Goal: Transaction & Acquisition: Book appointment/travel/reservation

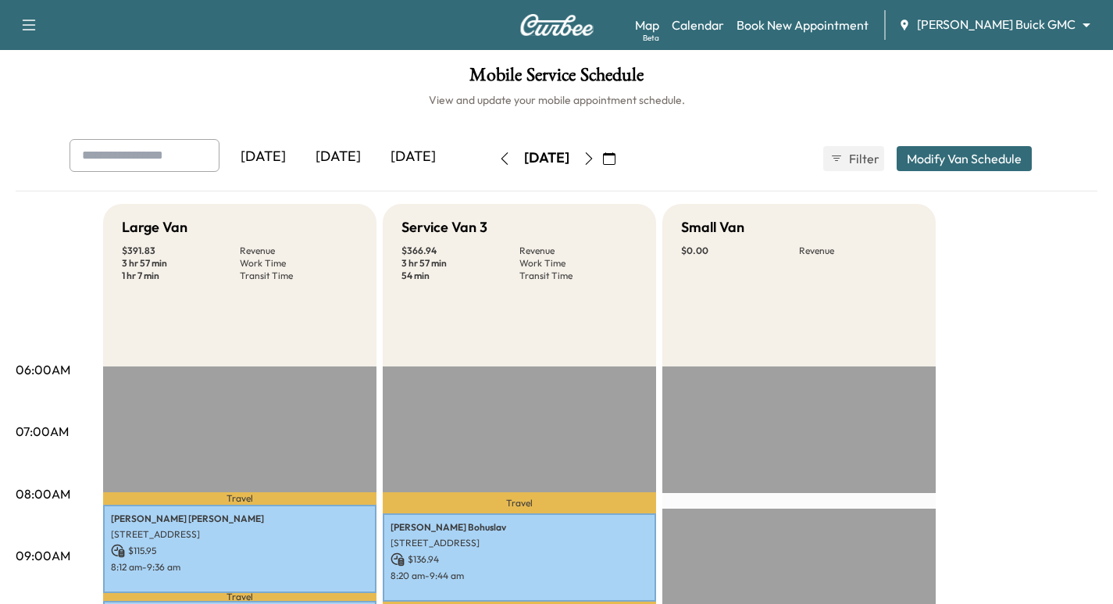
click at [548, 17] on img at bounding box center [556, 25] width 75 height 22
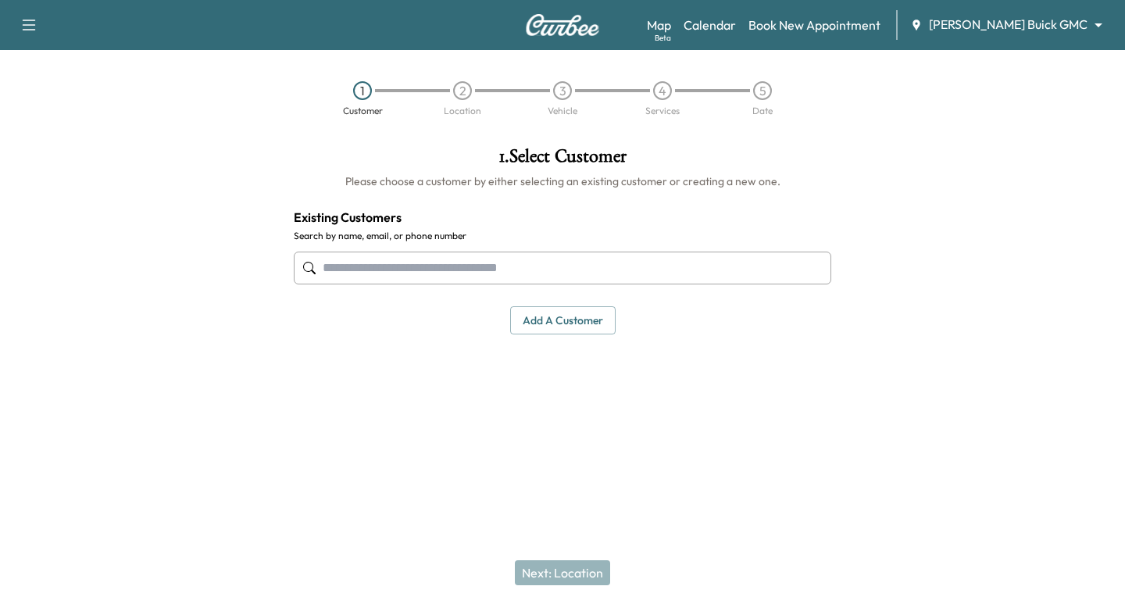
click at [444, 269] on input "text" at bounding box center [562, 267] width 537 height 33
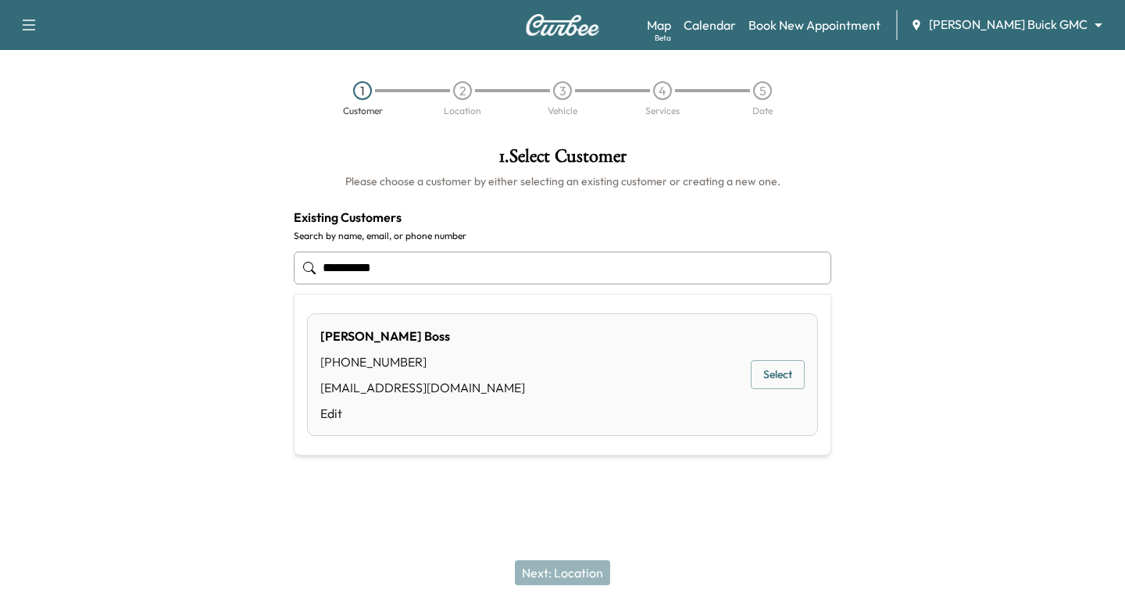
click at [762, 383] on button "Select" at bounding box center [777, 374] width 54 height 29
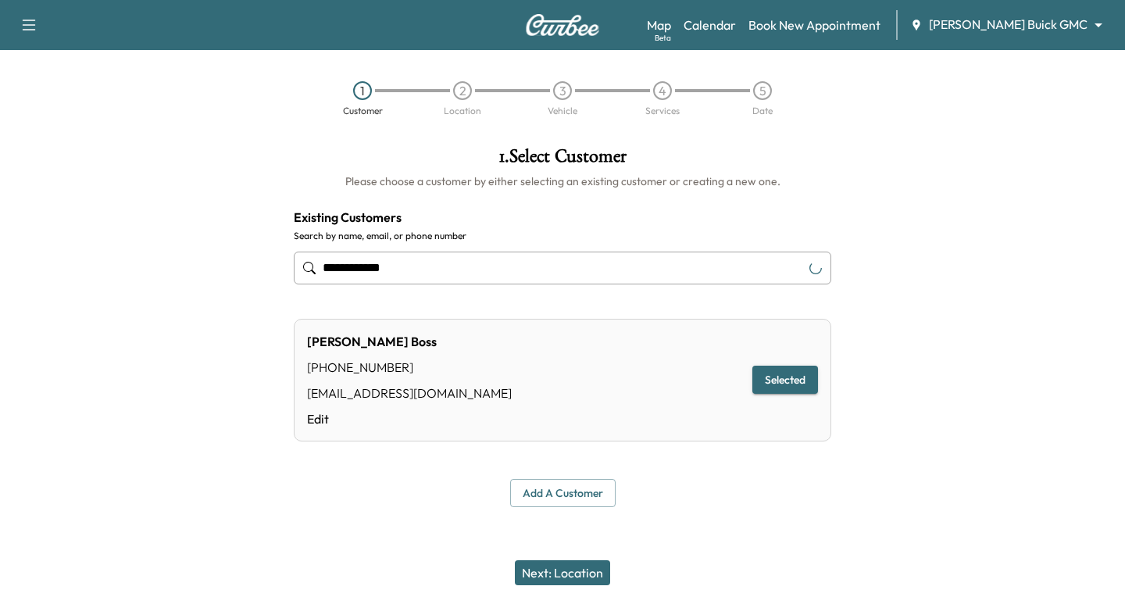
type input "**********"
click at [576, 575] on button "Next: Location" at bounding box center [562, 572] width 95 height 25
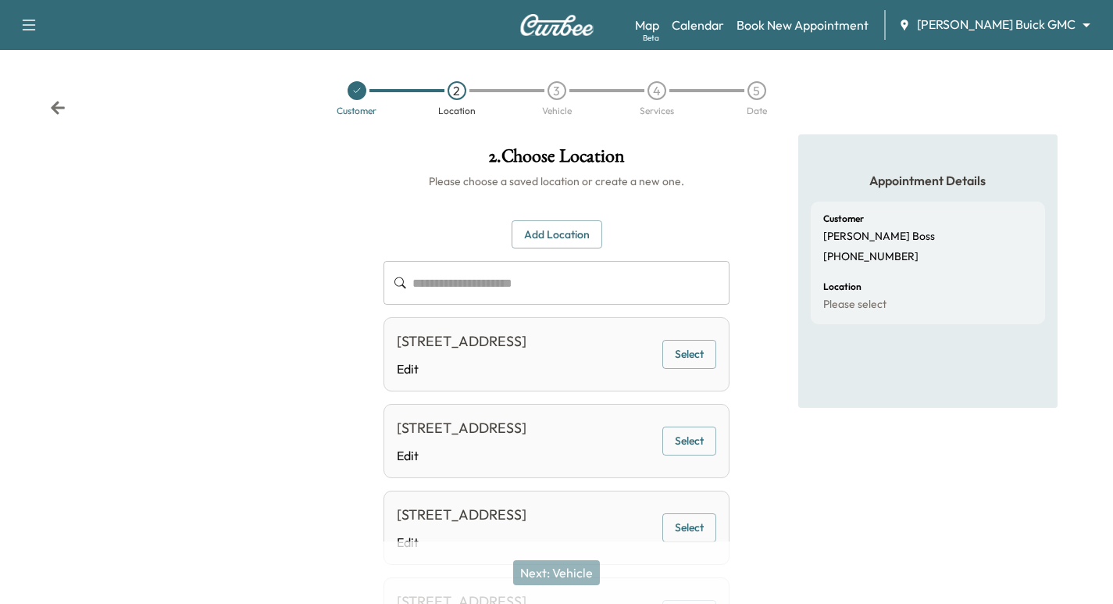
click at [679, 369] on button "Select" at bounding box center [689, 354] width 54 height 29
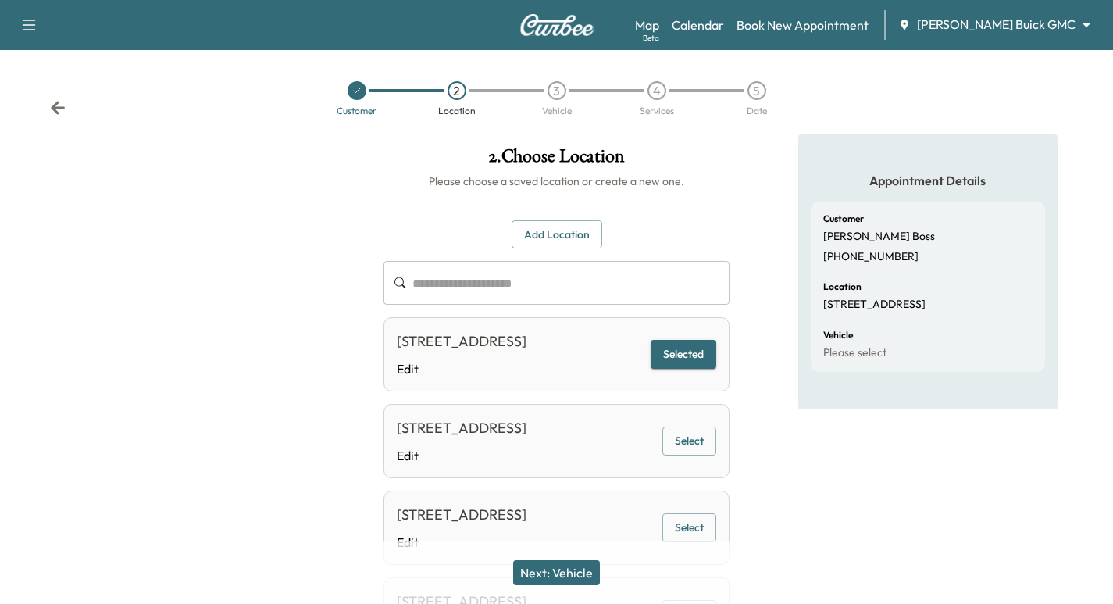
click at [554, 567] on button "Next: Vehicle" at bounding box center [556, 572] width 87 height 25
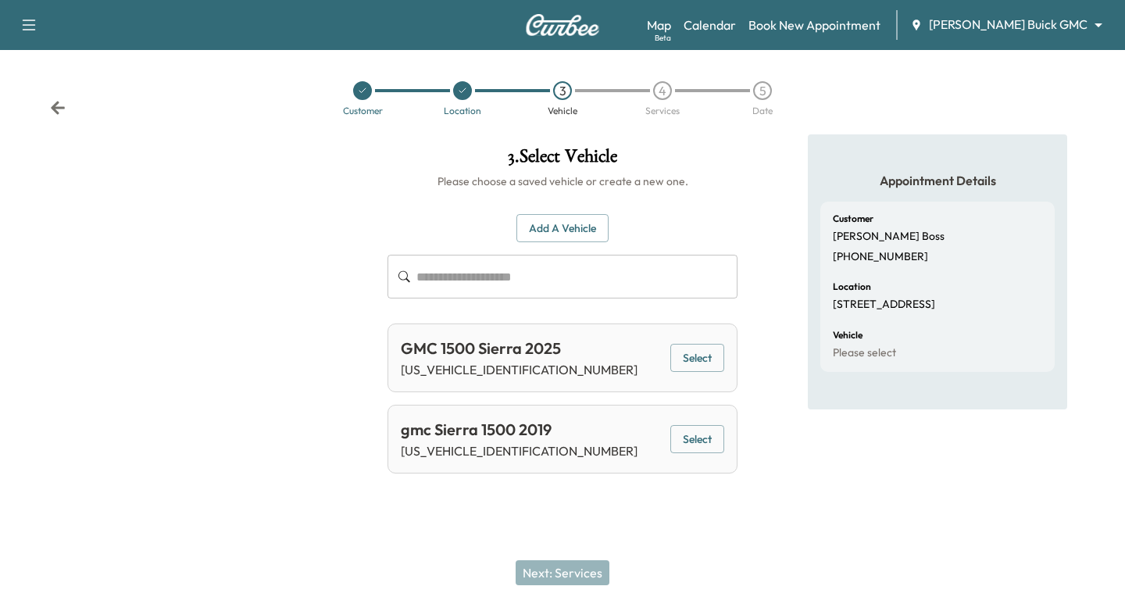
click at [693, 354] on button "Select" at bounding box center [697, 358] width 54 height 29
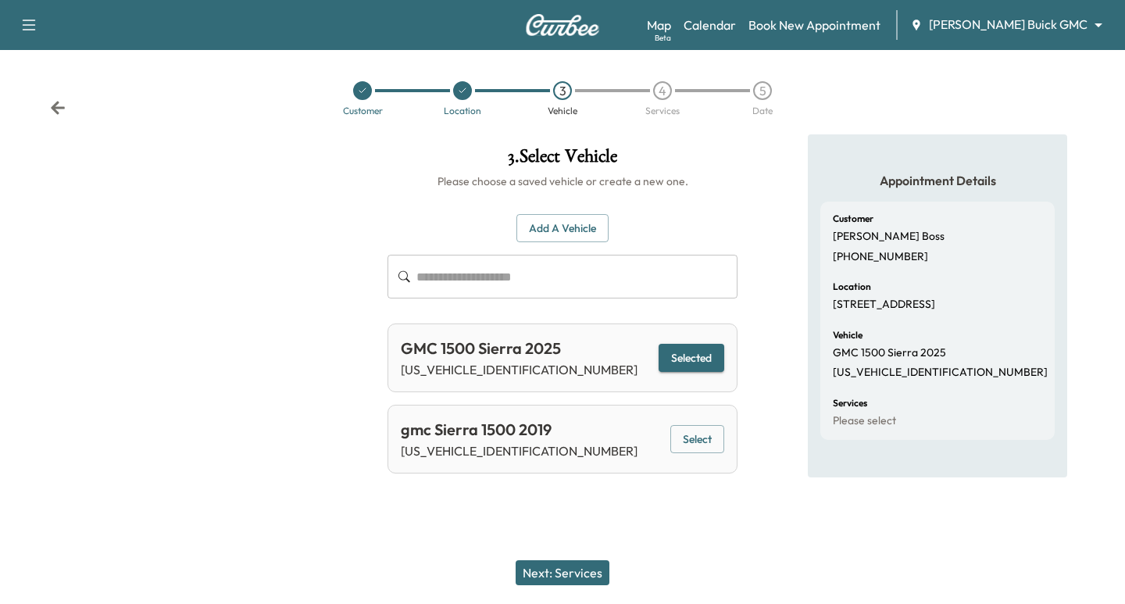
click at [529, 576] on button "Next: Services" at bounding box center [562, 572] width 94 height 25
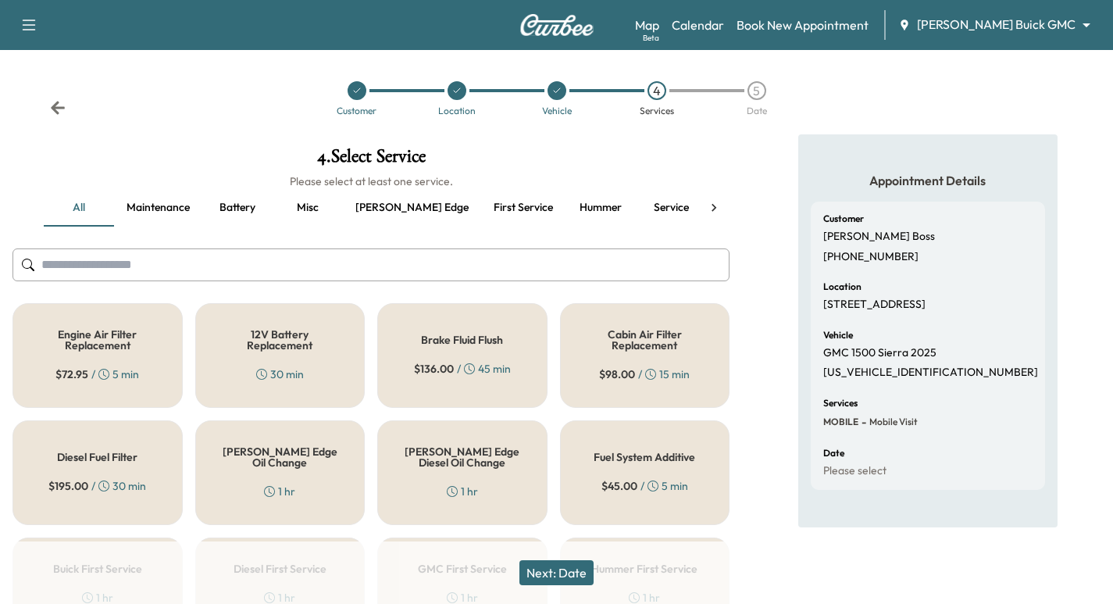
click at [481, 204] on button "First service" at bounding box center [523, 207] width 84 height 37
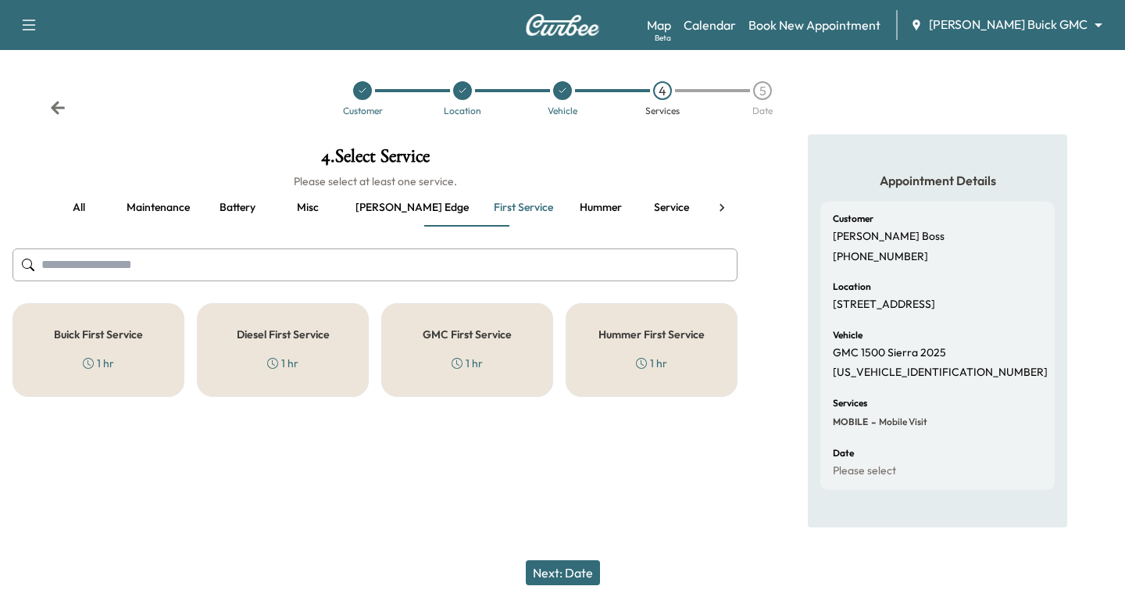
click at [458, 341] on div "GMC First Service 1 hr" at bounding box center [467, 350] width 172 height 94
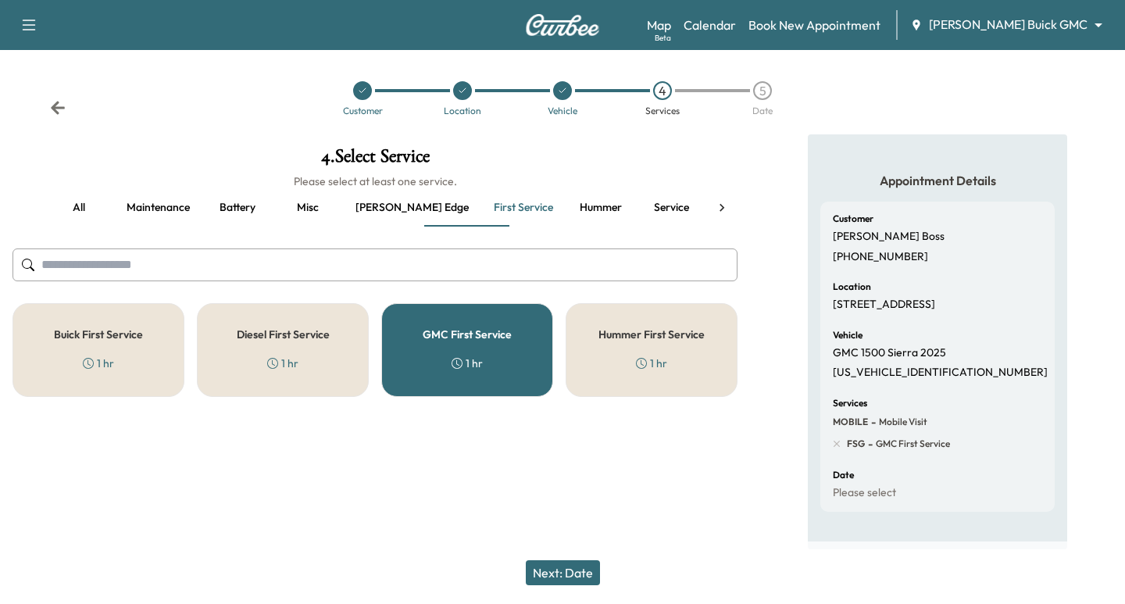
click at [554, 567] on button "Next: Date" at bounding box center [563, 572] width 74 height 25
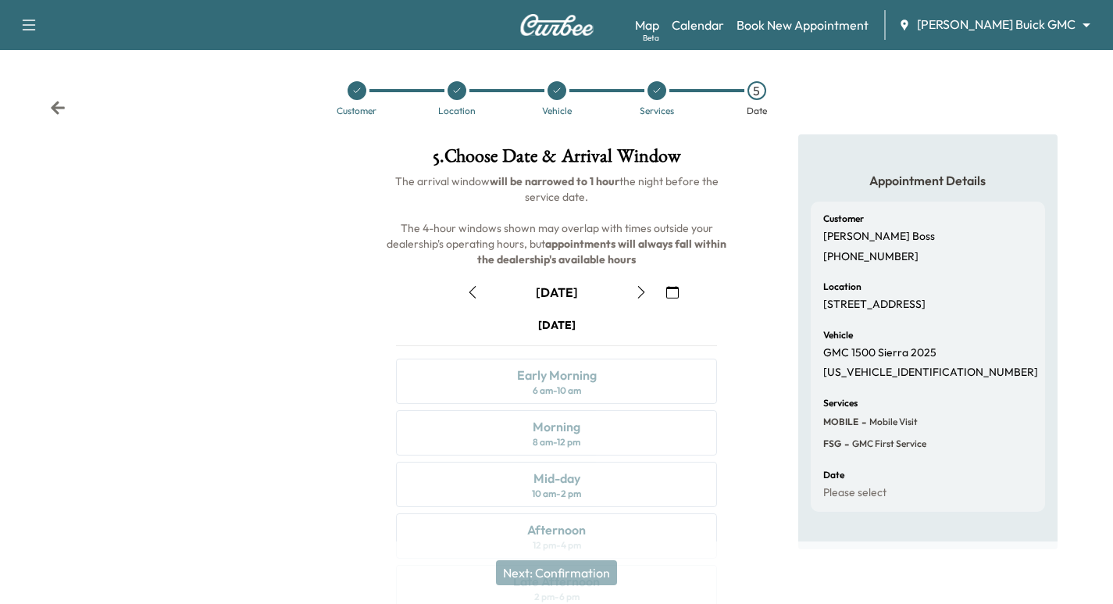
click at [54, 109] on icon at bounding box center [58, 107] width 14 height 13
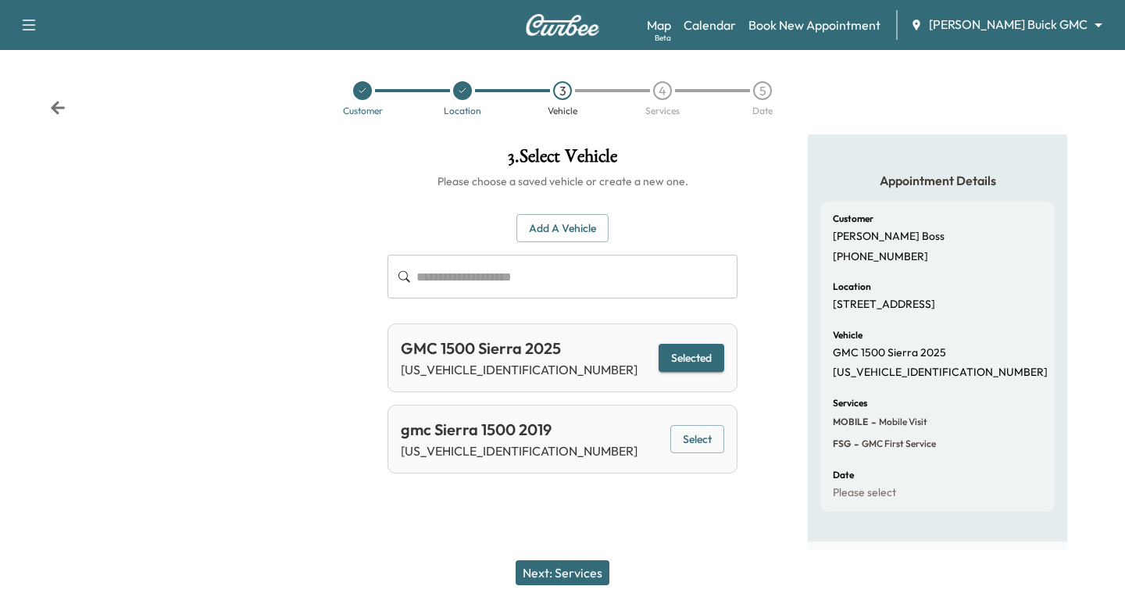
click at [54, 109] on icon at bounding box center [58, 107] width 14 height 13
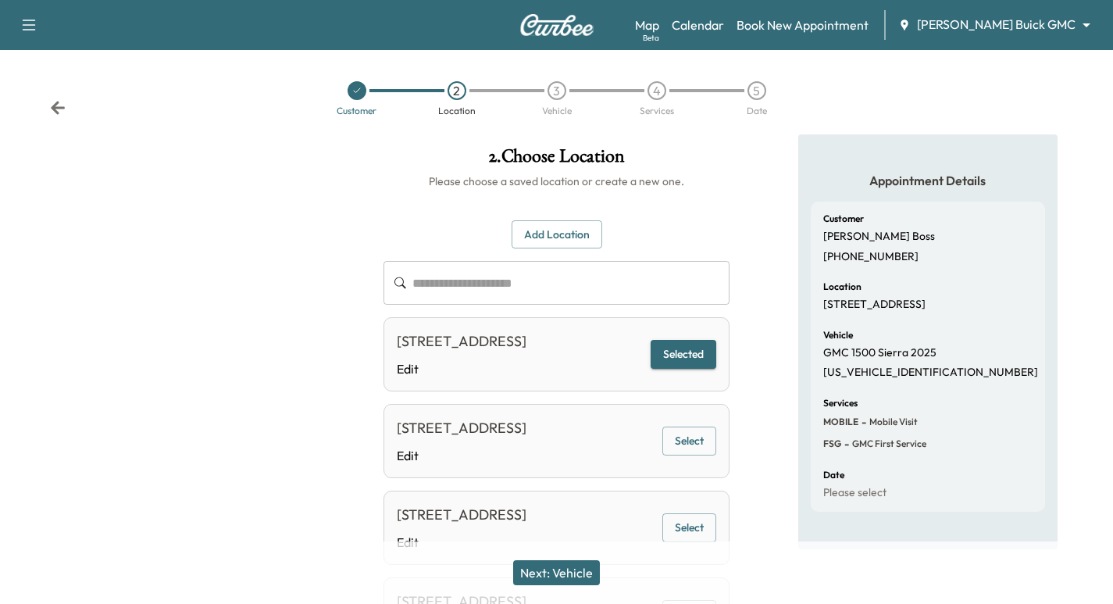
click at [54, 109] on icon at bounding box center [58, 107] width 14 height 13
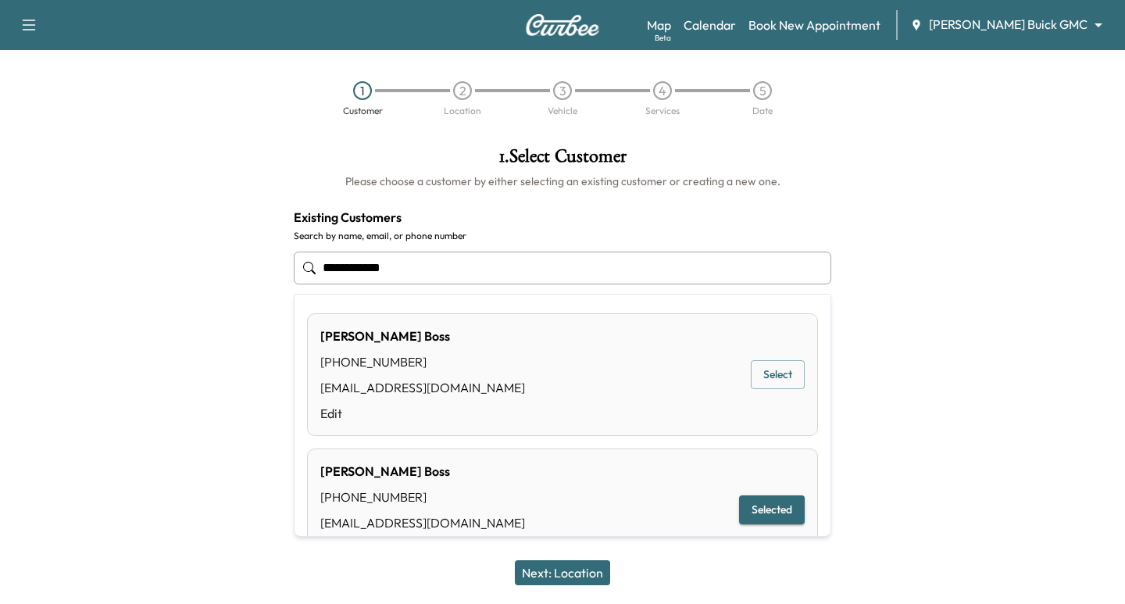
drag, startPoint x: 409, startPoint y: 268, endPoint x: 311, endPoint y: 289, distance: 100.6
click at [311, 289] on div "**********" at bounding box center [562, 268] width 537 height 52
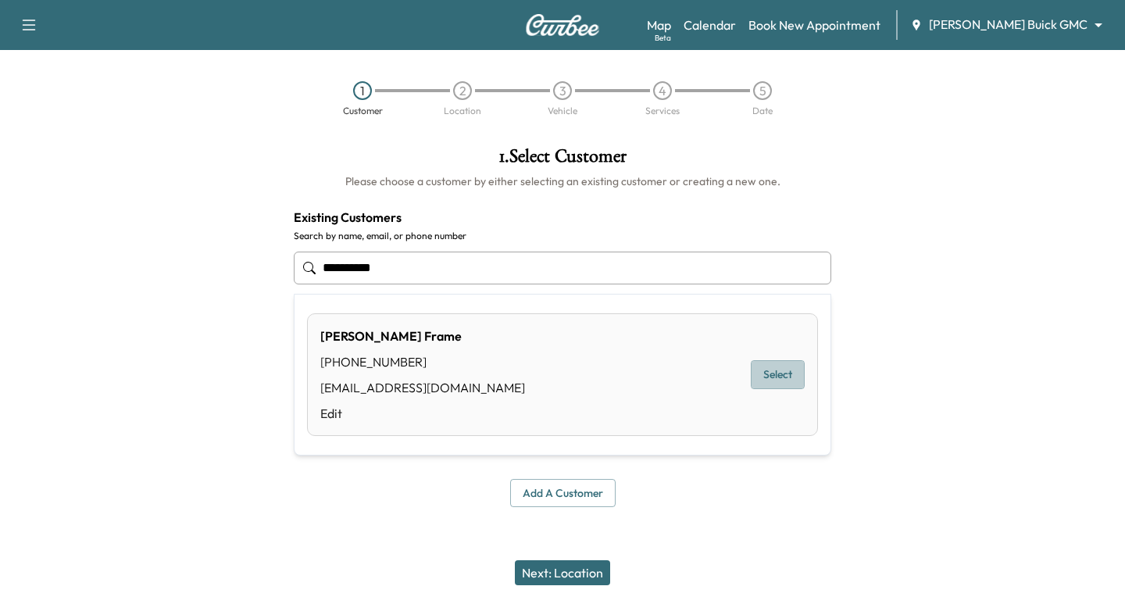
click at [783, 371] on button "Select" at bounding box center [777, 374] width 54 height 29
type input "**********"
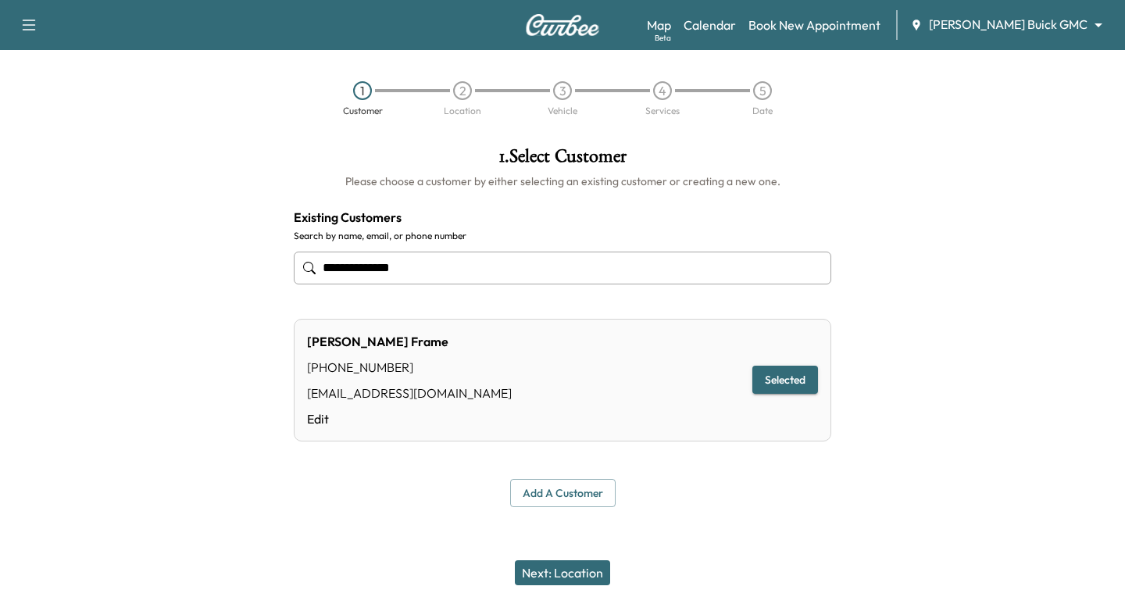
click at [564, 575] on button "Next: Location" at bounding box center [562, 572] width 95 height 25
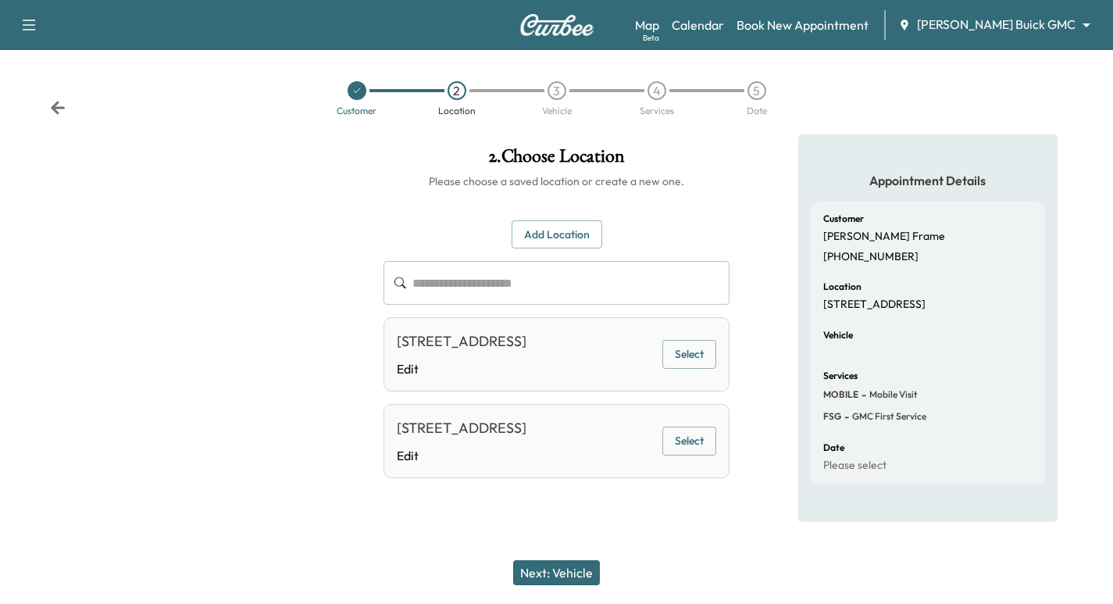
click at [693, 369] on button "Select" at bounding box center [689, 354] width 54 height 29
click at [583, 579] on button "Next: Vehicle" at bounding box center [556, 572] width 87 height 25
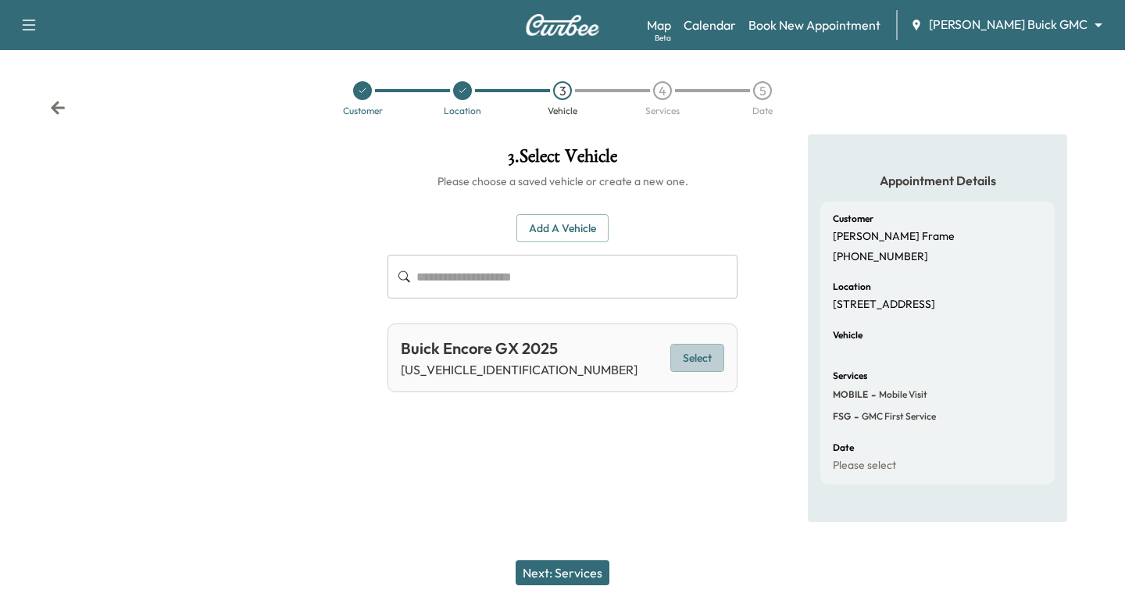
click at [697, 358] on button "Select" at bounding box center [697, 358] width 54 height 29
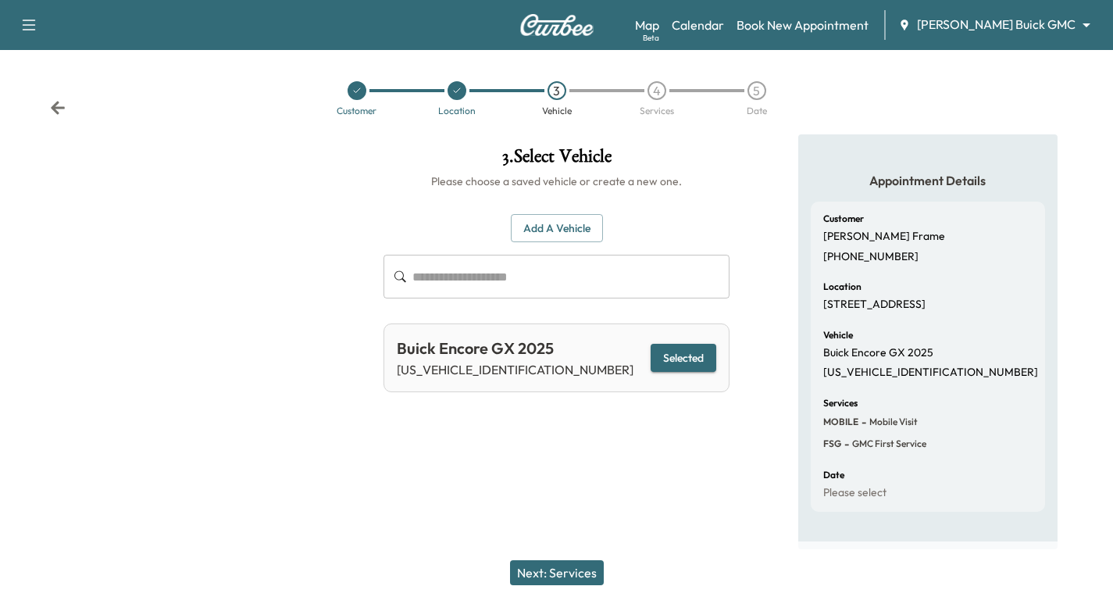
click at [564, 570] on button "Next: Services" at bounding box center [557, 572] width 94 height 25
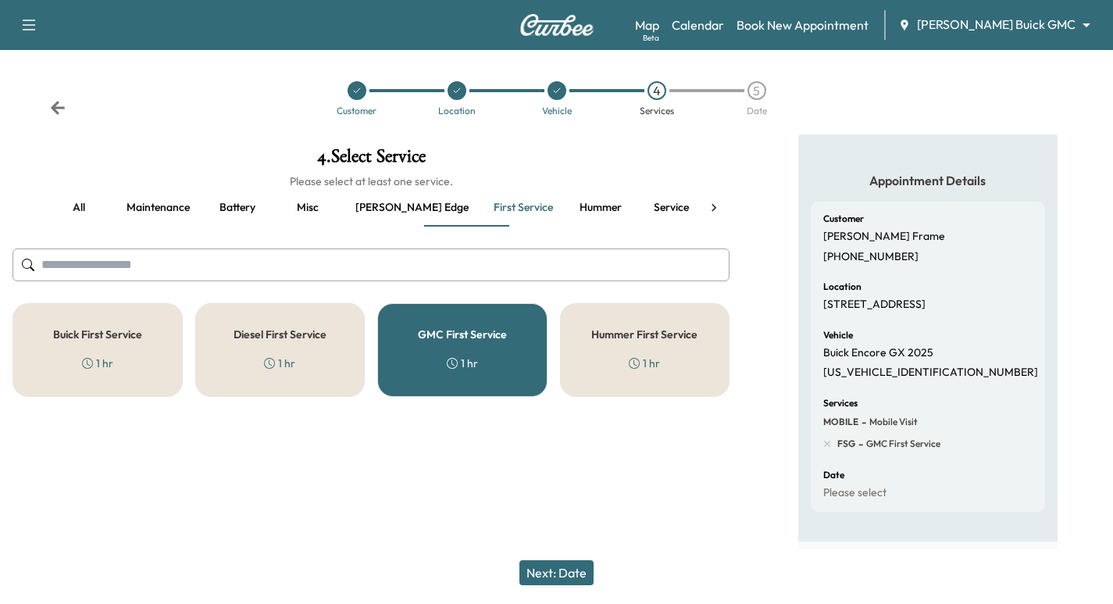
click at [80, 358] on div "Buick First Service 1 hr" at bounding box center [97, 350] width 170 height 94
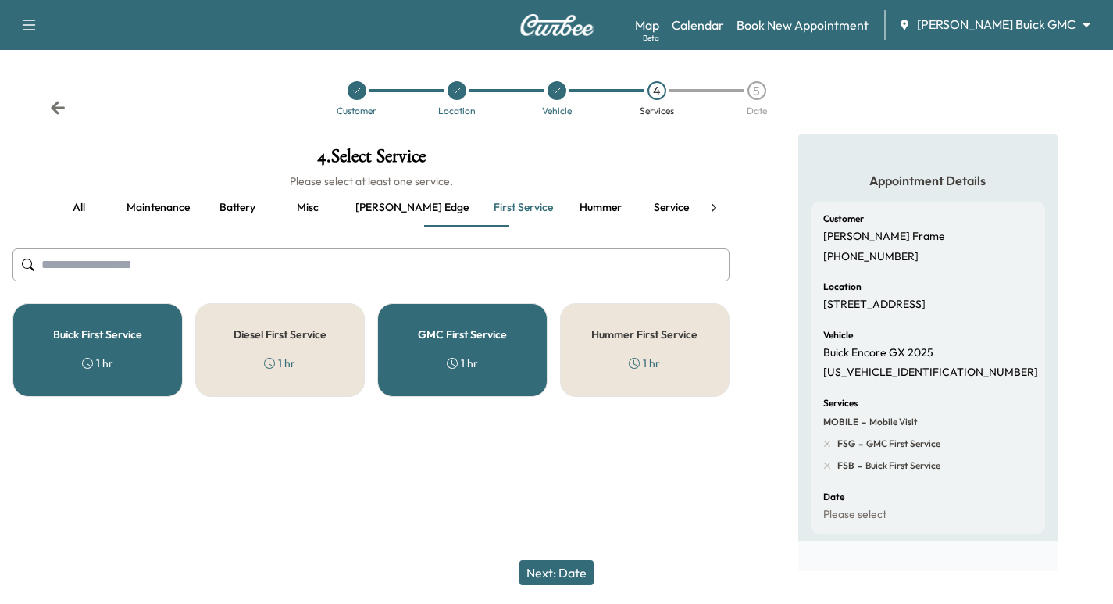
click at [437, 329] on h5 "GMC First Service" at bounding box center [462, 334] width 89 height 11
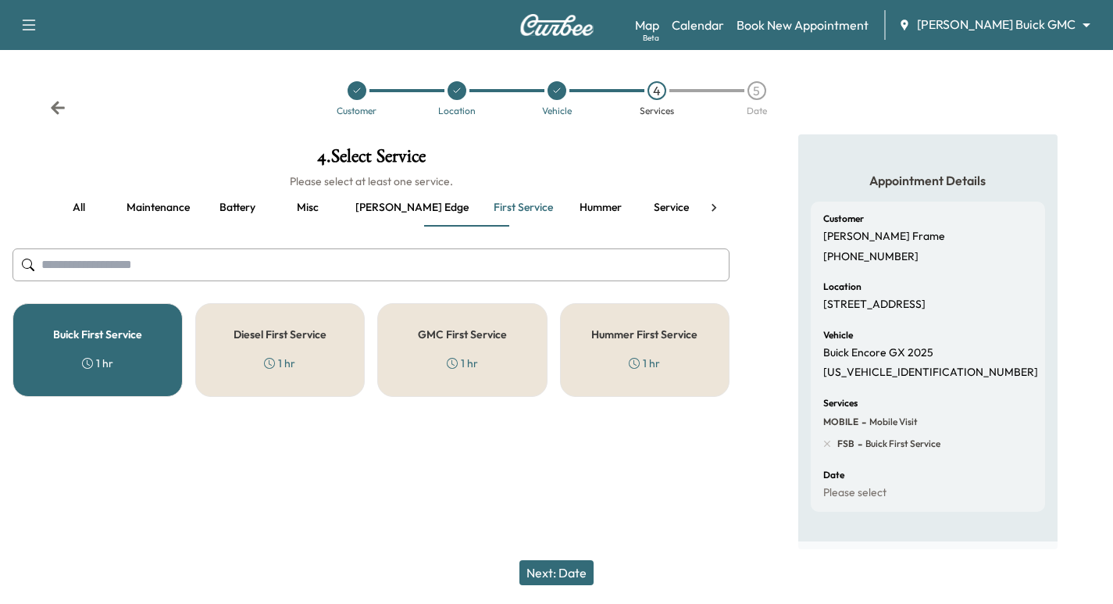
click at [572, 573] on button "Next: Date" at bounding box center [556, 572] width 74 height 25
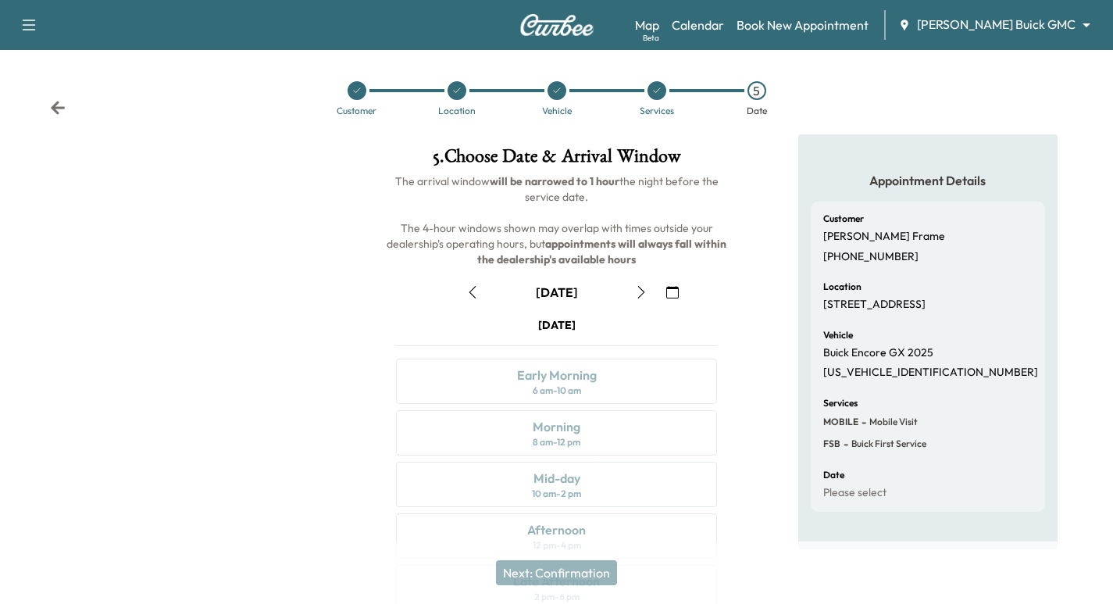
click at [55, 110] on icon at bounding box center [58, 107] width 14 height 13
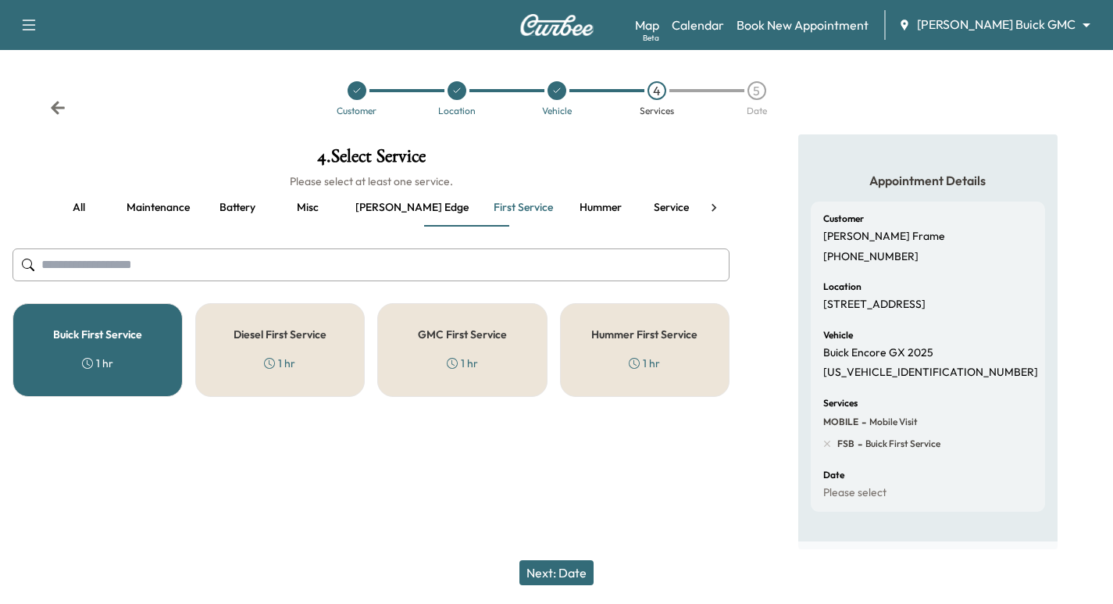
click at [55, 110] on icon at bounding box center [58, 107] width 14 height 13
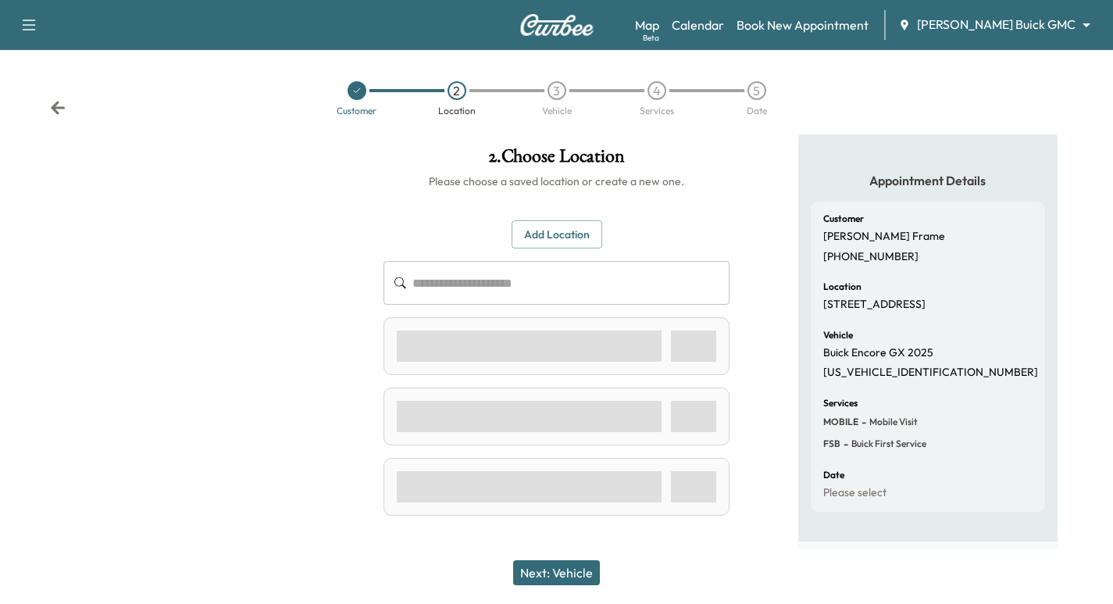
click at [55, 110] on icon at bounding box center [58, 107] width 14 height 13
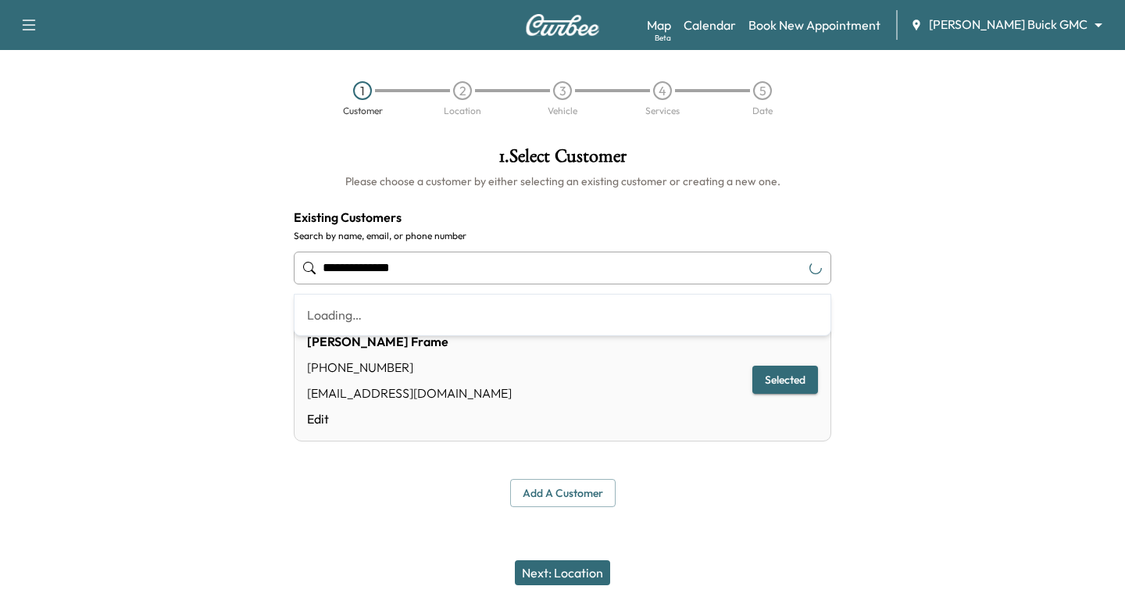
drag, startPoint x: 433, startPoint y: 266, endPoint x: 316, endPoint y: 284, distance: 118.6
click at [316, 284] on div "**********" at bounding box center [562, 268] width 537 height 52
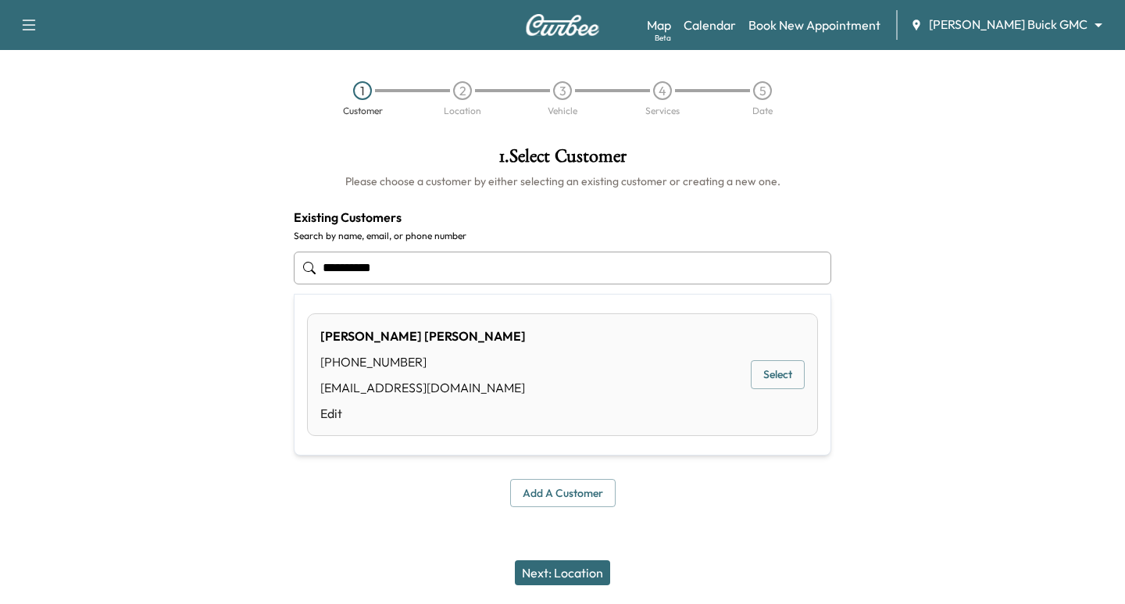
click at [773, 374] on button "Select" at bounding box center [777, 374] width 54 height 29
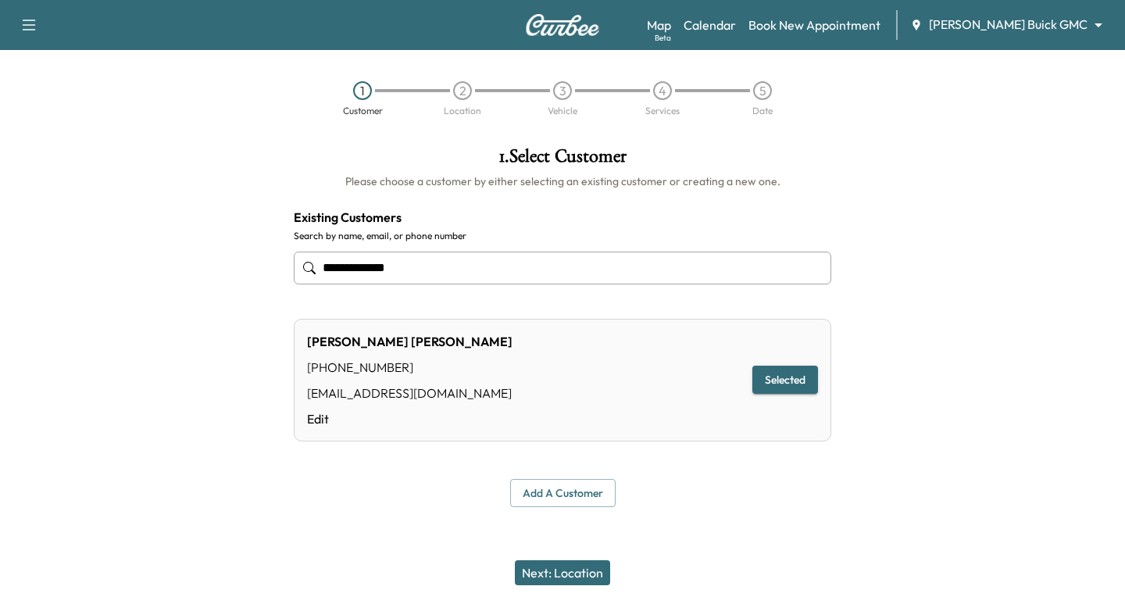
type input "**********"
click at [586, 571] on button "Next: Location" at bounding box center [562, 572] width 95 height 25
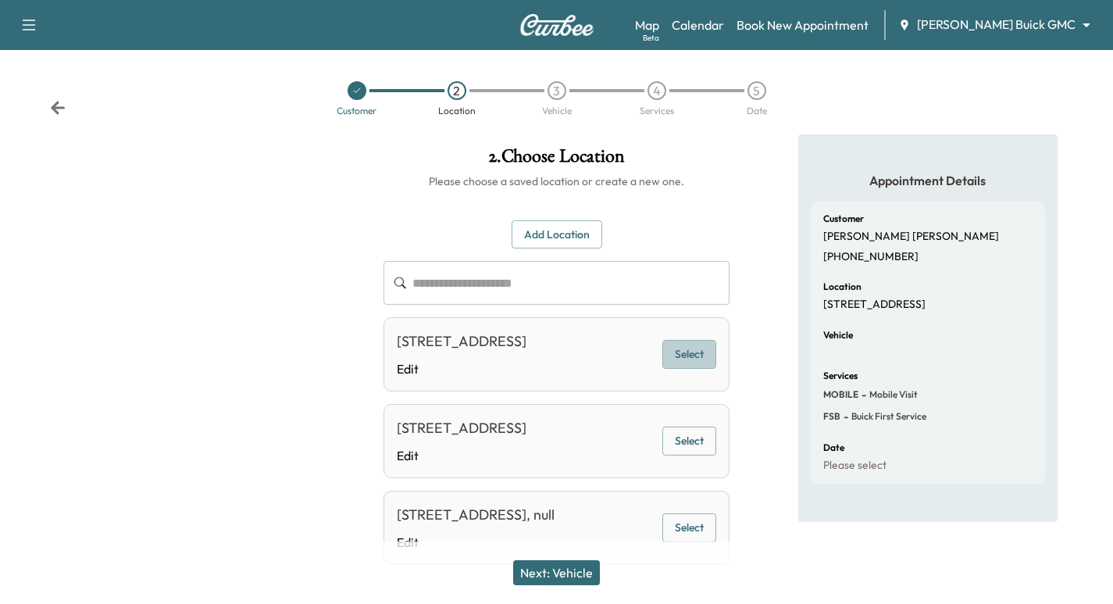
click at [684, 369] on button "Select" at bounding box center [689, 354] width 54 height 29
click at [566, 578] on button "Next: Vehicle" at bounding box center [556, 572] width 87 height 25
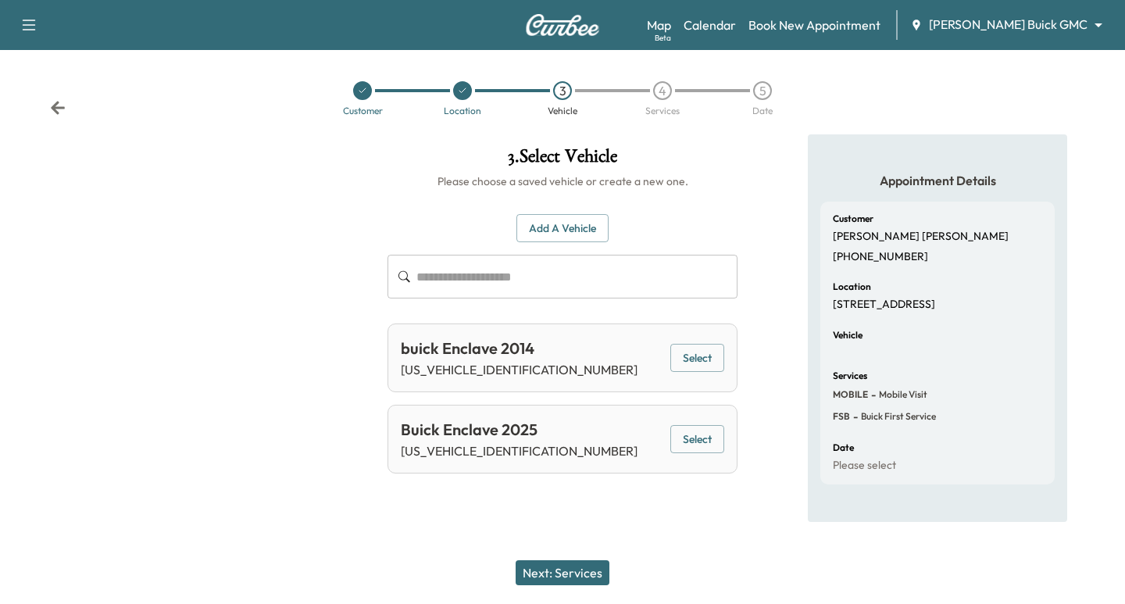
click at [698, 441] on button "Select" at bounding box center [697, 439] width 54 height 29
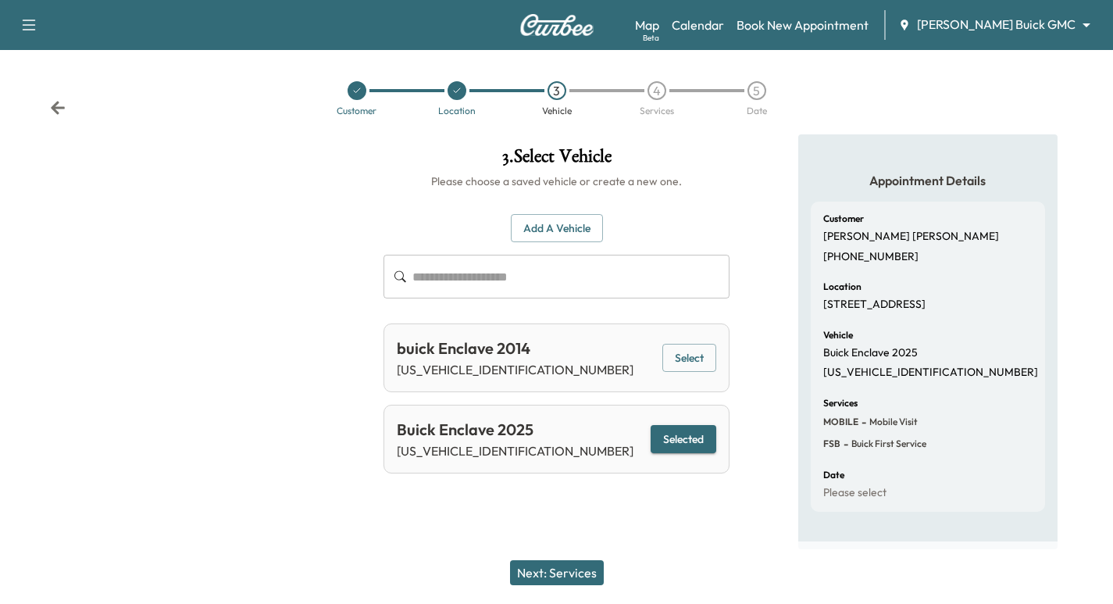
click at [565, 569] on button "Next: Services" at bounding box center [557, 572] width 94 height 25
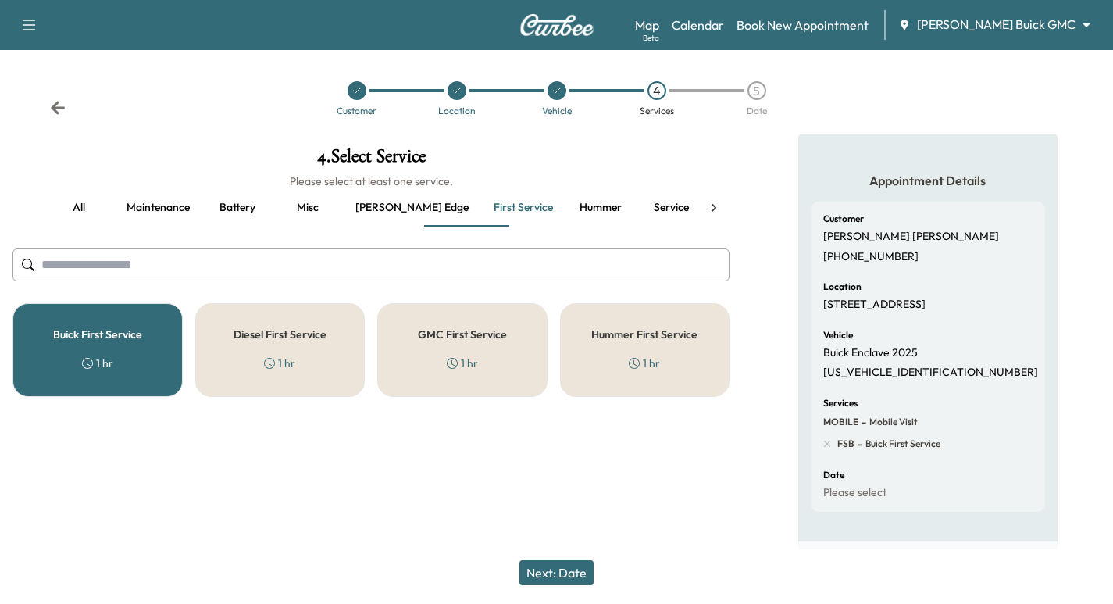
click at [555, 562] on button "Next: Date" at bounding box center [556, 572] width 74 height 25
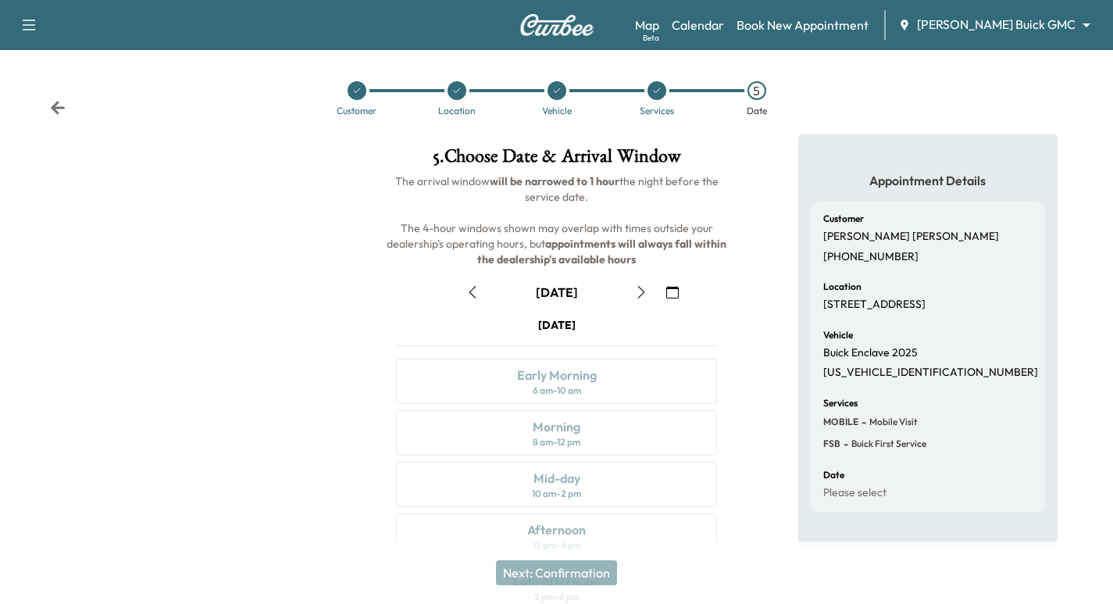
click at [62, 107] on icon at bounding box center [58, 107] width 14 height 13
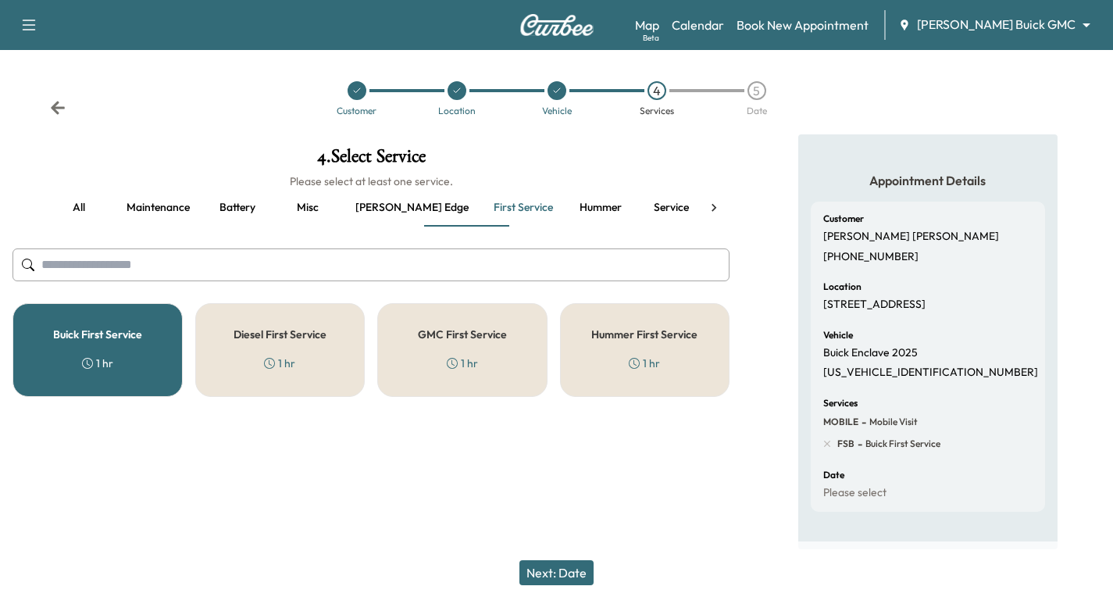
click at [62, 107] on icon at bounding box center [58, 107] width 14 height 13
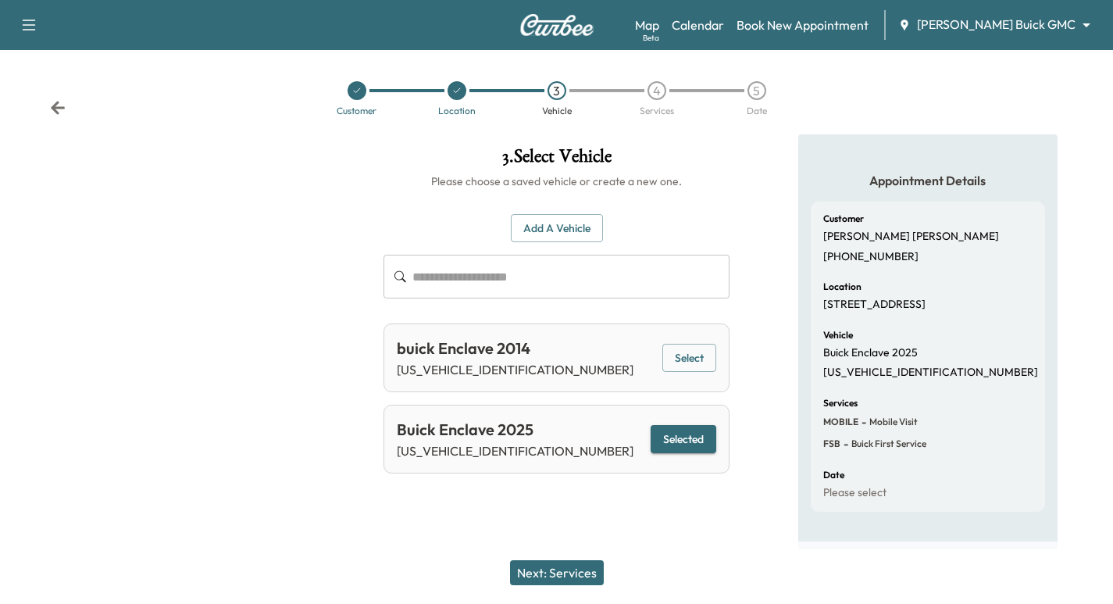
click at [62, 107] on icon at bounding box center [58, 107] width 14 height 13
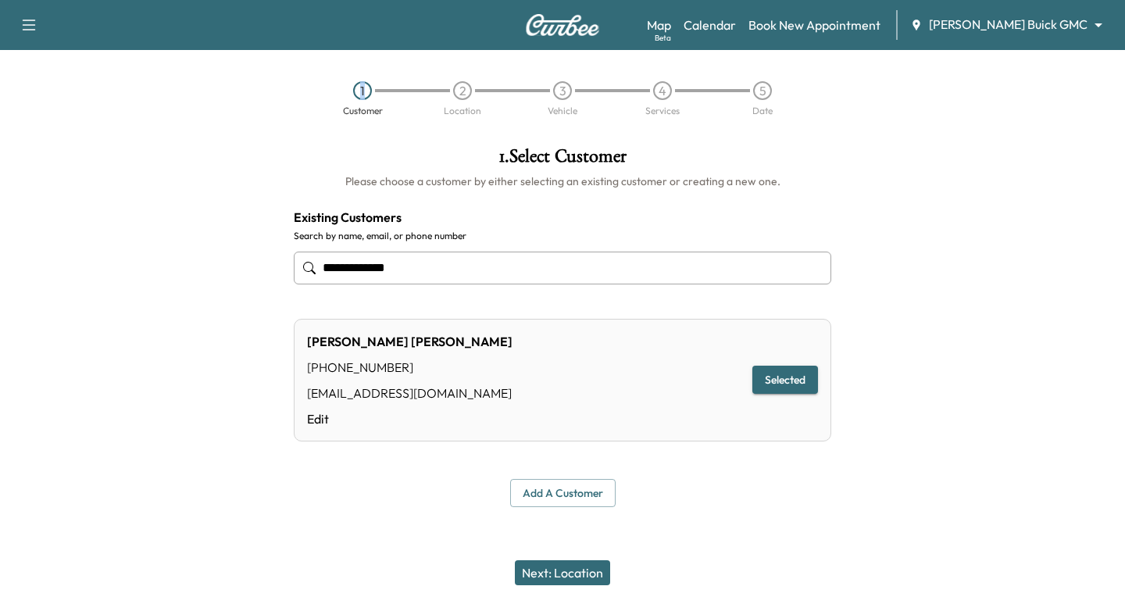
click at [62, 107] on div "1 Customer 2 Location 3 Vehicle 4 Services 5 Date" at bounding box center [562, 98] width 1125 height 72
drag, startPoint x: 424, startPoint y: 267, endPoint x: 283, endPoint y: 269, distance: 140.6
click at [283, 269] on div "**********" at bounding box center [562, 326] width 562 height 385
type input "**********"
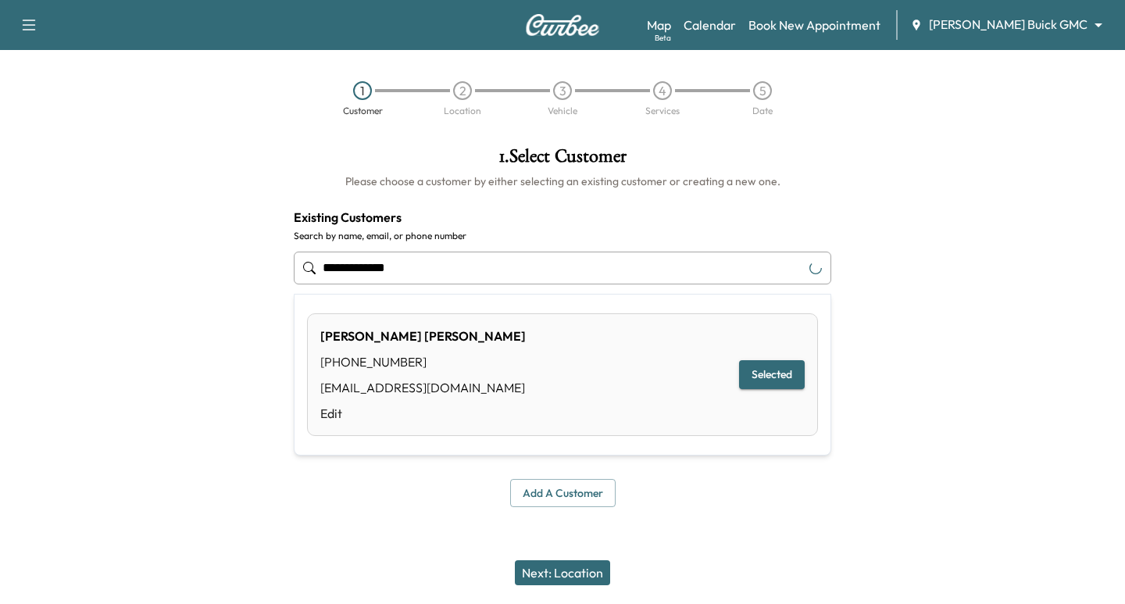
drag, startPoint x: 449, startPoint y: 270, endPoint x: 286, endPoint y: 296, distance: 165.2
click at [286, 296] on div "**********" at bounding box center [562, 326] width 562 height 385
paste input "**********"
type input "**********"
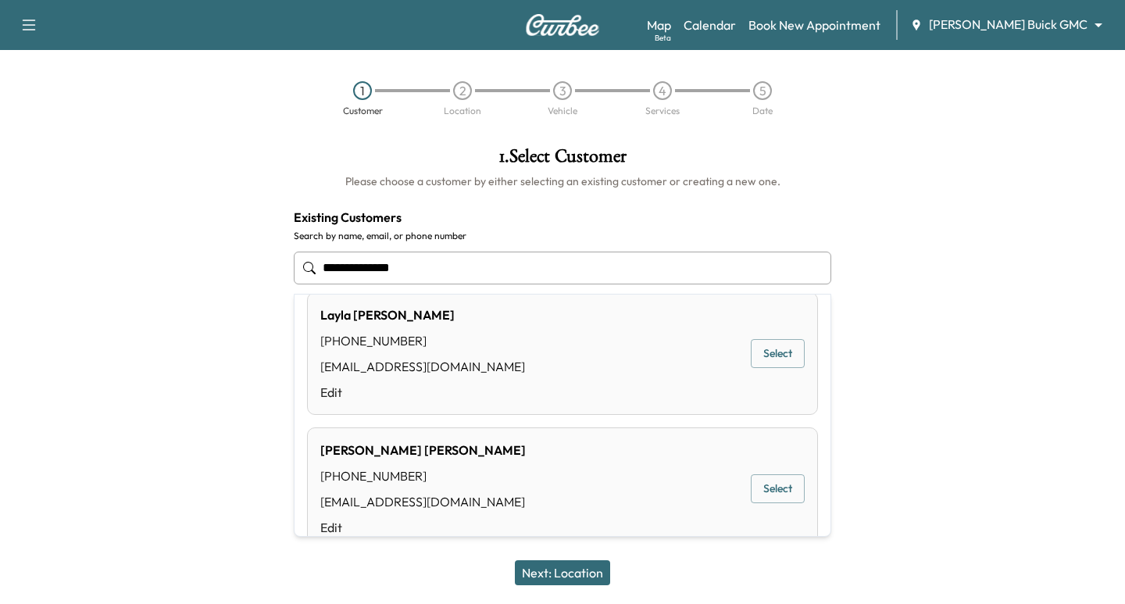
scroll to position [234, 0]
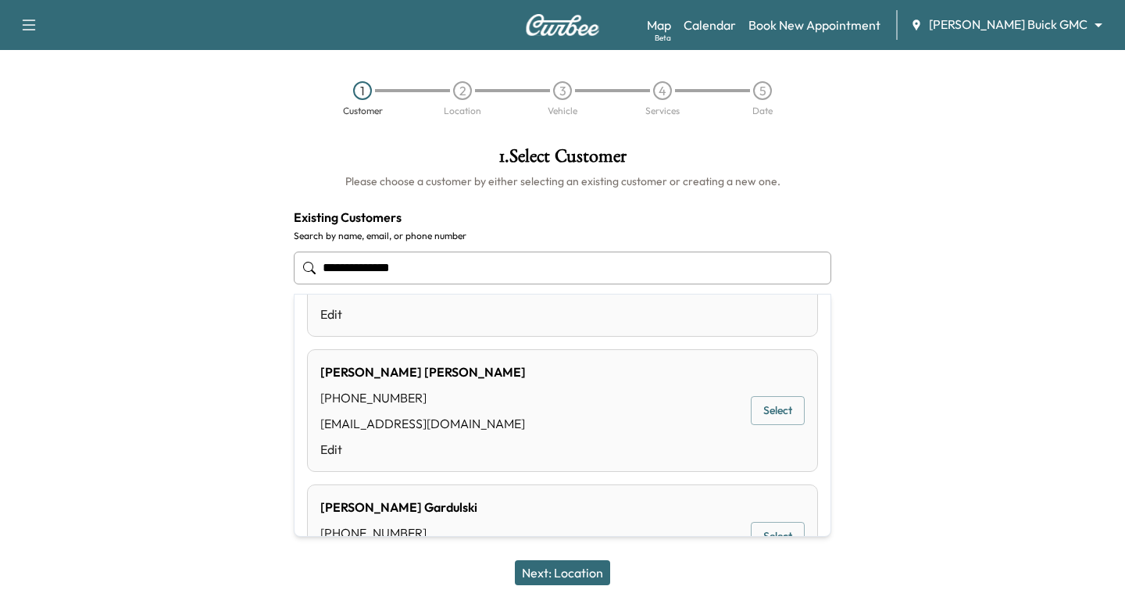
drag, startPoint x: 411, startPoint y: 268, endPoint x: 305, endPoint y: 266, distance: 105.4
click at [305, 266] on div "**********" at bounding box center [562, 268] width 537 height 52
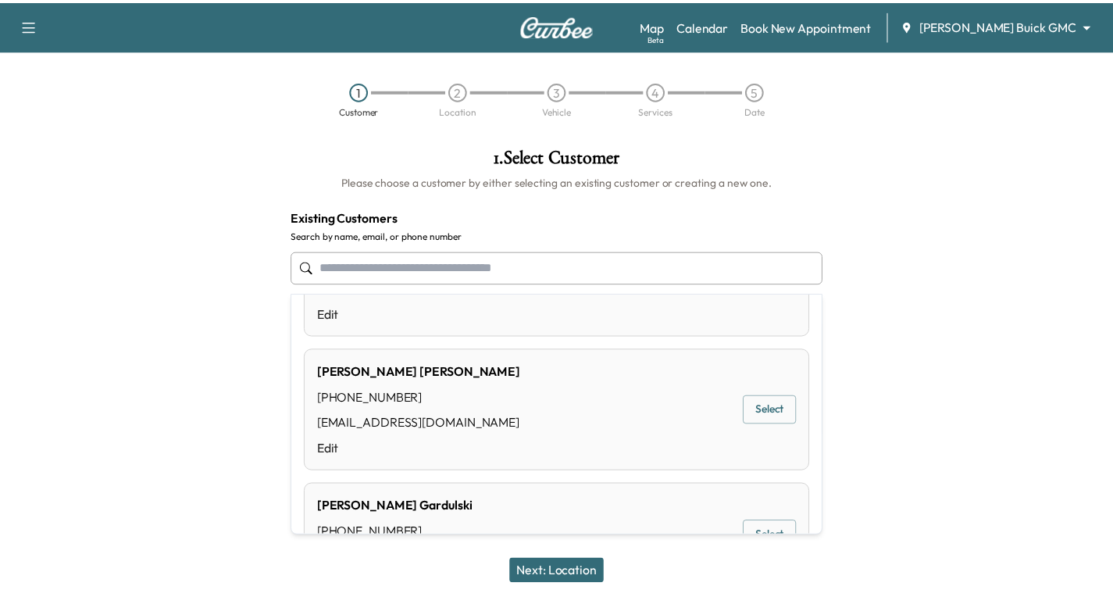
scroll to position [0, 0]
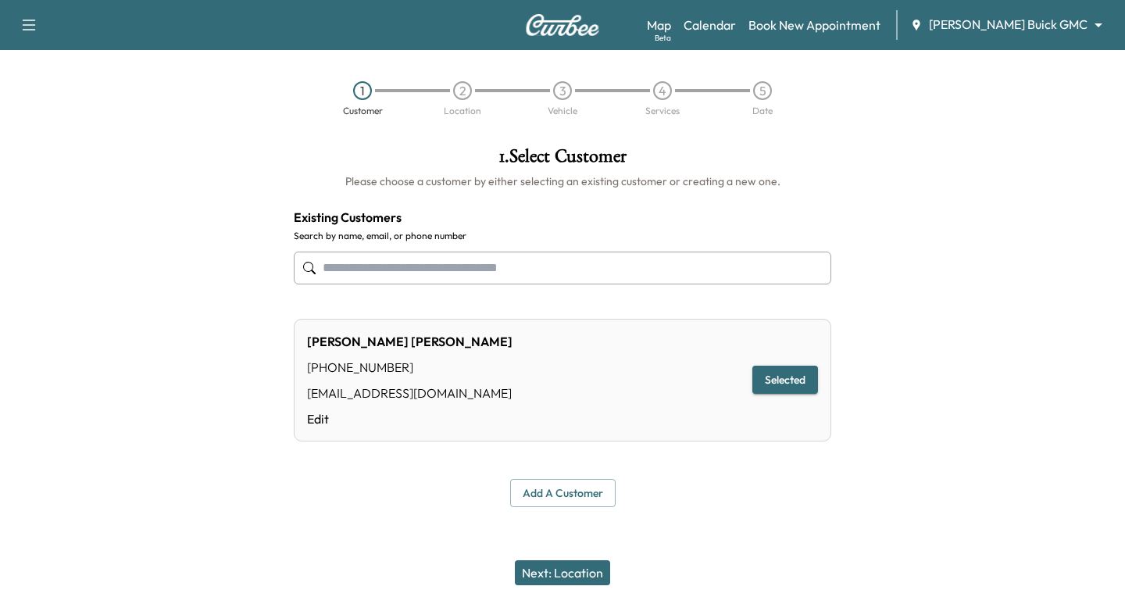
type input "**********"
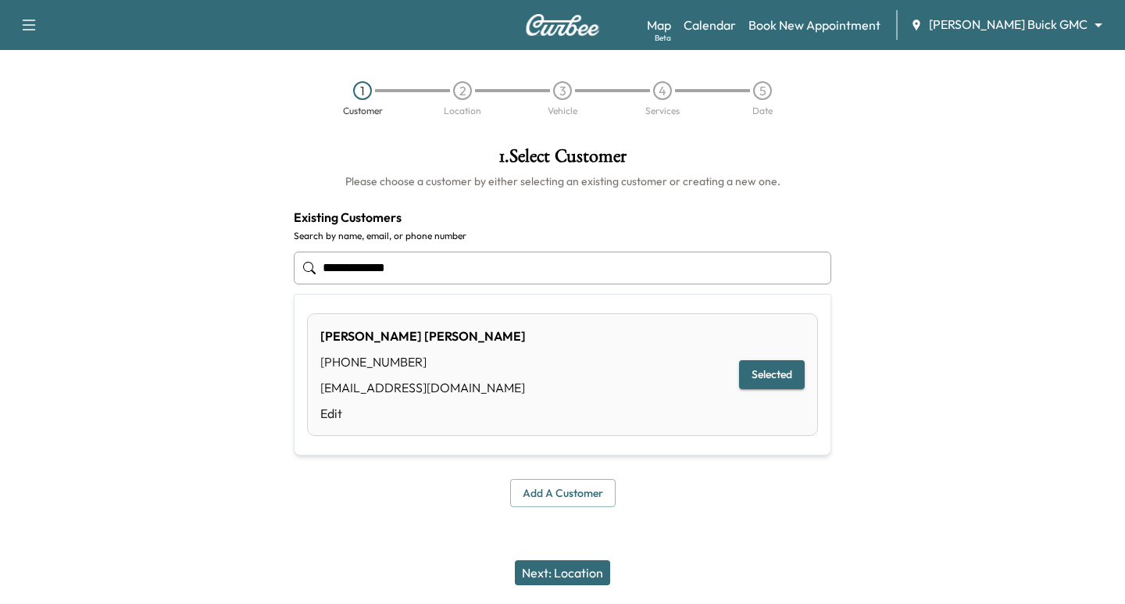
drag, startPoint x: 412, startPoint y: 271, endPoint x: 269, endPoint y: 283, distance: 143.5
click at [269, 283] on div "**********" at bounding box center [562, 326] width 1125 height 385
click at [766, 376] on button "Select" at bounding box center [777, 374] width 54 height 29
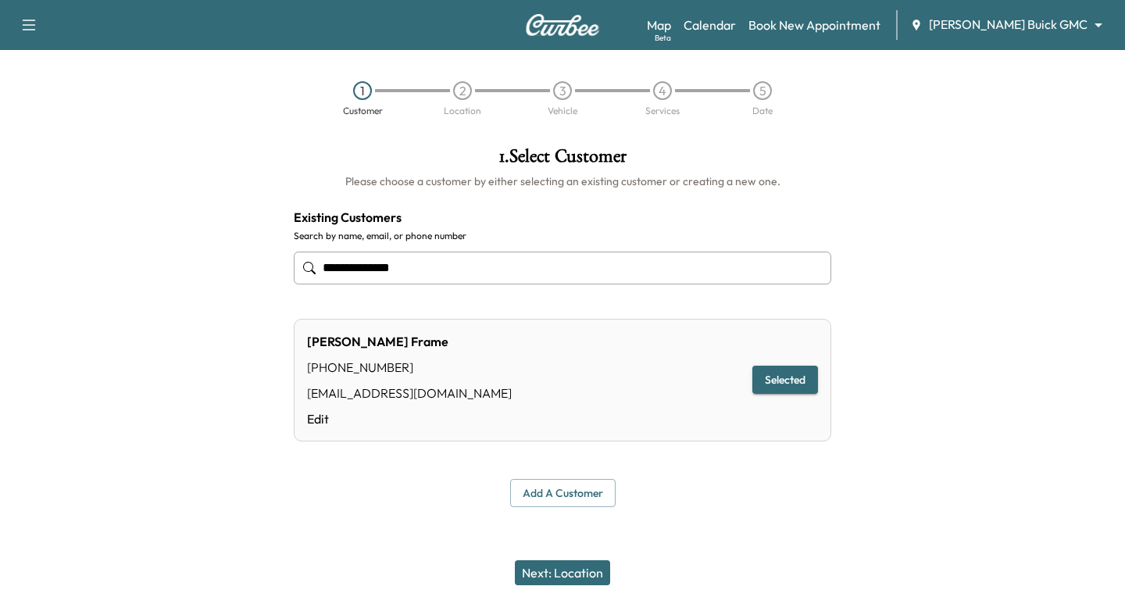
type input "**********"
click at [562, 579] on button "Next: Location" at bounding box center [562, 572] width 95 height 25
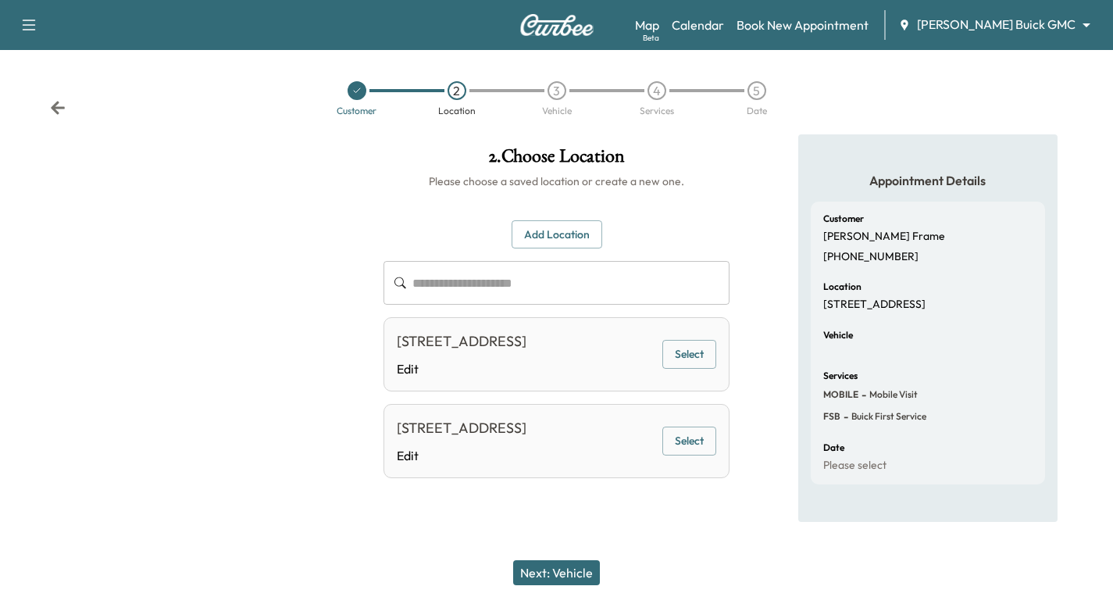
click at [690, 358] on button "Select" at bounding box center [689, 354] width 54 height 29
click at [565, 572] on button "Next: Vehicle" at bounding box center [556, 572] width 87 height 25
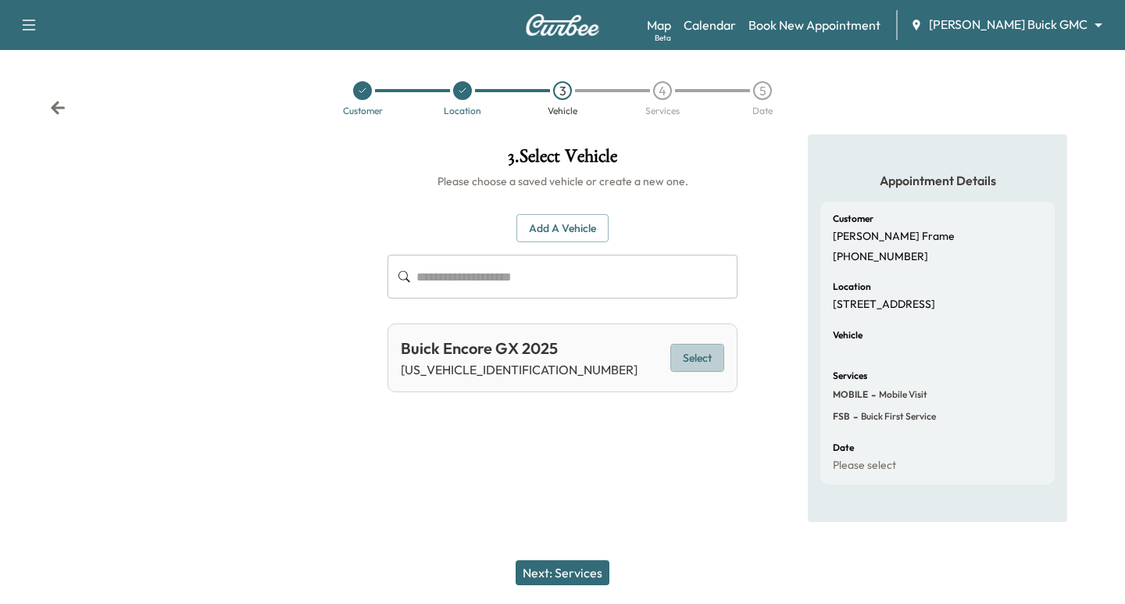
click at [700, 355] on button "Select" at bounding box center [697, 358] width 54 height 29
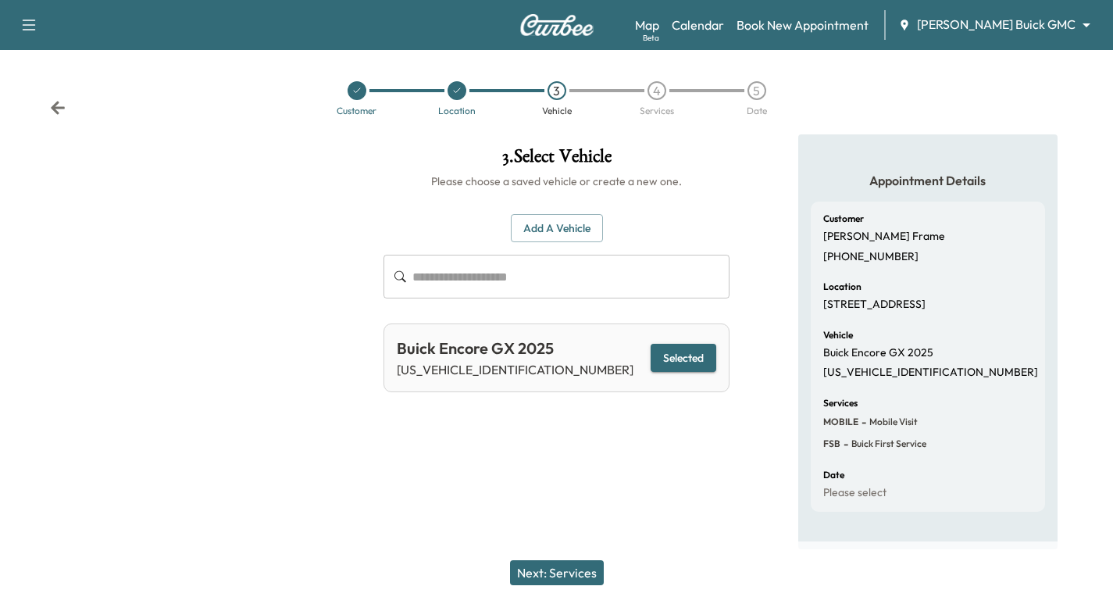
click at [569, 574] on button "Next: Services" at bounding box center [557, 572] width 94 height 25
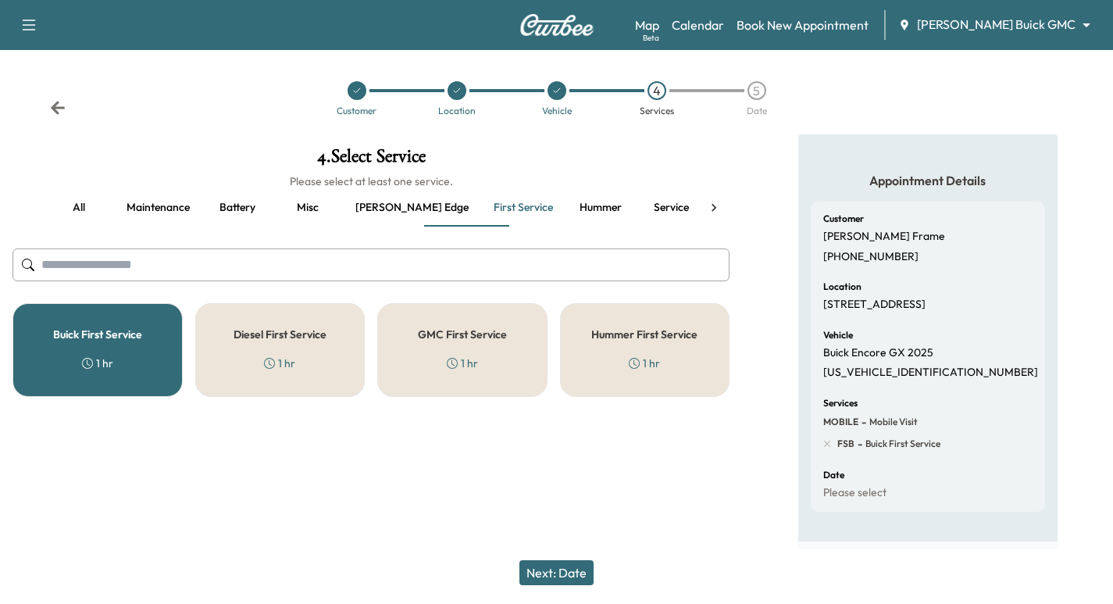
click at [566, 569] on button "Next: Date" at bounding box center [556, 572] width 74 height 25
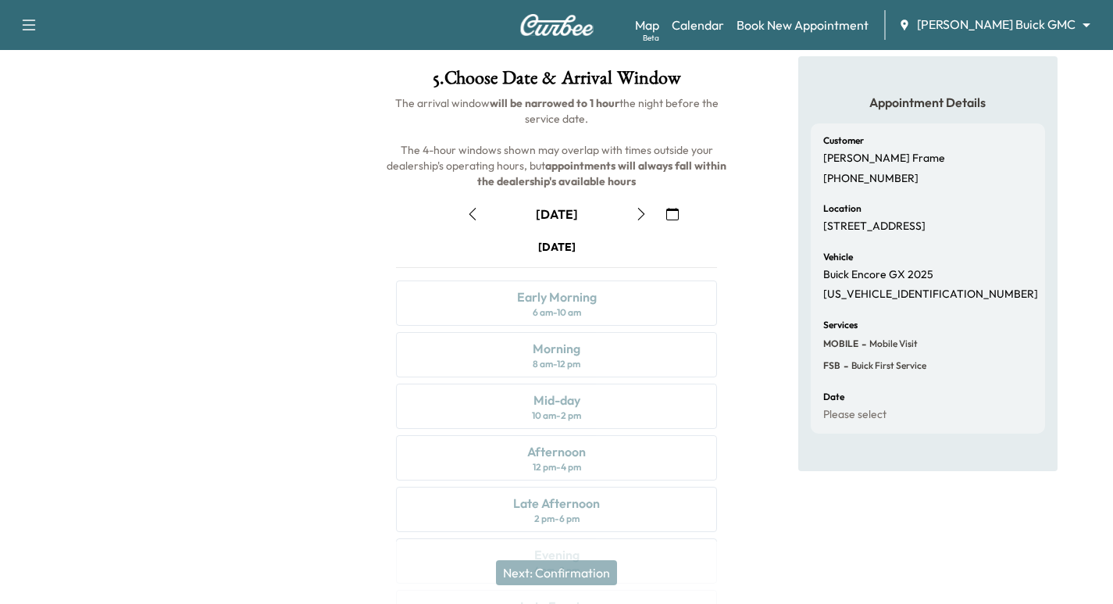
click at [633, 206] on button "button" at bounding box center [641, 213] width 27 height 25
click at [642, 211] on icon "button" at bounding box center [641, 214] width 12 height 12
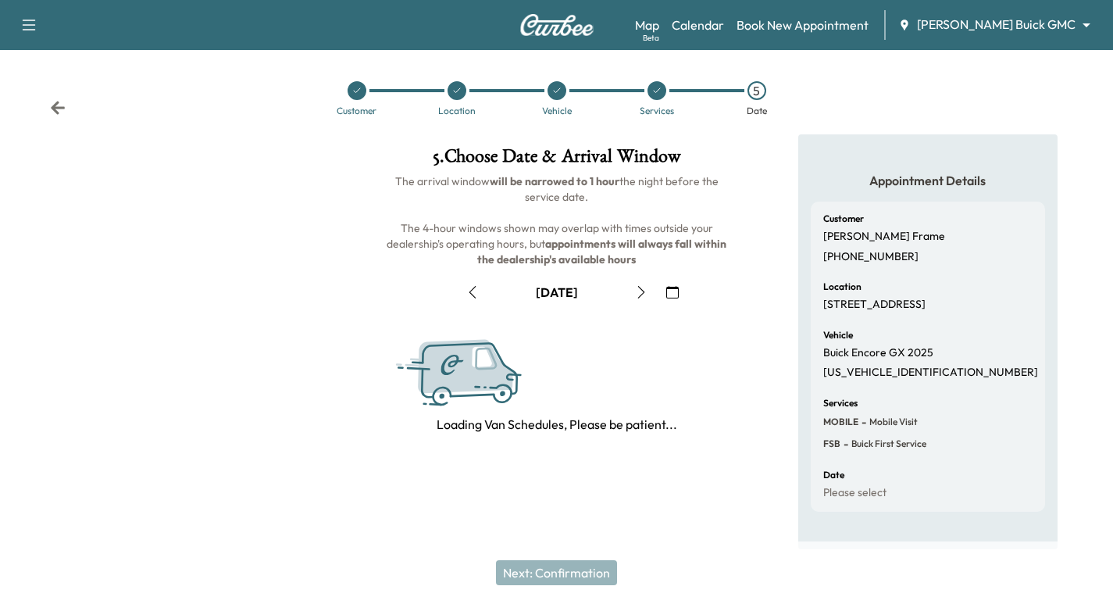
scroll to position [78, 0]
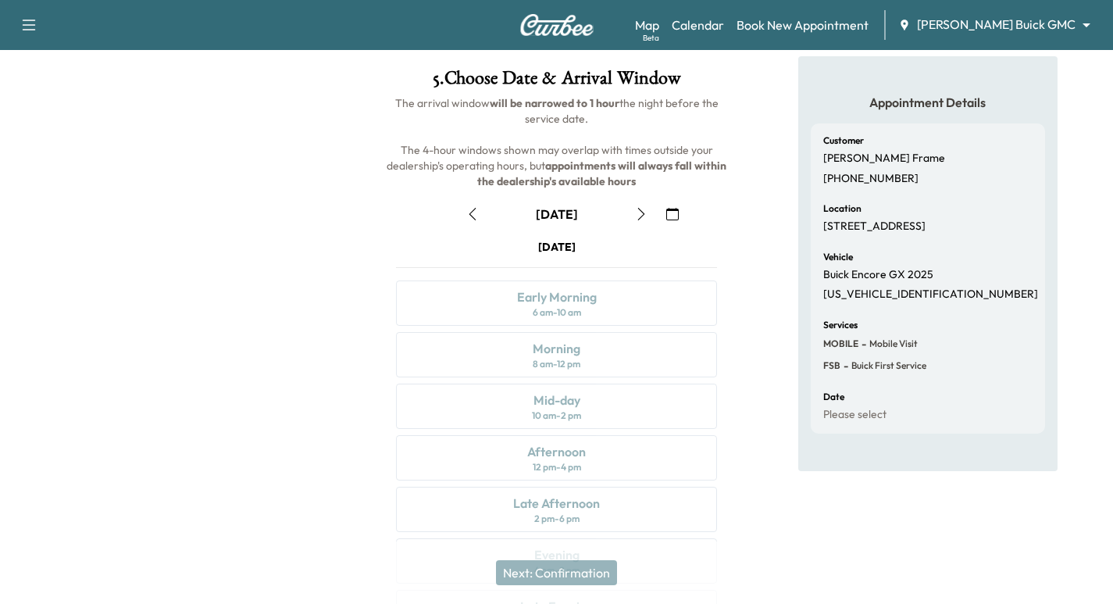
click at [638, 211] on icon "button" at bounding box center [641, 214] width 12 height 12
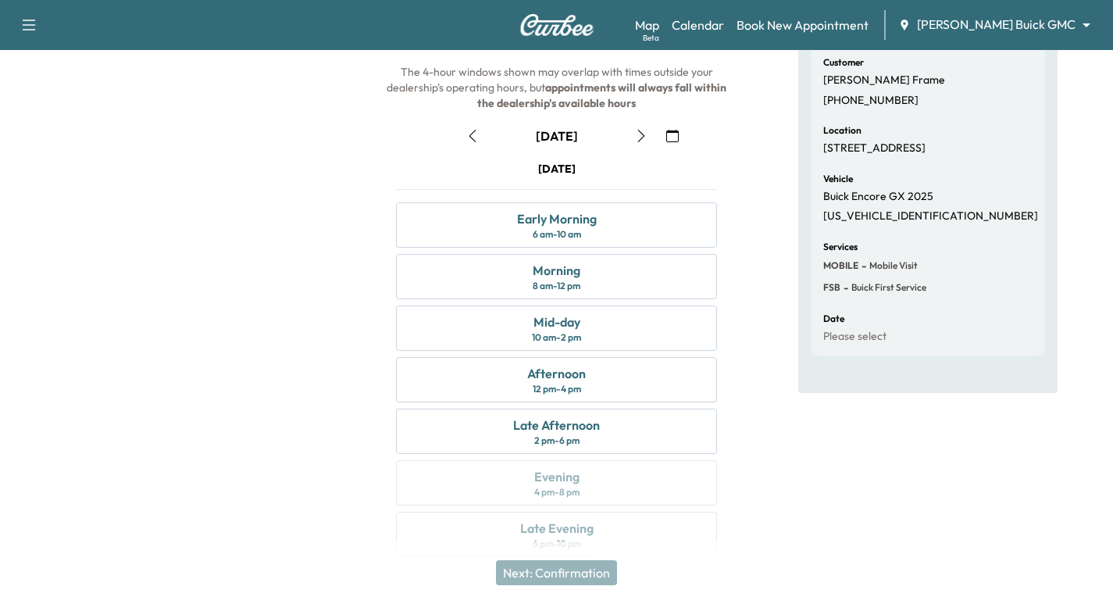
scroll to position [178, 0]
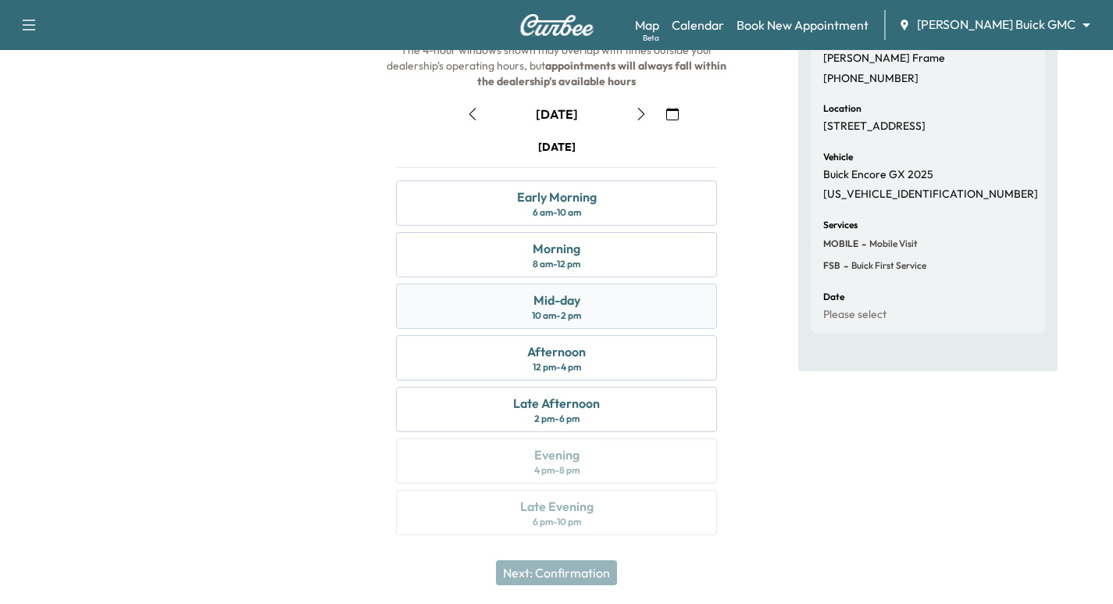
click at [599, 316] on div "Mid-day 10 am - 2 pm" at bounding box center [556, 305] width 321 height 45
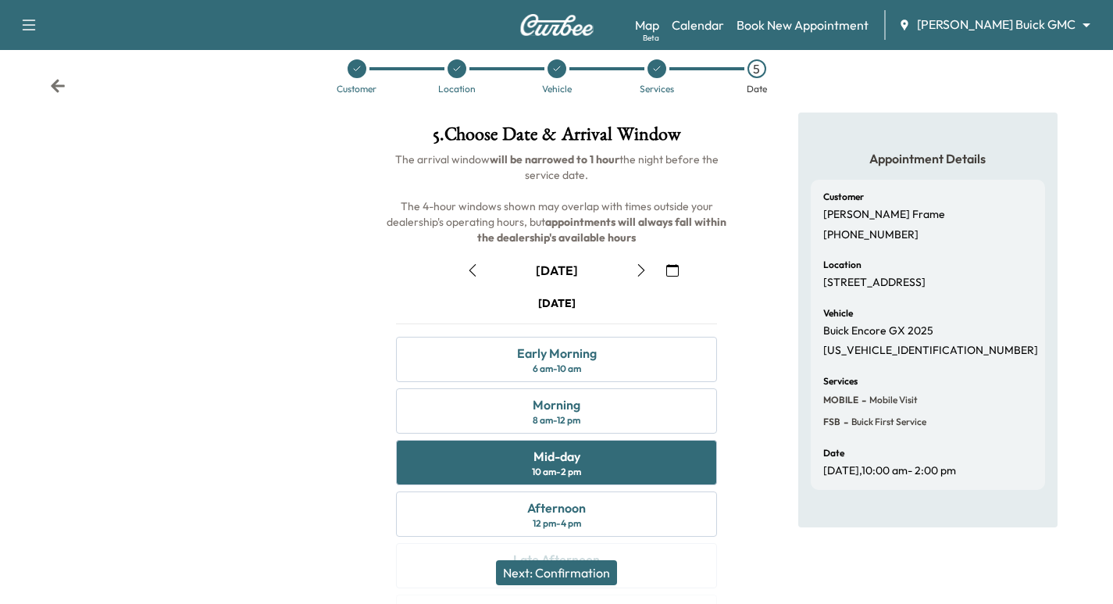
scroll to position [100, 0]
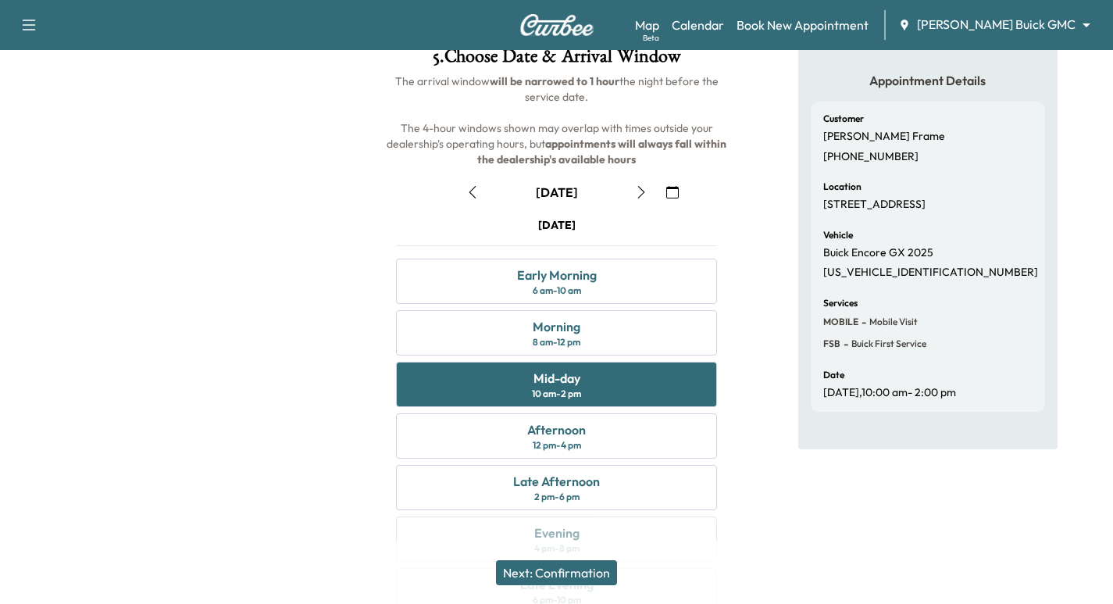
click at [524, 573] on button "Next: Confirmation" at bounding box center [556, 572] width 121 height 25
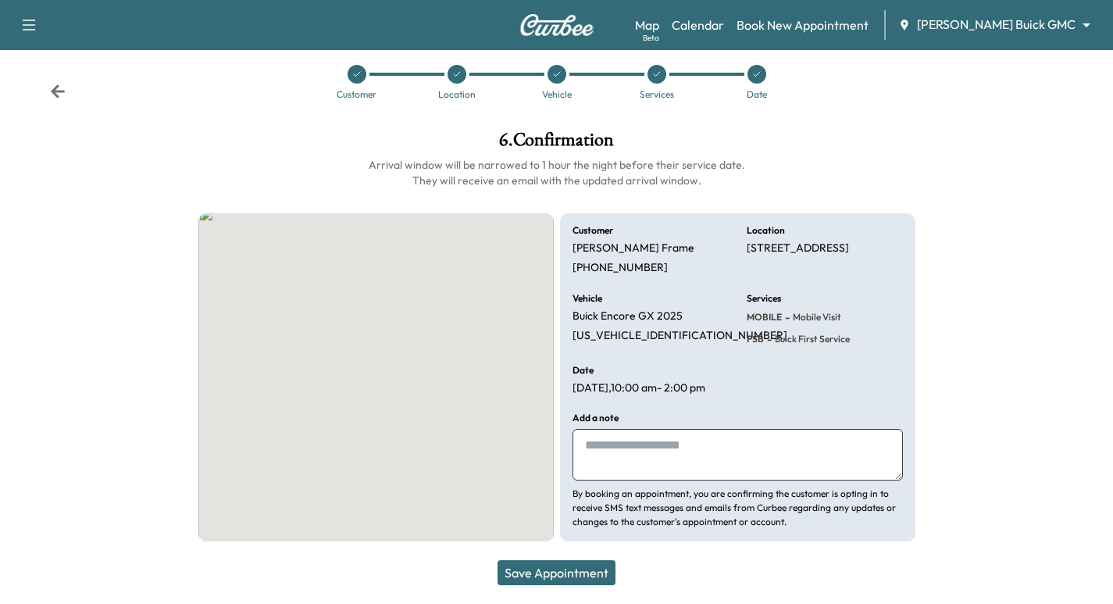
scroll to position [30, 0]
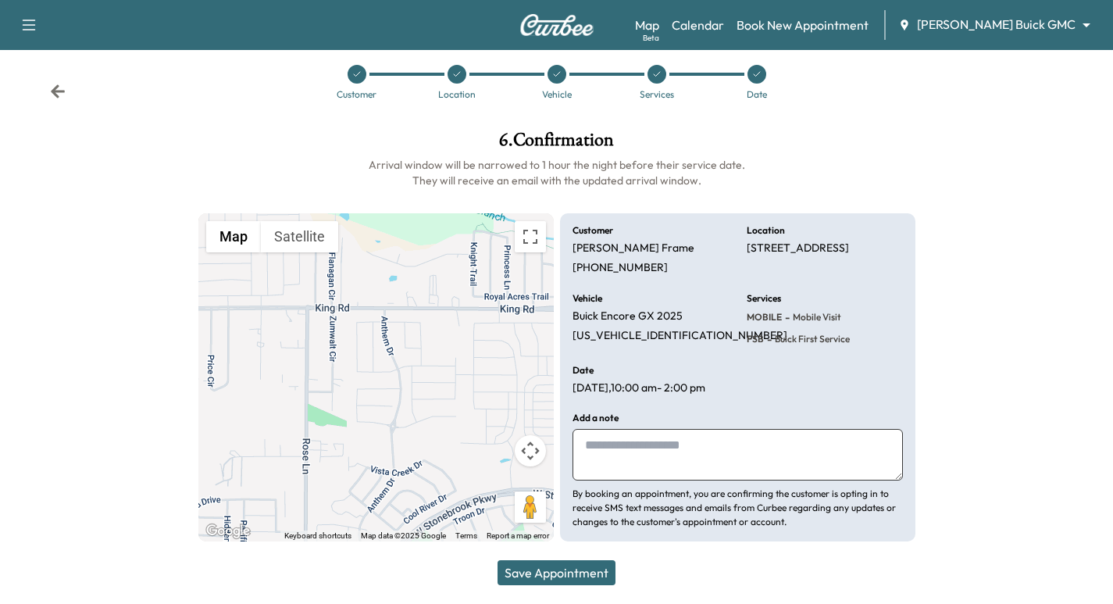
click at [596, 573] on button "Save Appointment" at bounding box center [556, 572] width 118 height 25
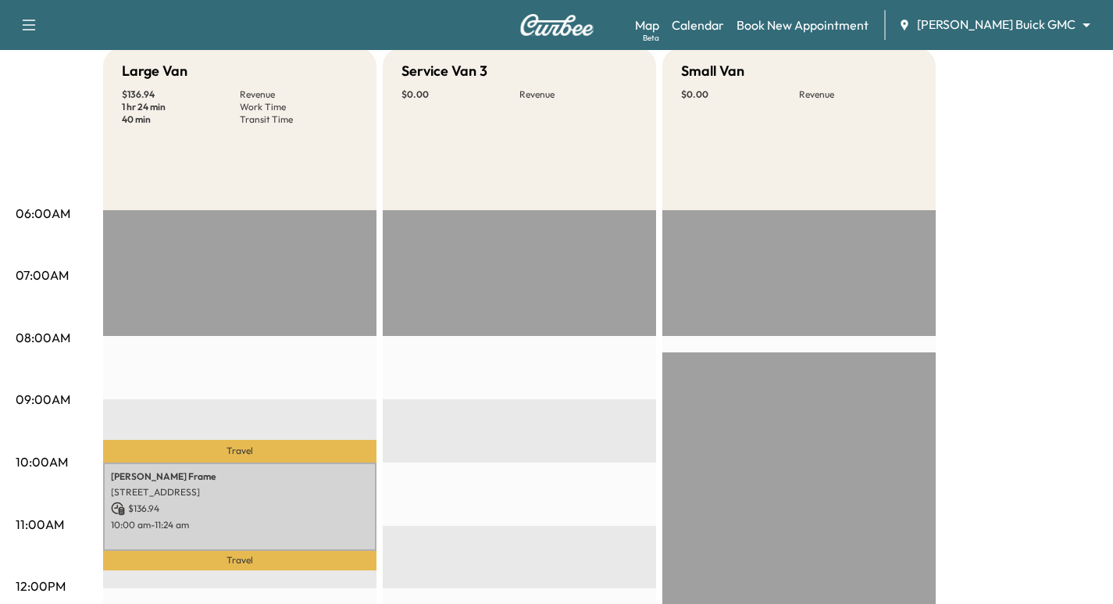
scroll to position [234, 0]
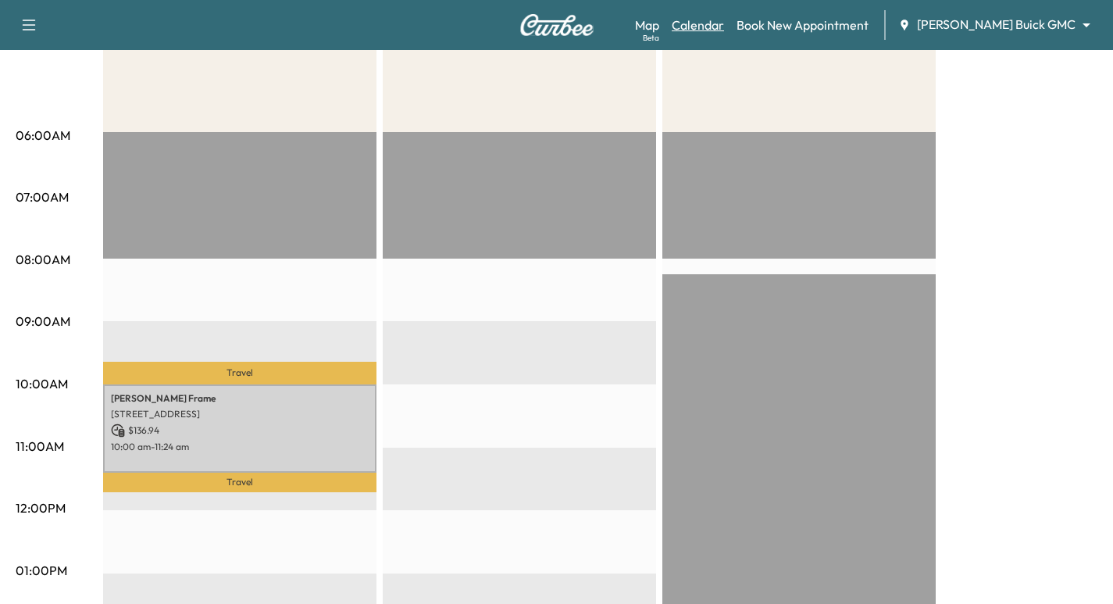
click at [724, 28] on link "Calendar" at bounding box center [698, 25] width 52 height 19
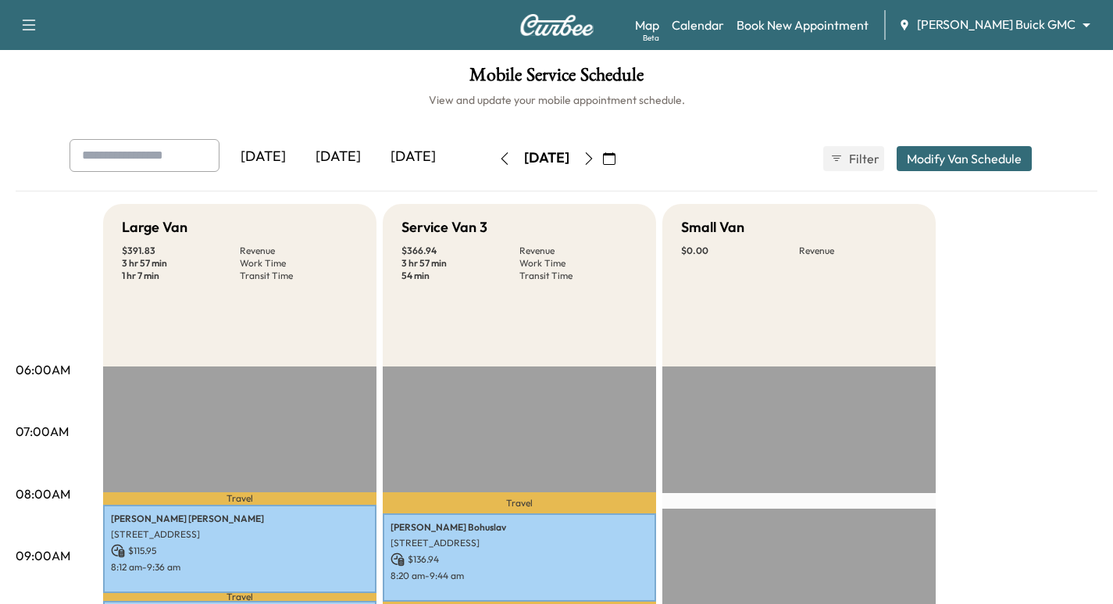
click at [602, 152] on button "button" at bounding box center [589, 158] width 27 height 25
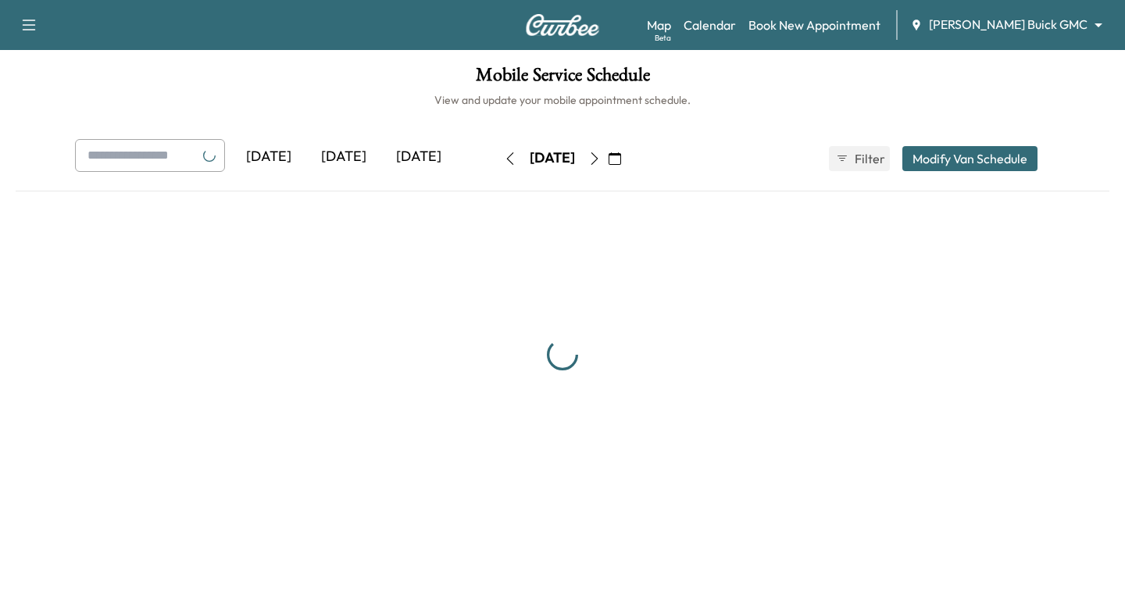
click at [601, 152] on icon "button" at bounding box center [594, 158] width 12 height 12
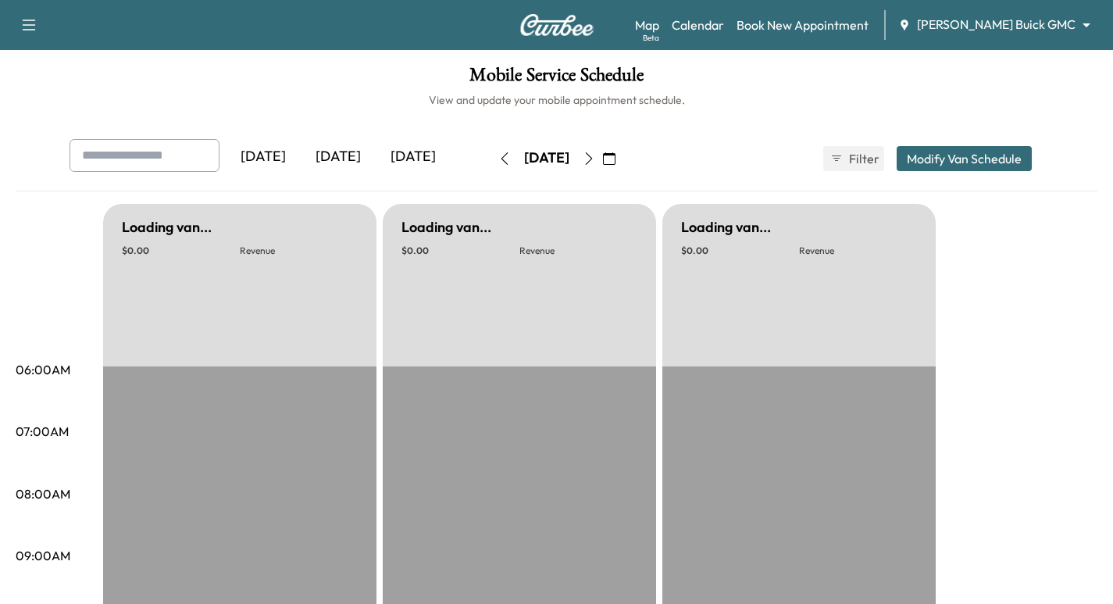
click at [602, 152] on button "button" at bounding box center [589, 158] width 27 height 25
click at [595, 155] on icon "button" at bounding box center [589, 158] width 12 height 12
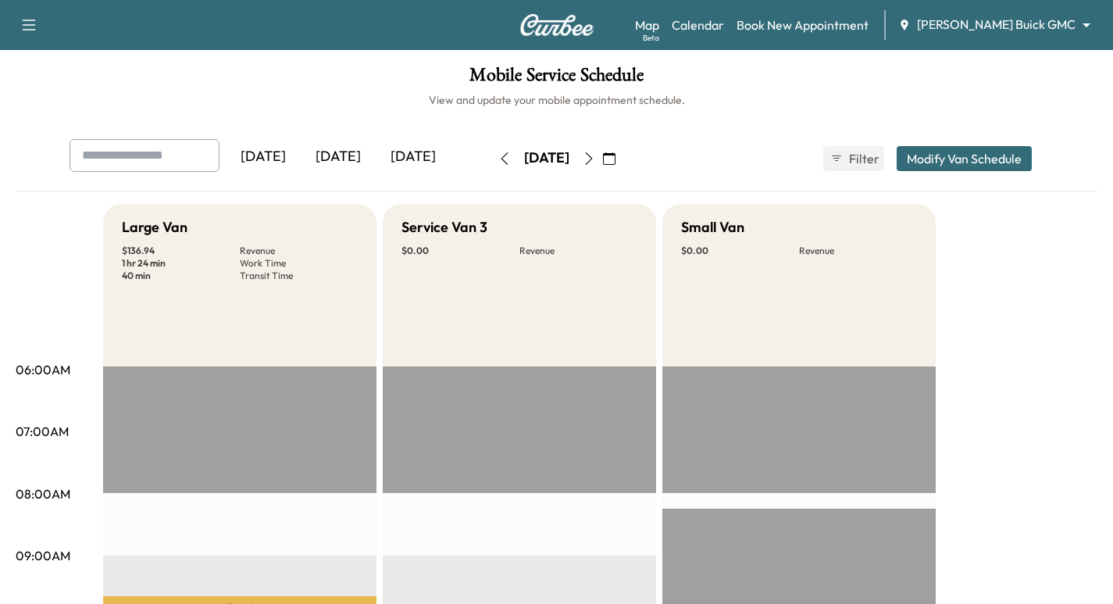
click at [575, 22] on img at bounding box center [556, 25] width 75 height 22
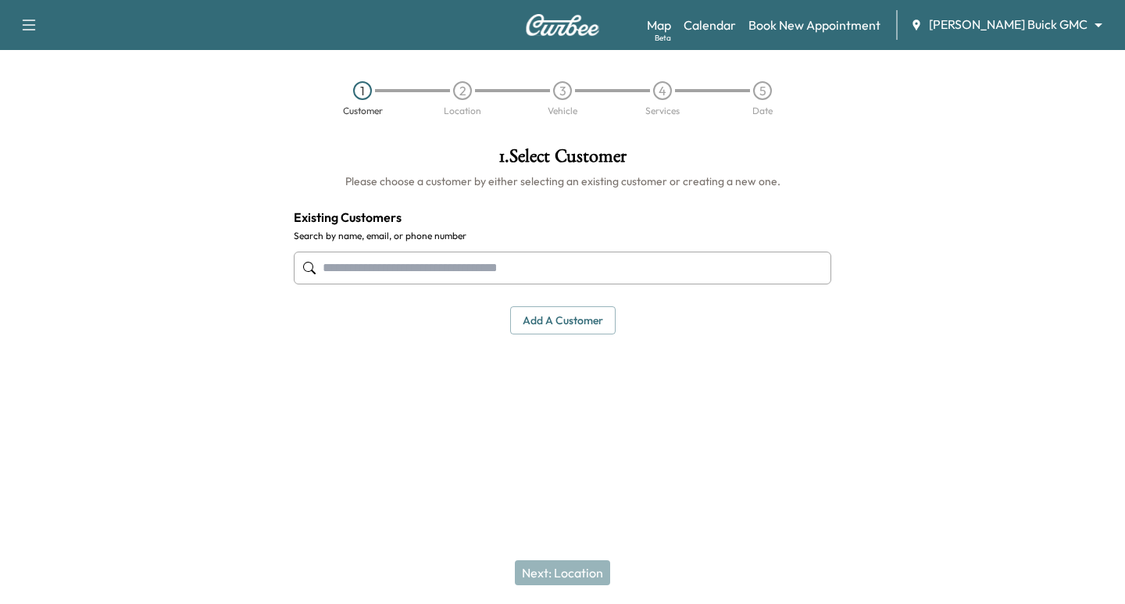
click at [471, 266] on input "text" at bounding box center [562, 267] width 537 height 33
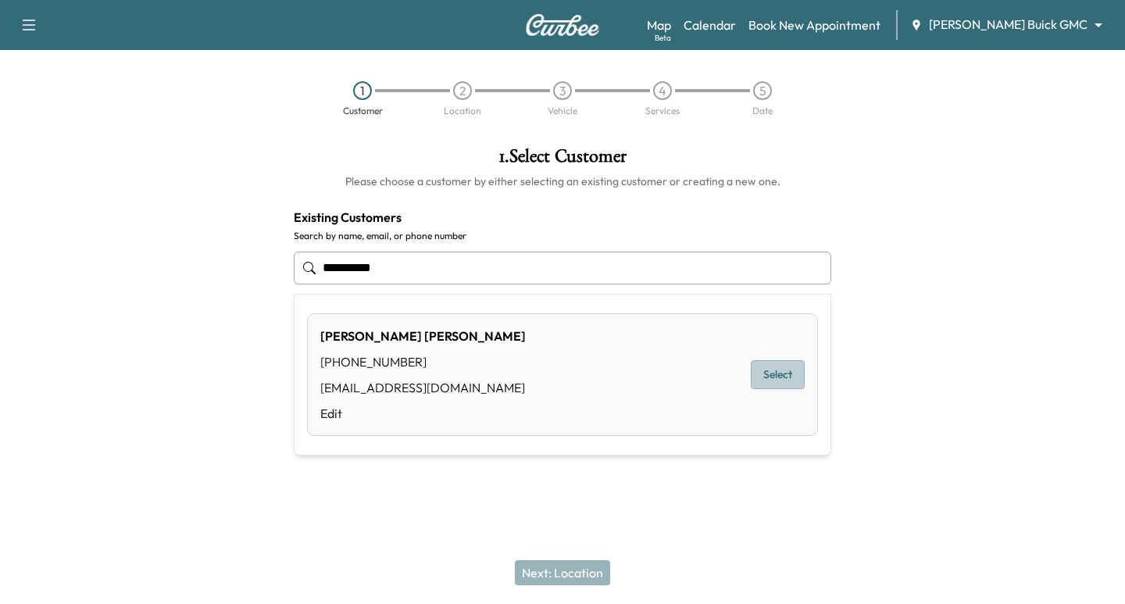
click at [788, 376] on button "Select" at bounding box center [777, 374] width 54 height 29
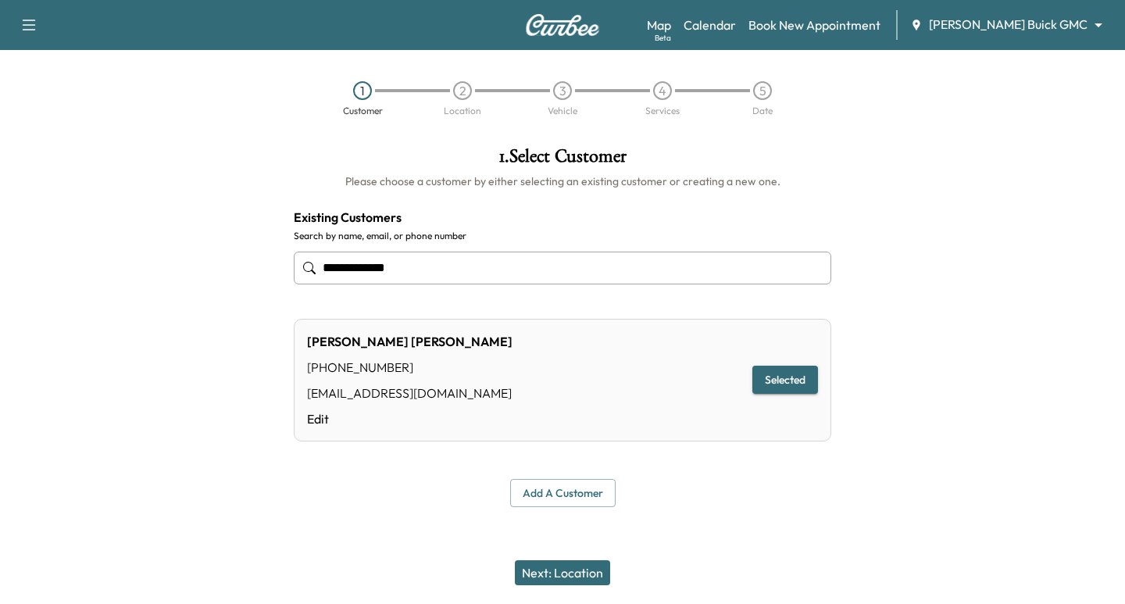
type input "**********"
click at [556, 573] on button "Next: Location" at bounding box center [562, 572] width 95 height 25
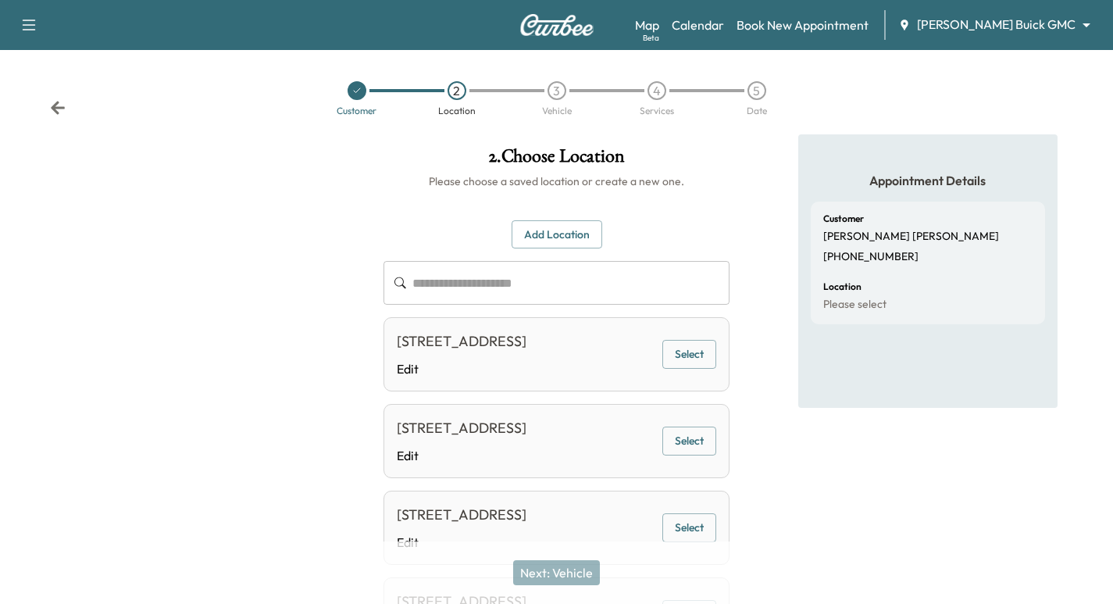
click at [697, 357] on button "Select" at bounding box center [689, 354] width 54 height 29
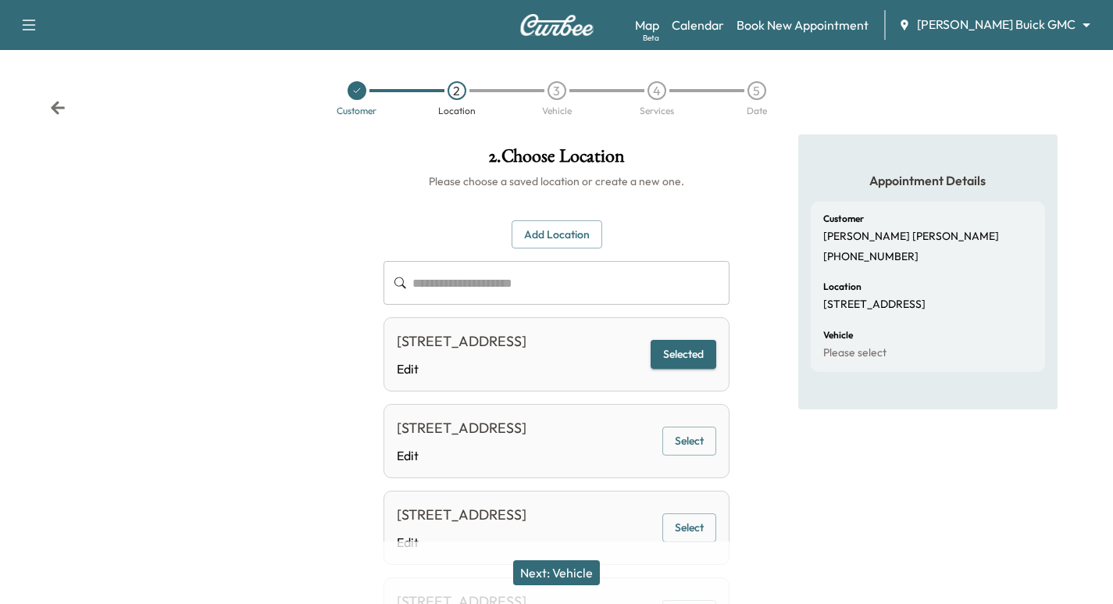
click at [563, 572] on button "Next: Vehicle" at bounding box center [556, 572] width 87 height 25
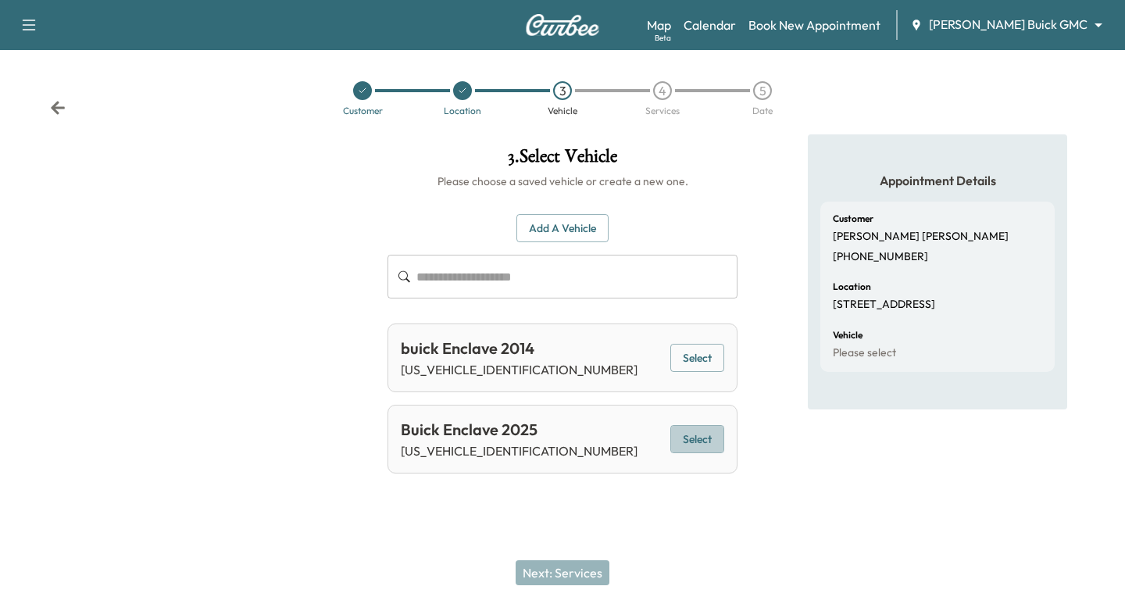
click at [701, 440] on button "Select" at bounding box center [697, 439] width 54 height 29
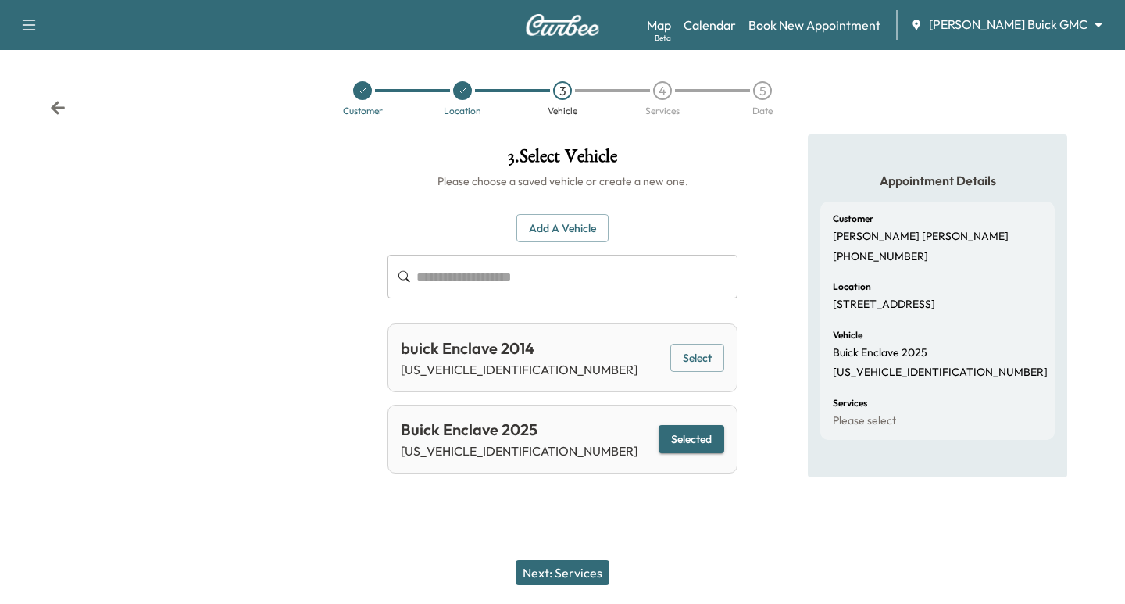
click at [544, 577] on button "Next: Services" at bounding box center [562, 572] width 94 height 25
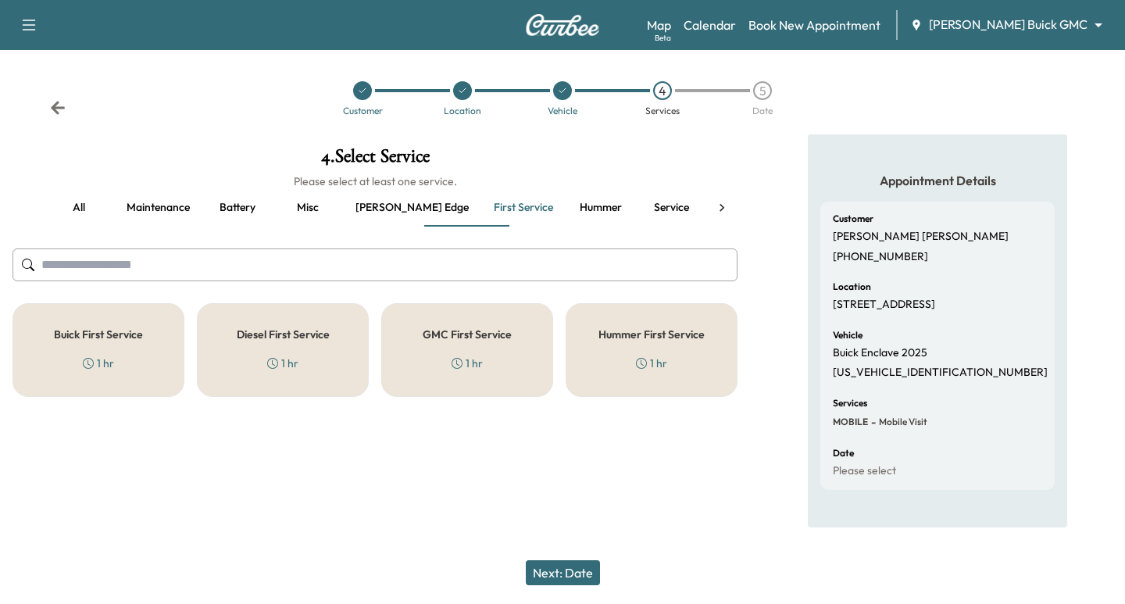
click at [138, 329] on h5 "Buick First Service" at bounding box center [98, 334] width 89 height 11
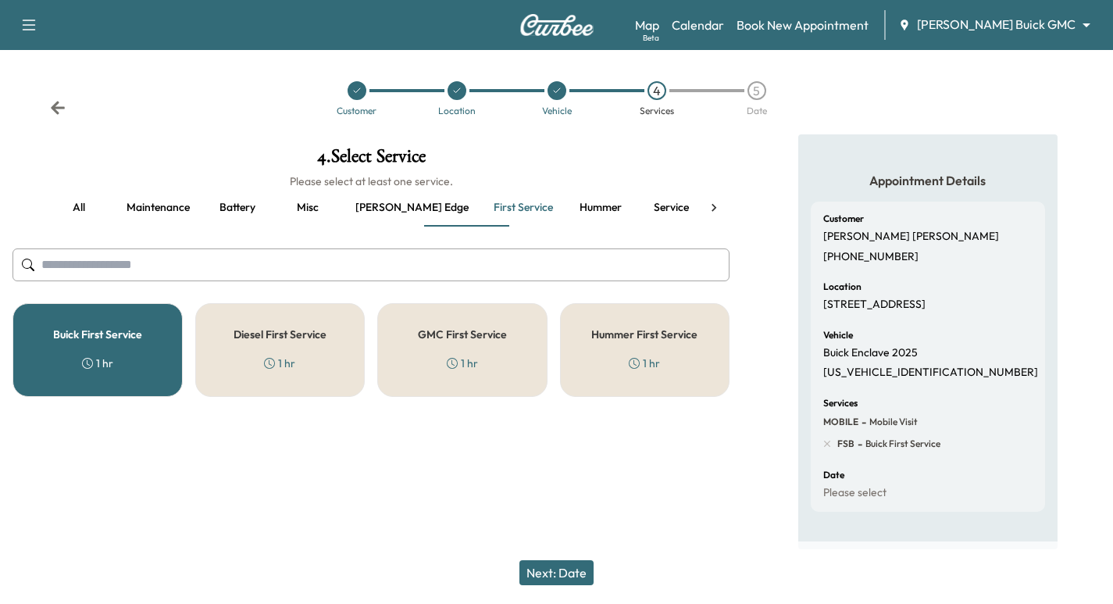
click at [538, 569] on button "Next: Date" at bounding box center [556, 572] width 74 height 25
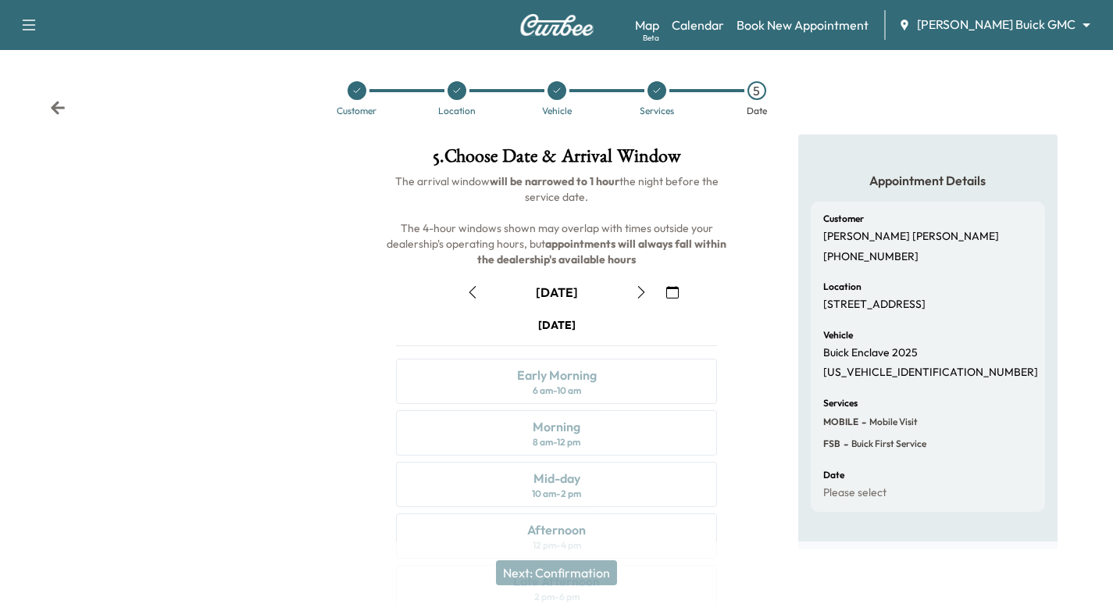
click at [636, 295] on icon "button" at bounding box center [641, 292] width 12 height 12
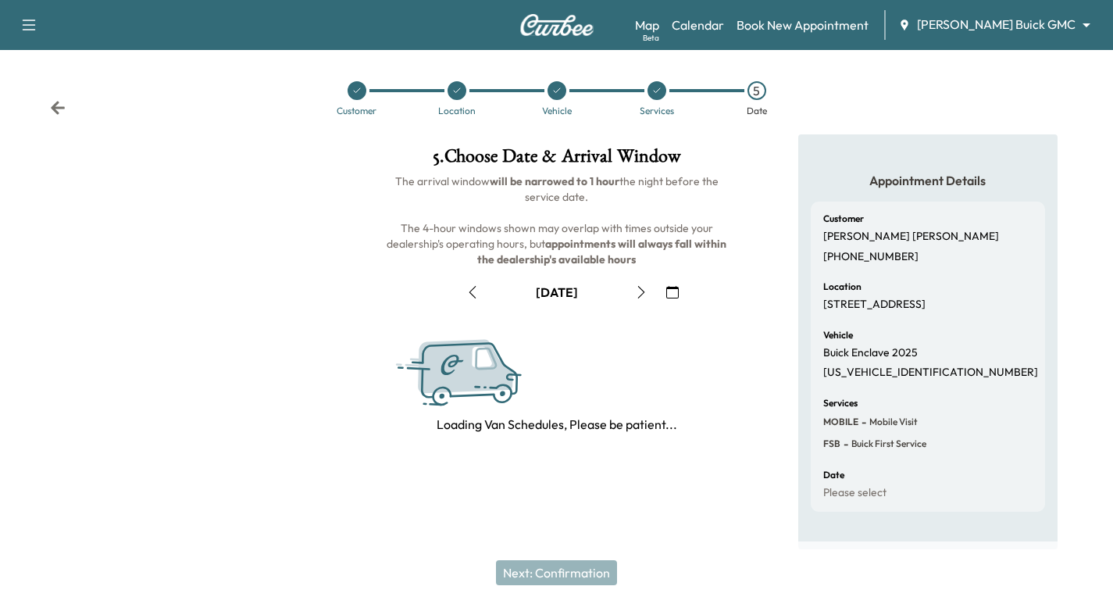
click at [636, 295] on icon "button" at bounding box center [641, 292] width 12 height 12
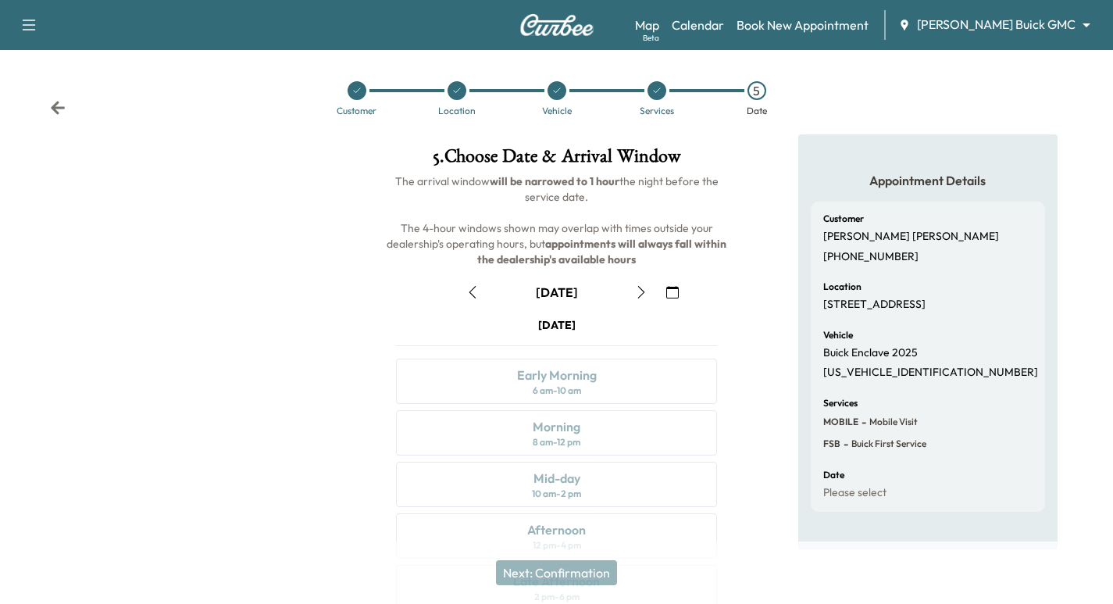
click at [636, 295] on icon "button" at bounding box center [641, 292] width 12 height 12
click at [57, 108] on icon at bounding box center [58, 107] width 14 height 13
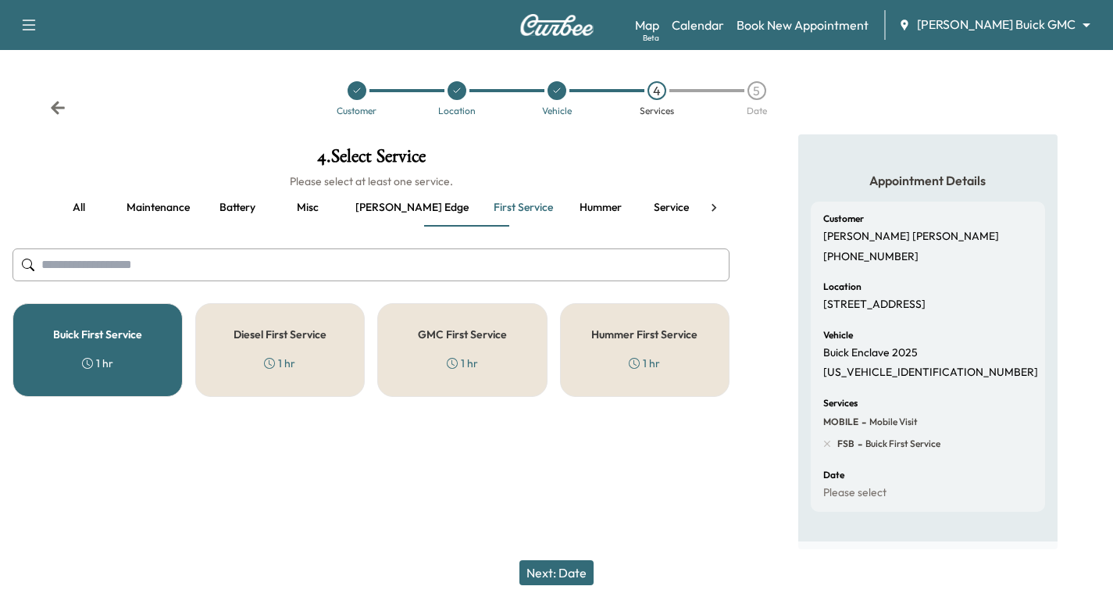
click at [57, 108] on icon at bounding box center [58, 107] width 14 height 13
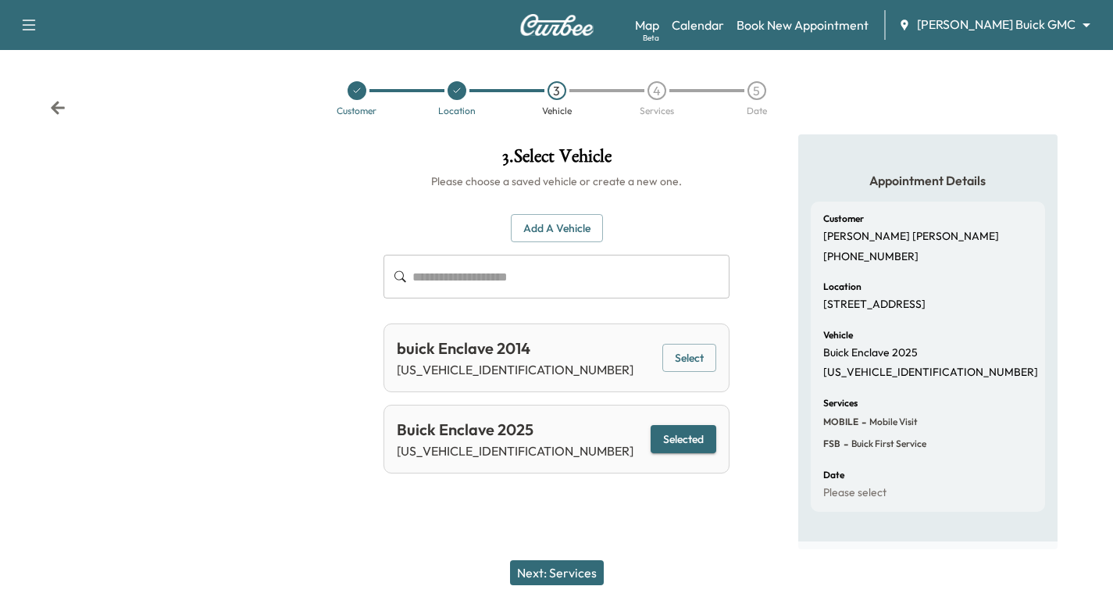
click at [57, 108] on icon at bounding box center [58, 107] width 14 height 13
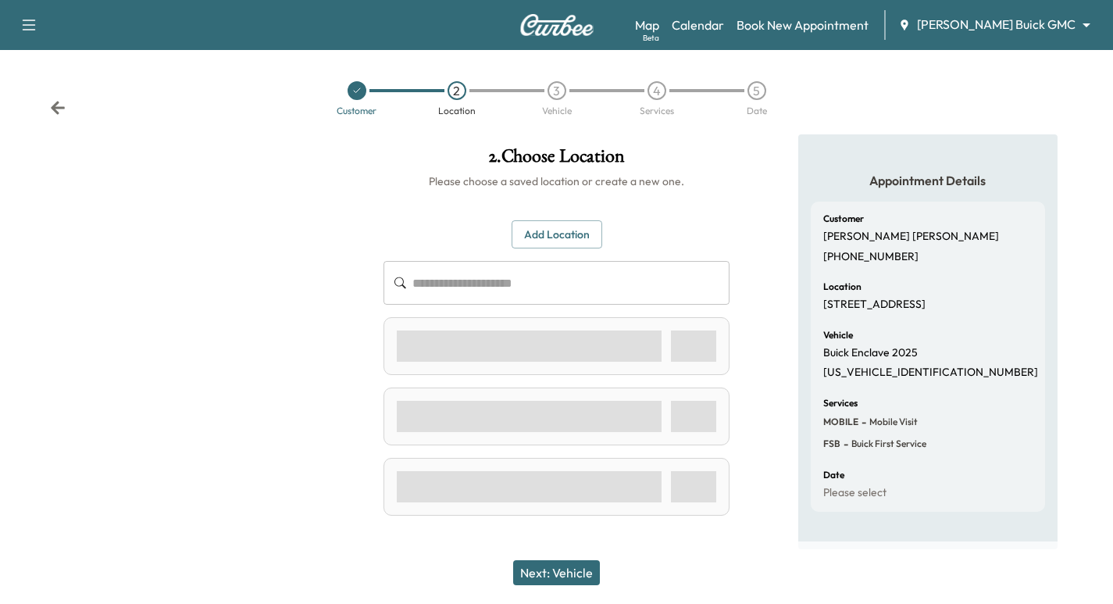
click at [57, 108] on icon at bounding box center [58, 107] width 14 height 13
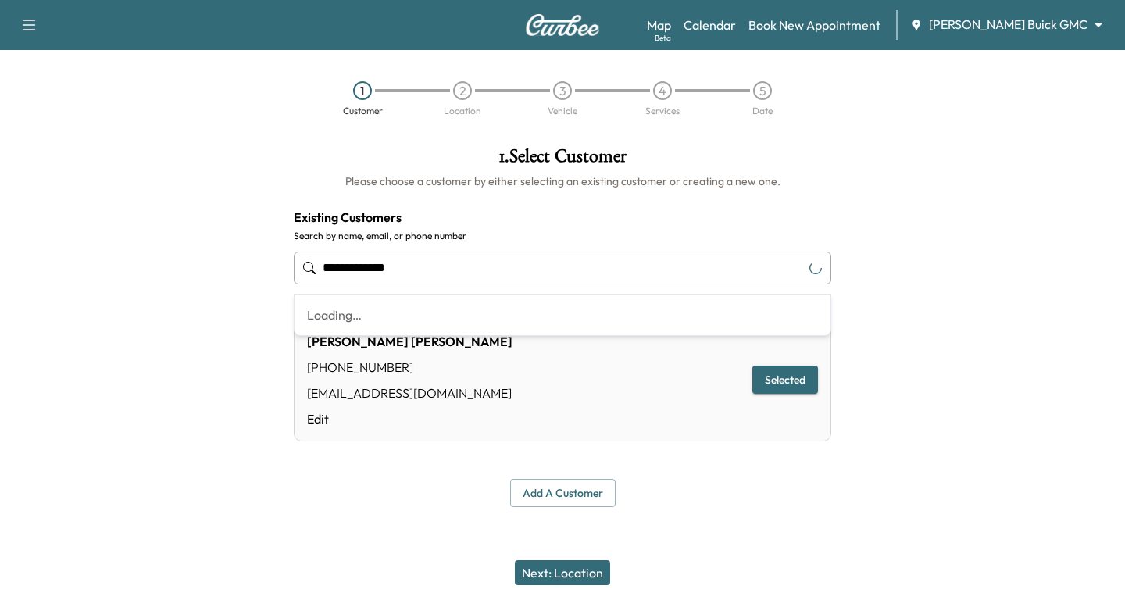
drag, startPoint x: 412, startPoint y: 270, endPoint x: 278, endPoint y: 279, distance: 133.8
click at [278, 279] on div "**********" at bounding box center [562, 326] width 1125 height 385
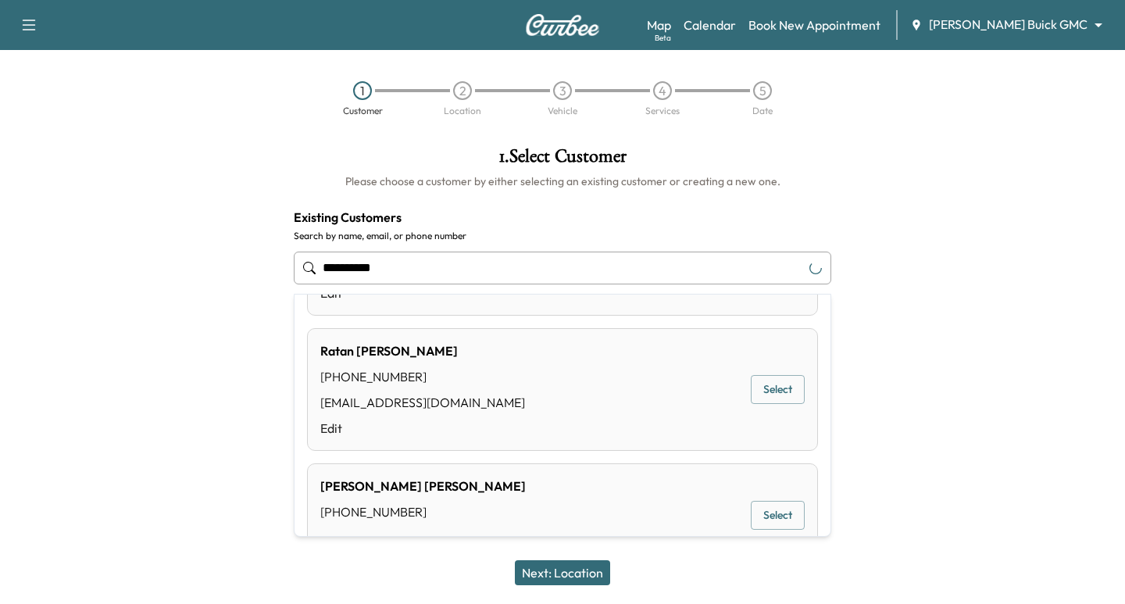
scroll to position [440, 0]
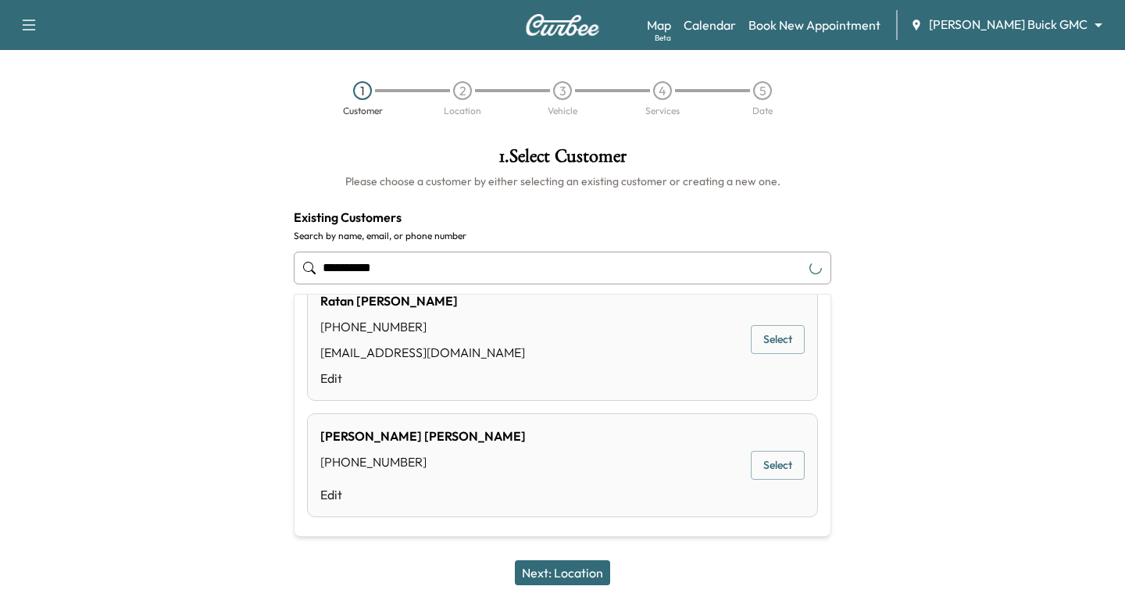
drag, startPoint x: 398, startPoint y: 273, endPoint x: 304, endPoint y: 273, distance: 94.5
click at [304, 273] on div "**********" at bounding box center [562, 268] width 537 height 52
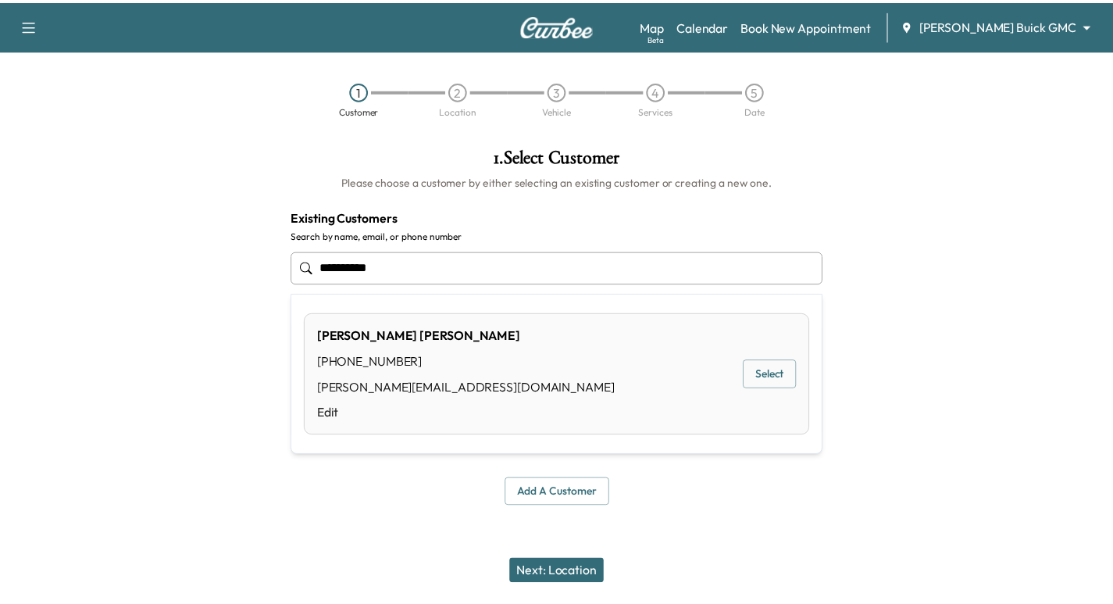
scroll to position [0, 0]
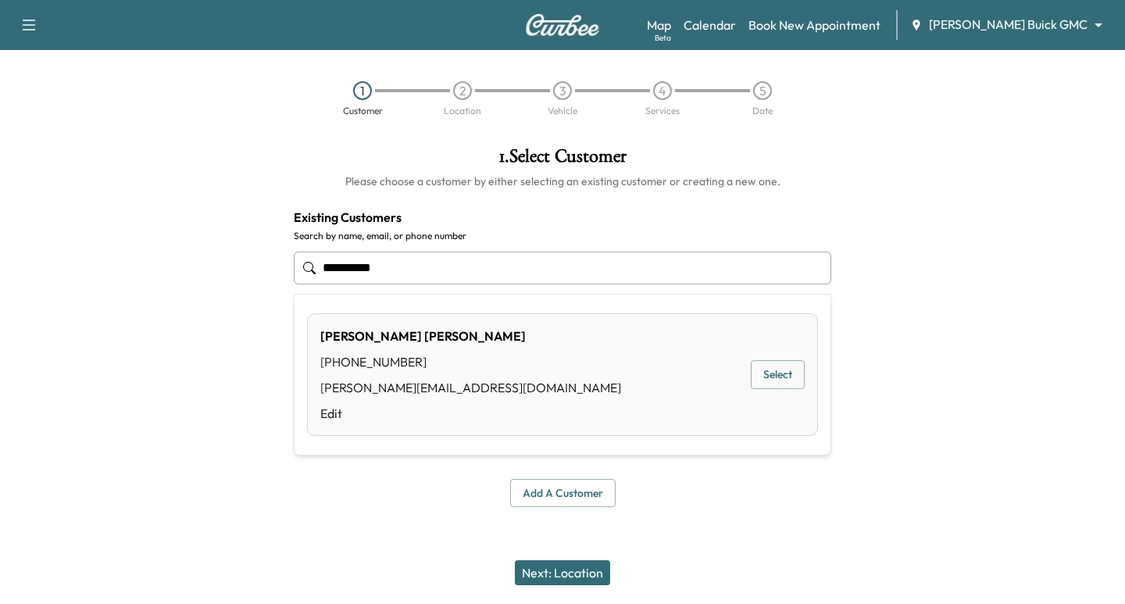
click at [772, 375] on button "Select" at bounding box center [777, 374] width 54 height 29
type input "**********"
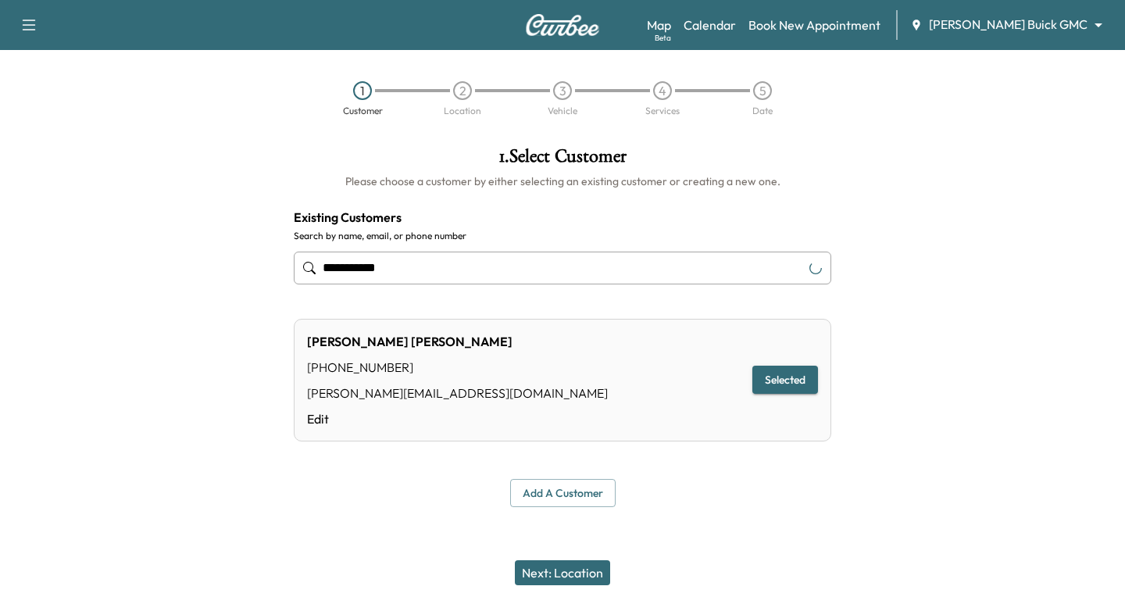
click at [556, 574] on button "Next: Location" at bounding box center [562, 572] width 95 height 25
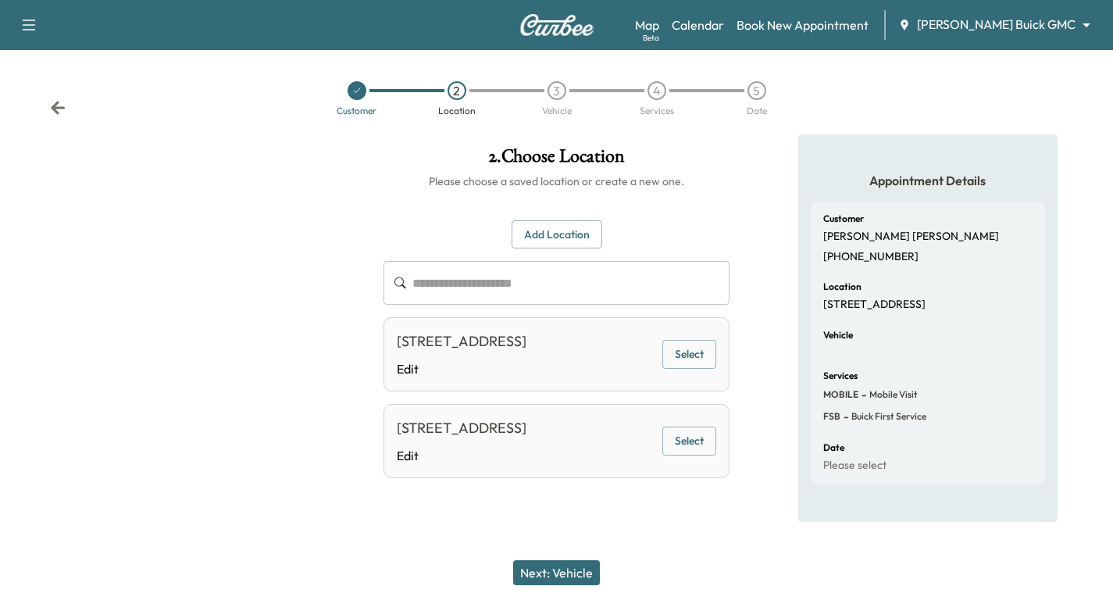
click at [698, 359] on button "Select" at bounding box center [689, 354] width 54 height 29
click at [567, 574] on button "Next: Vehicle" at bounding box center [556, 572] width 87 height 25
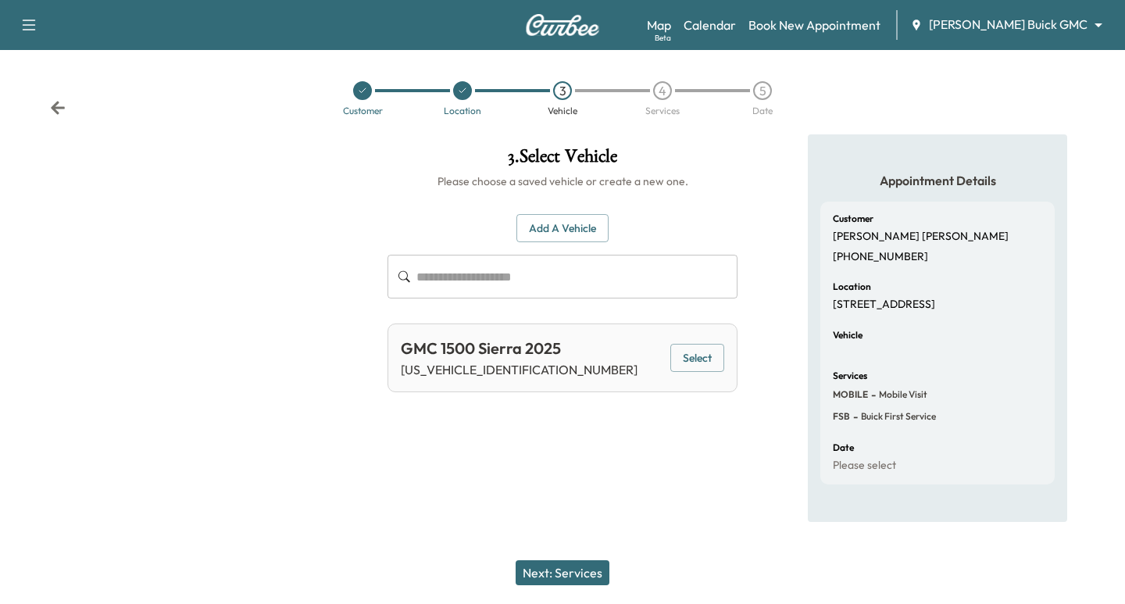
click at [708, 355] on button "Select" at bounding box center [697, 358] width 54 height 29
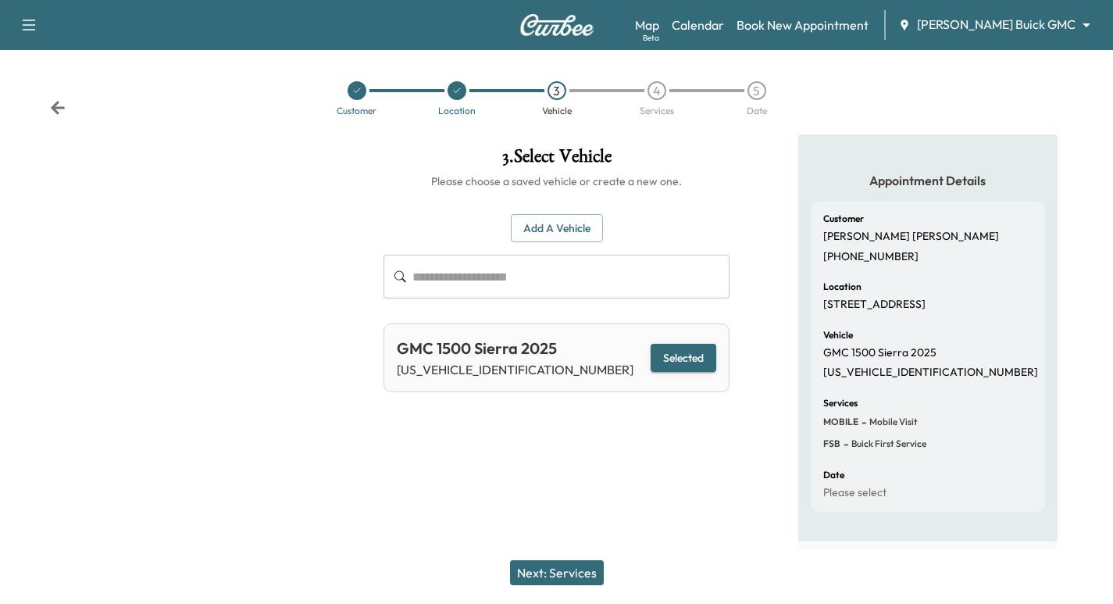
click at [559, 579] on button "Next: Services" at bounding box center [557, 572] width 94 height 25
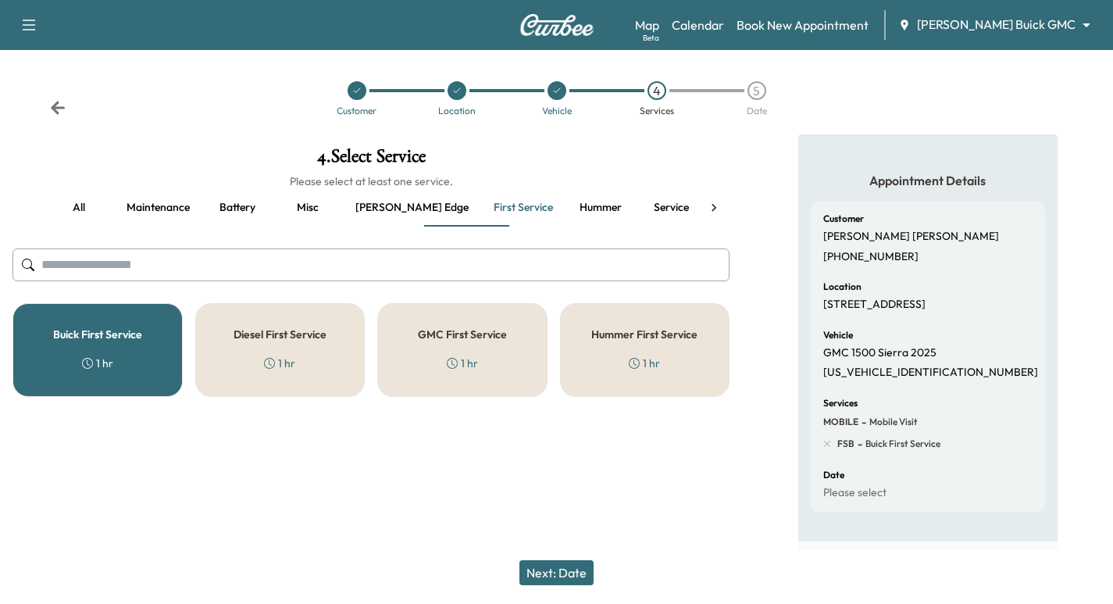
click at [118, 351] on div "Buick First Service 1 hr" at bounding box center [97, 350] width 170 height 94
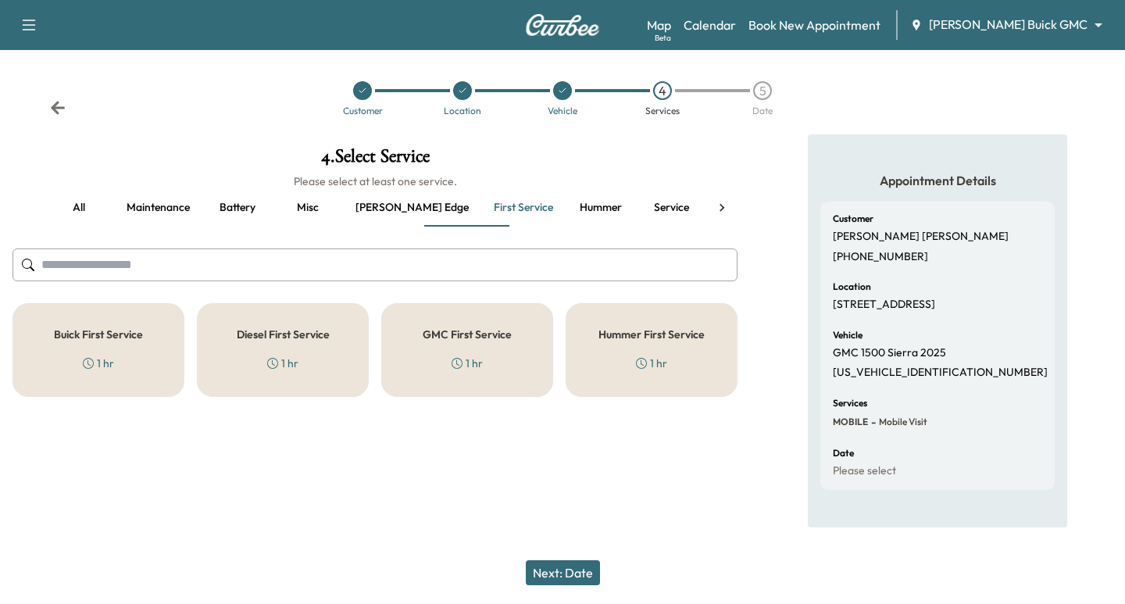
click at [459, 346] on div "GMC First Service 1 hr" at bounding box center [467, 350] width 172 height 94
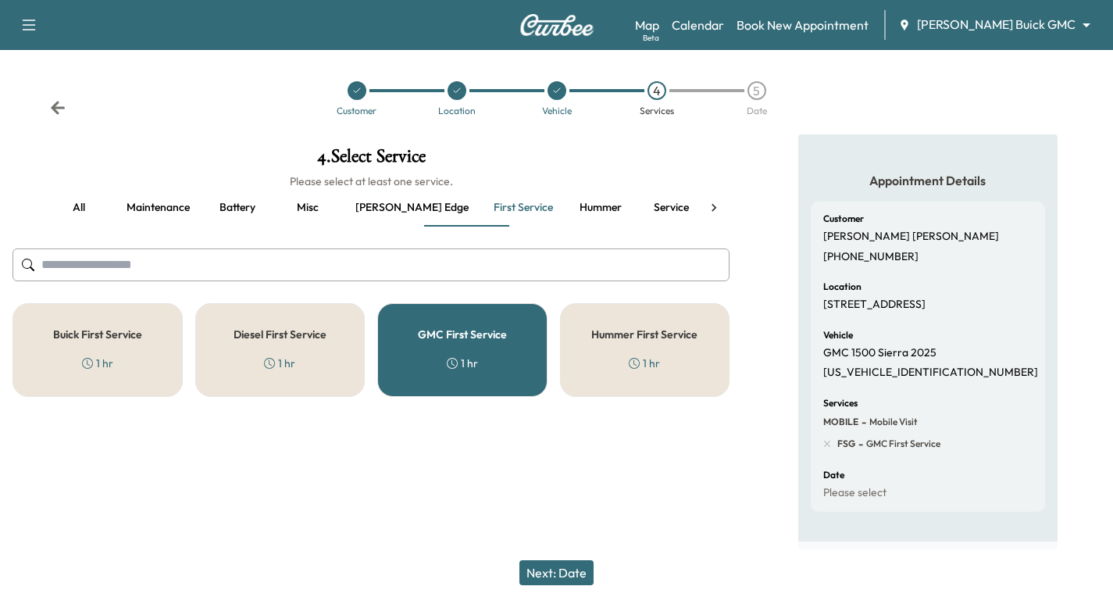
click at [561, 569] on button "Next: Date" at bounding box center [556, 572] width 74 height 25
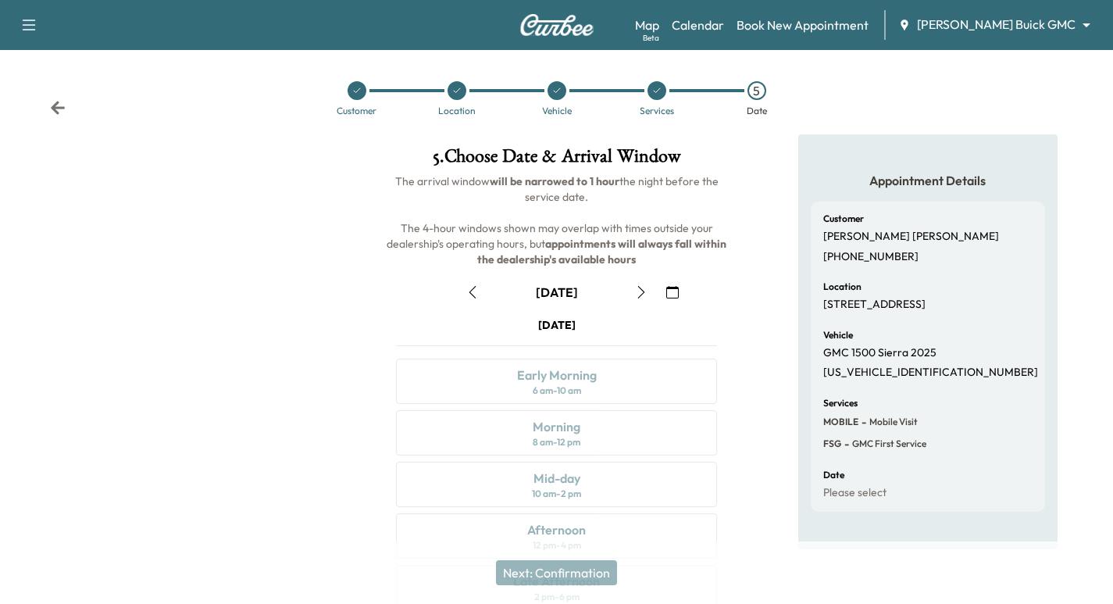
click at [55, 109] on icon at bounding box center [58, 107] width 14 height 13
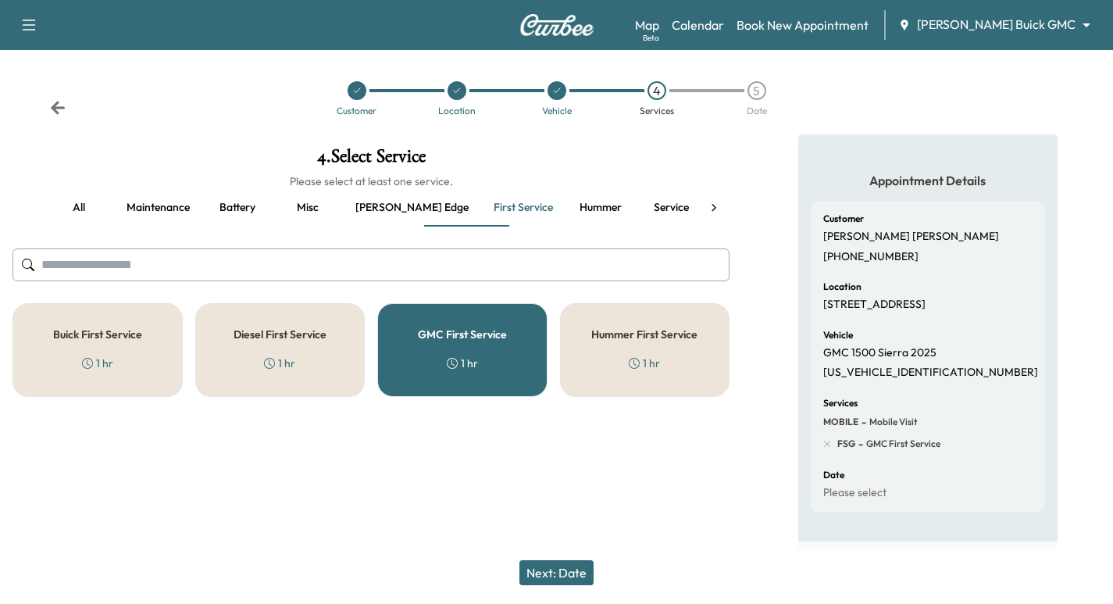
click at [55, 109] on icon at bounding box center [58, 107] width 14 height 13
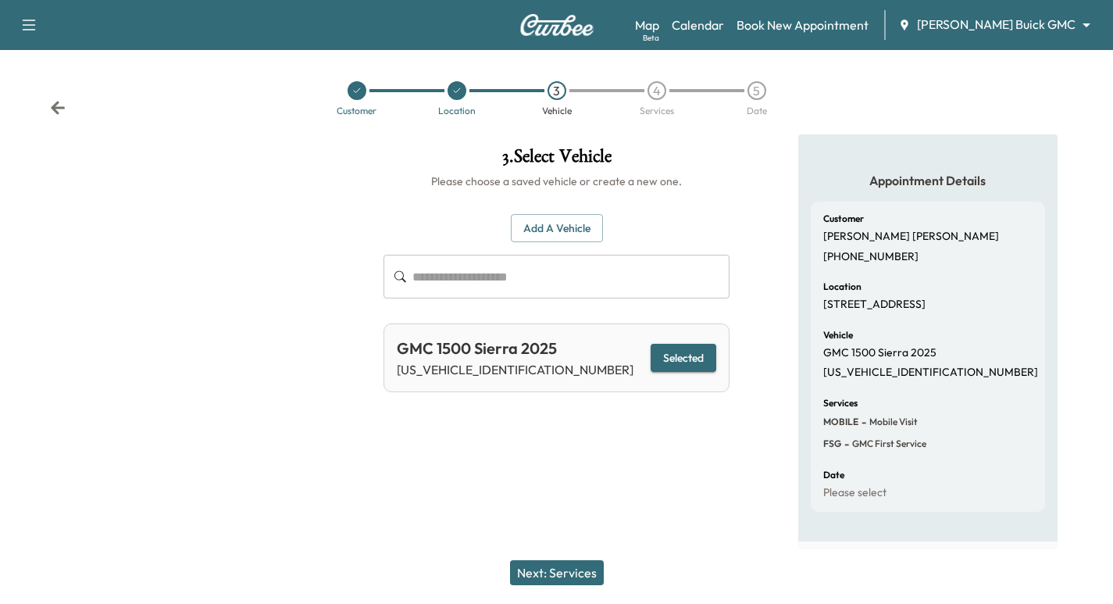
click at [55, 109] on icon at bounding box center [58, 107] width 14 height 13
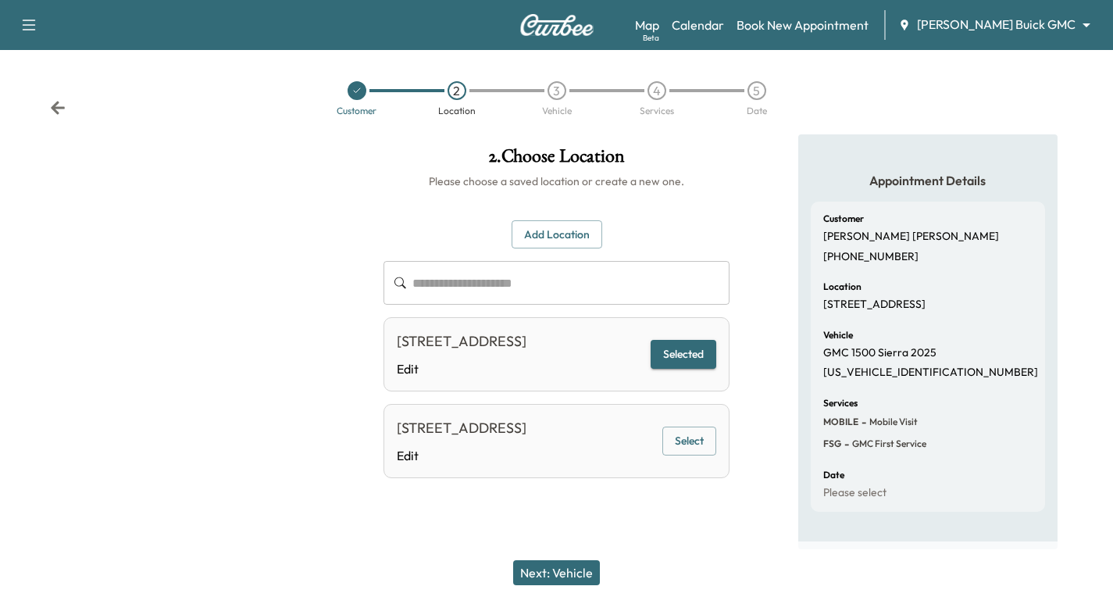
click at [55, 109] on icon at bounding box center [58, 107] width 14 height 13
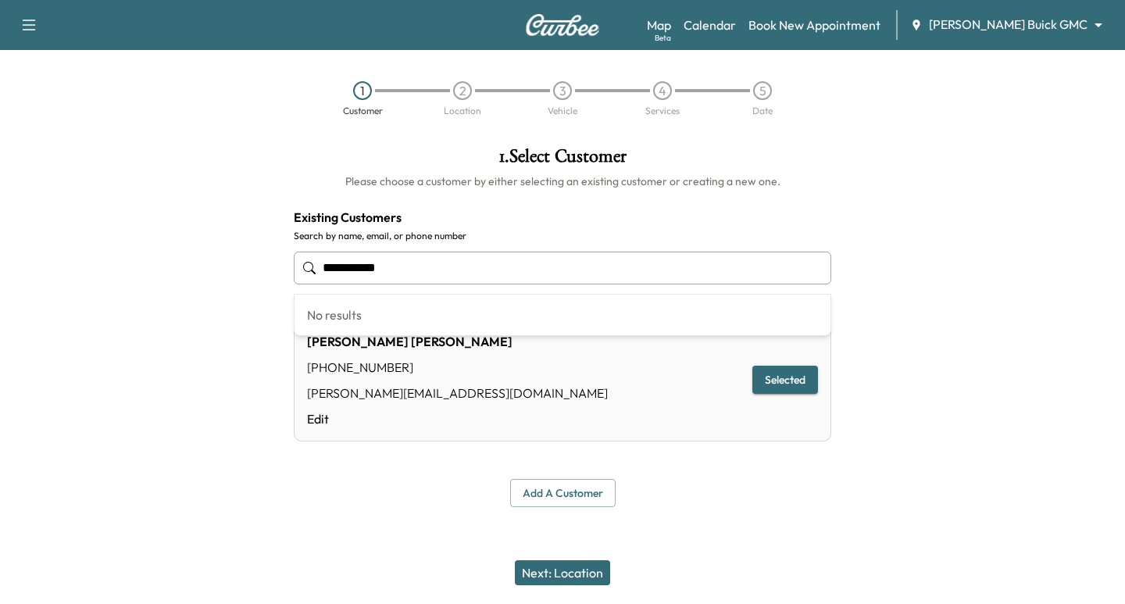
drag, startPoint x: 432, startPoint y: 270, endPoint x: 299, endPoint y: 287, distance: 133.8
click at [299, 287] on div "**********" at bounding box center [562, 268] width 537 height 52
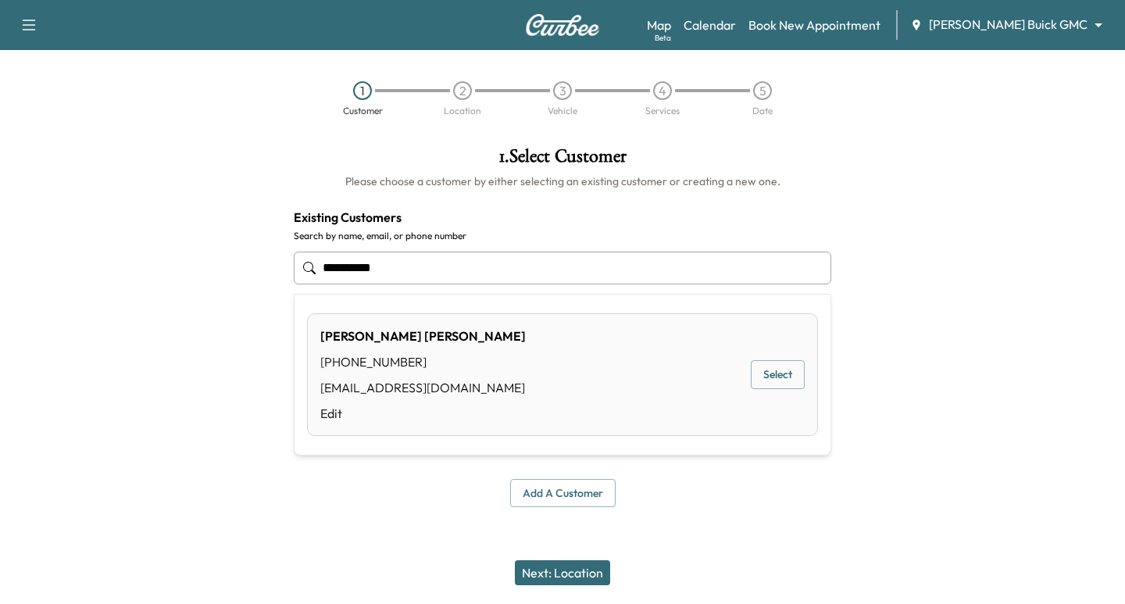
click at [771, 378] on button "Select" at bounding box center [777, 374] width 54 height 29
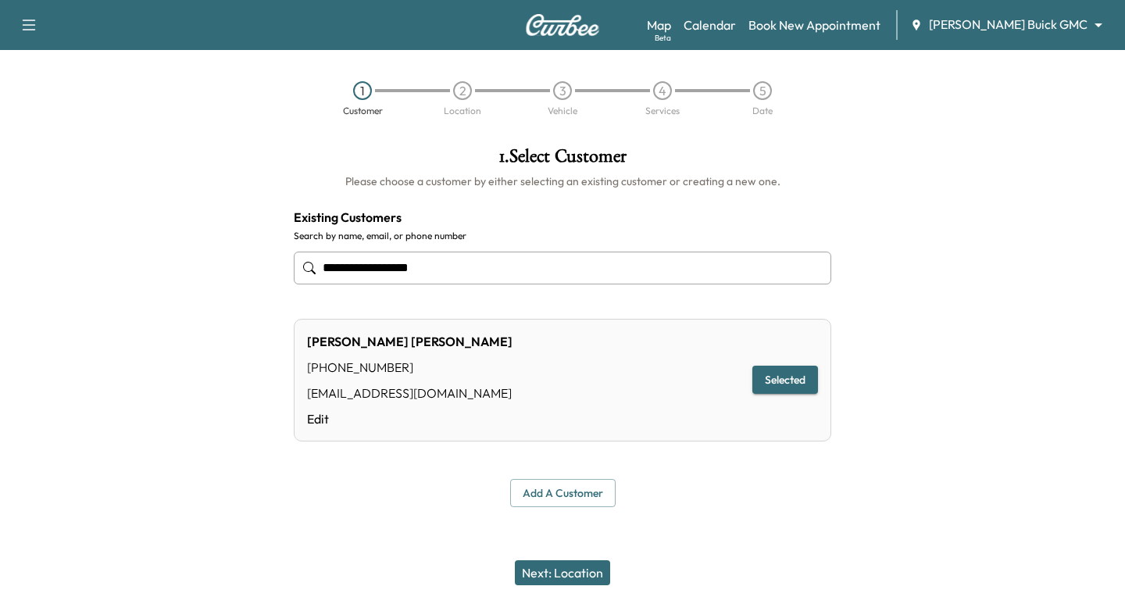
type input "**********"
click at [540, 571] on button "Next: Location" at bounding box center [562, 572] width 95 height 25
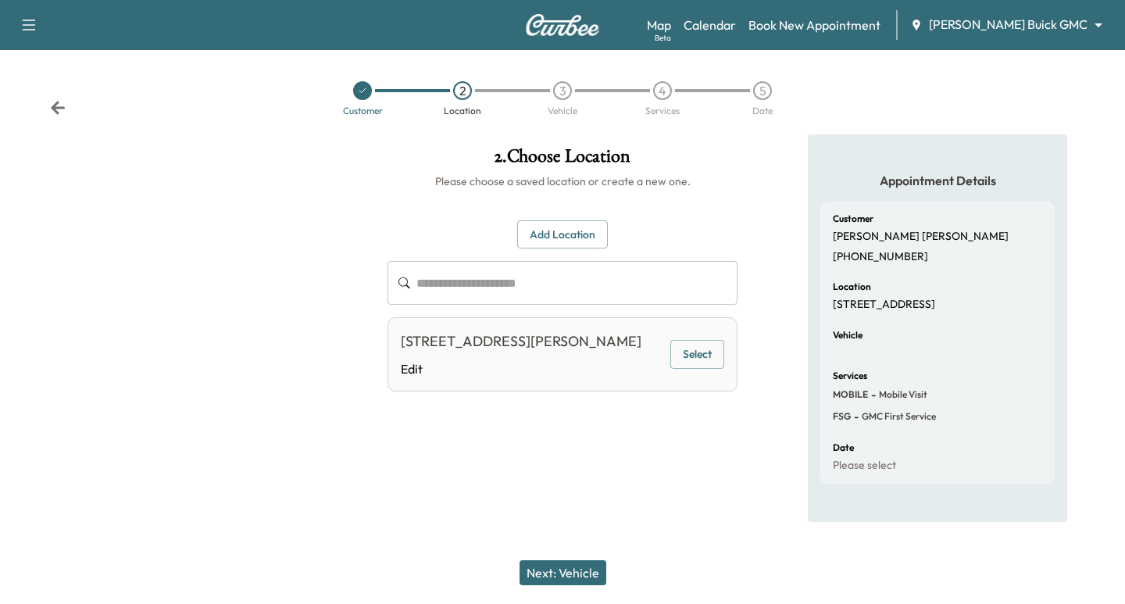
click at [702, 355] on button "Select" at bounding box center [697, 354] width 54 height 29
click at [554, 573] on button "Next: Vehicle" at bounding box center [562, 572] width 87 height 25
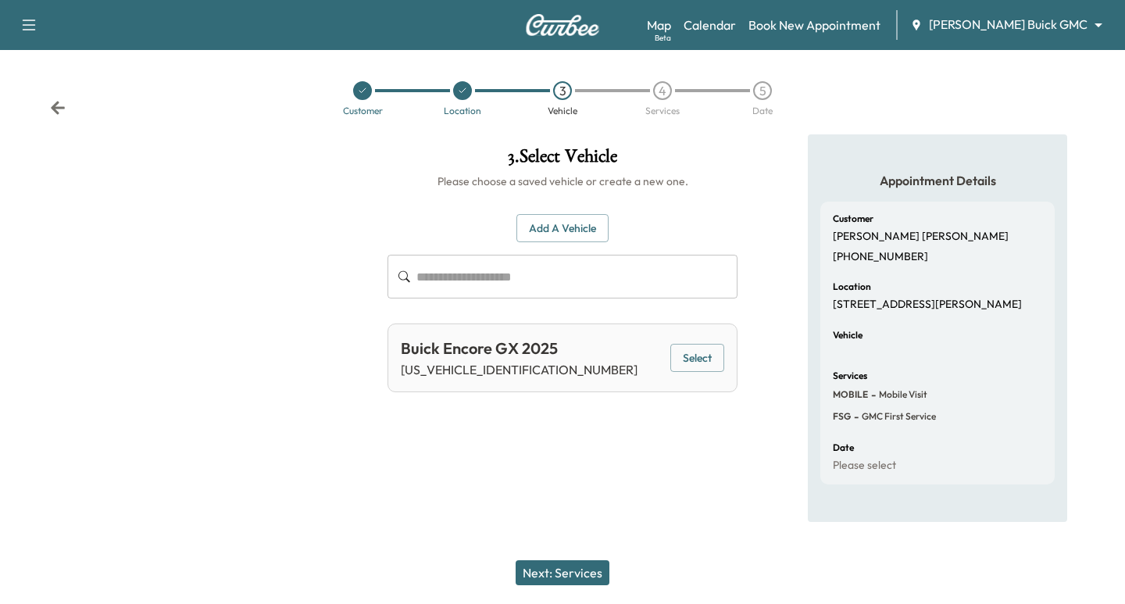
click at [702, 361] on button "Select" at bounding box center [697, 358] width 54 height 29
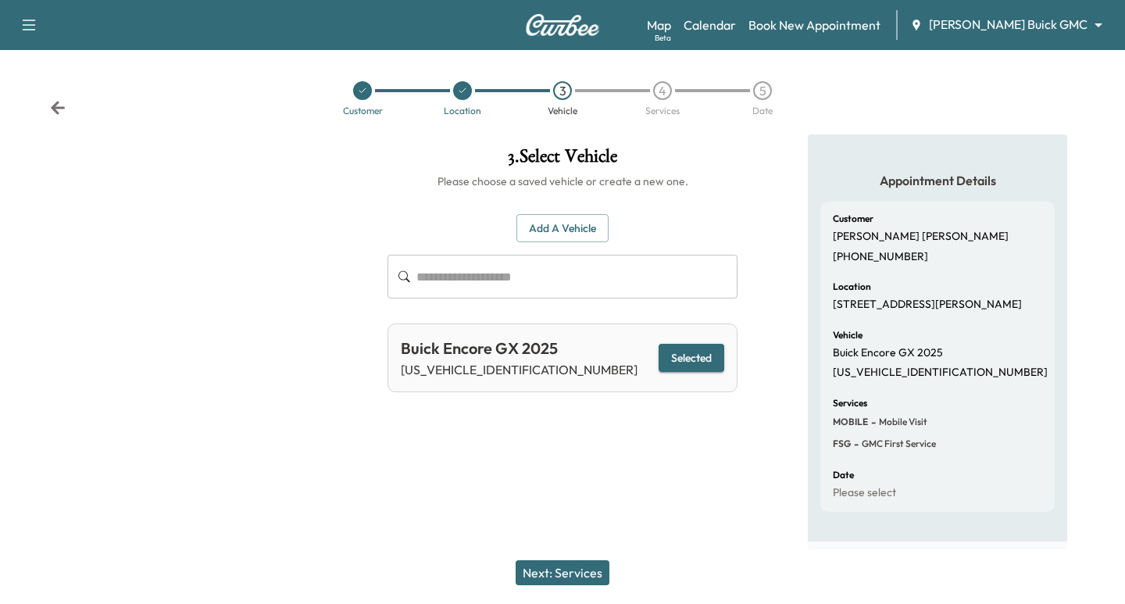
click at [557, 576] on button "Next: Services" at bounding box center [562, 572] width 94 height 25
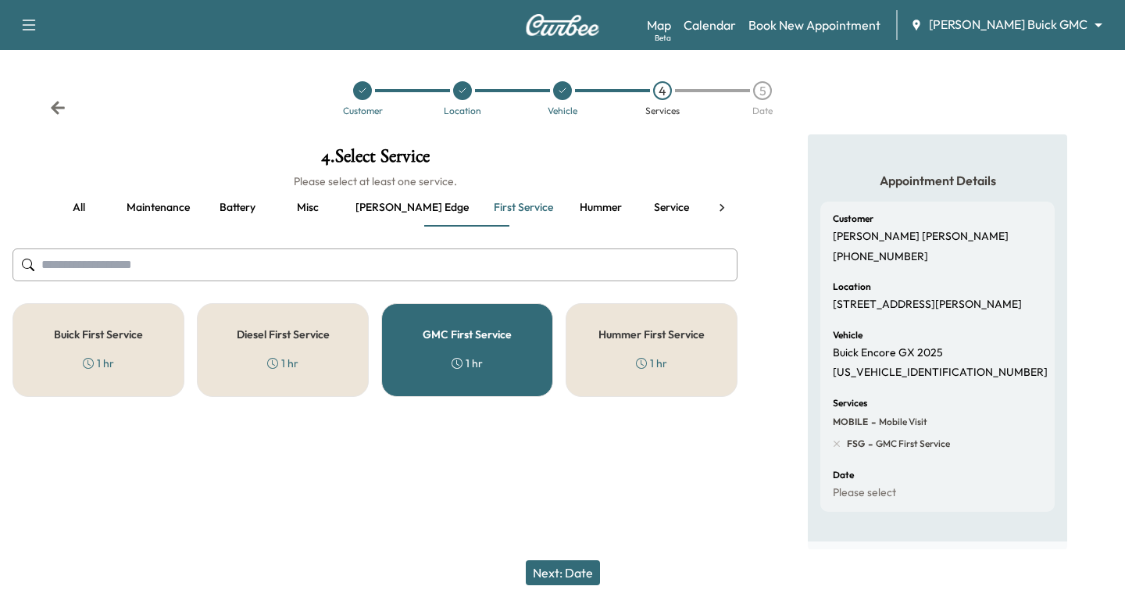
click at [468, 322] on div "GMC First Service 1 hr" at bounding box center [467, 350] width 172 height 94
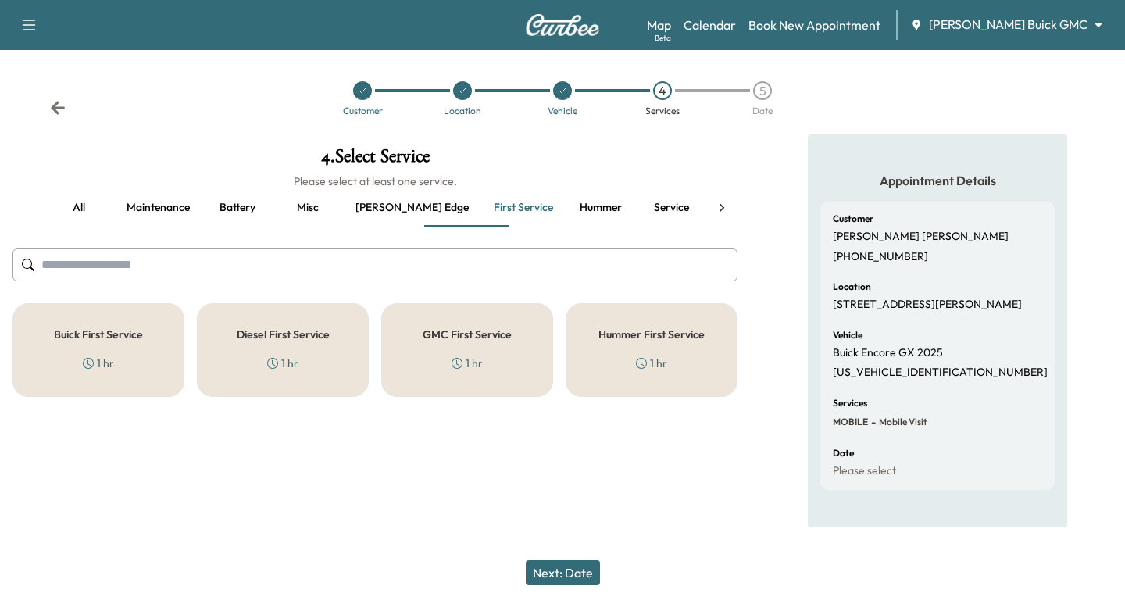
click at [121, 355] on div "Buick First Service 1 hr" at bounding box center [98, 350] width 172 height 94
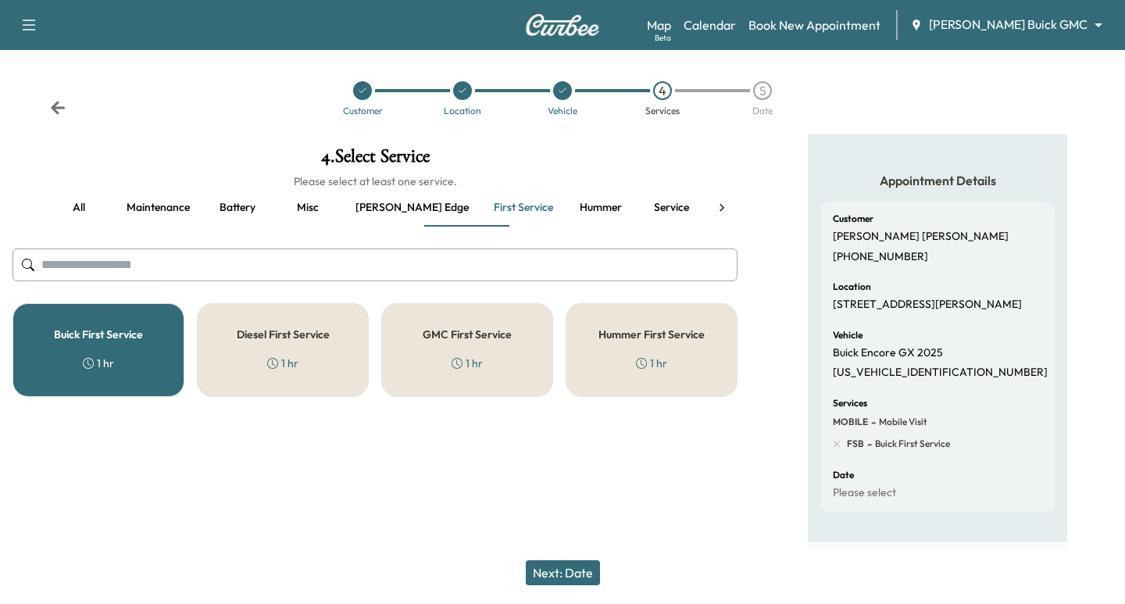
click at [594, 571] on button "Next: Date" at bounding box center [563, 572] width 74 height 25
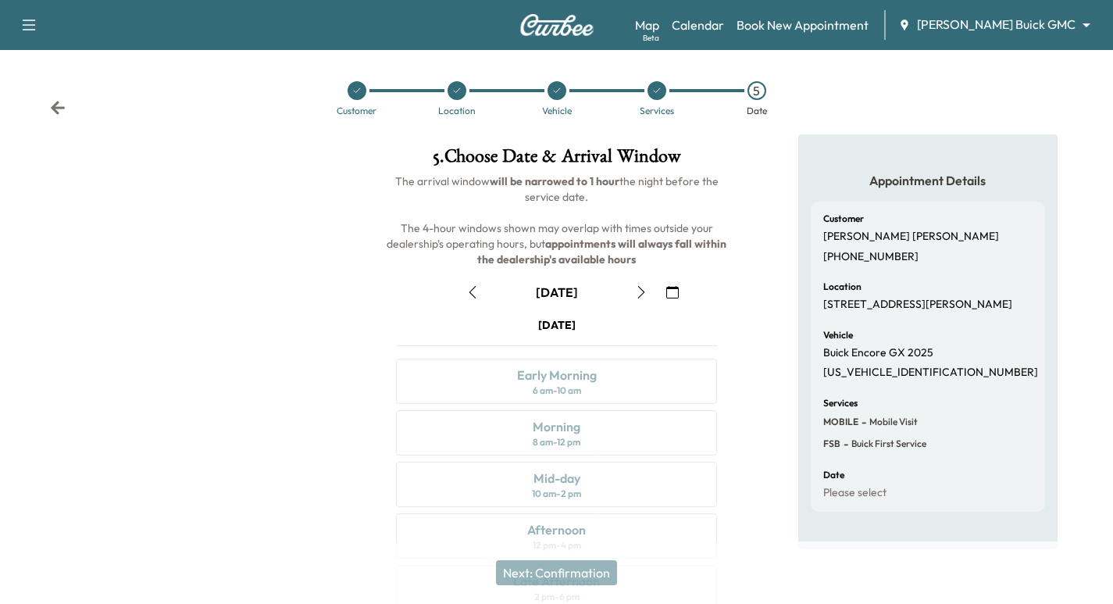
click at [640, 287] on icon "button" at bounding box center [641, 292] width 12 height 12
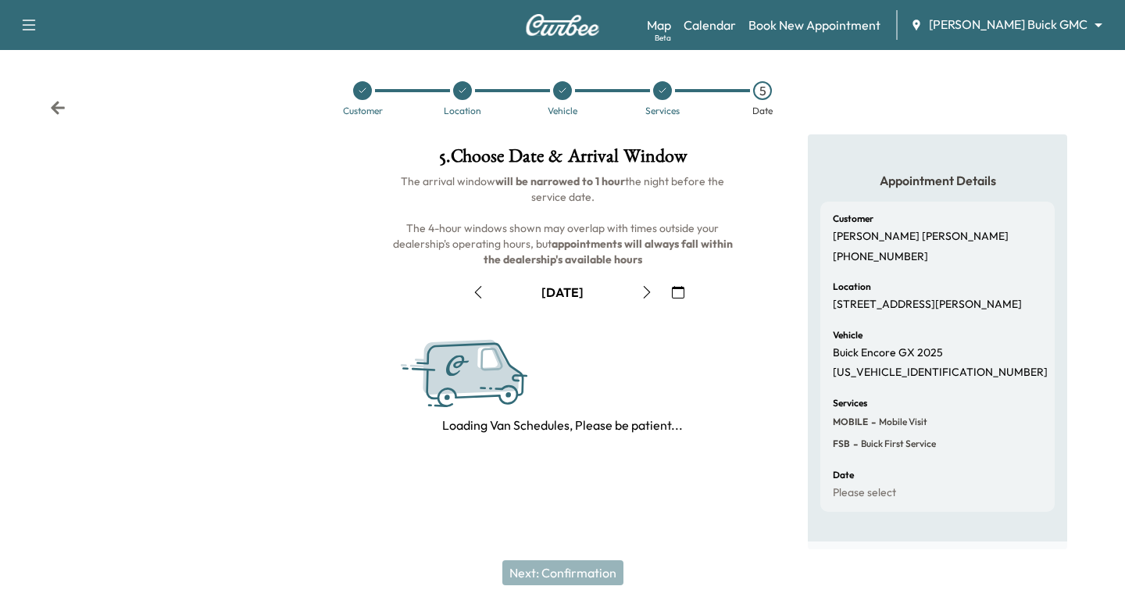
click at [640, 287] on icon "button" at bounding box center [646, 292] width 12 height 12
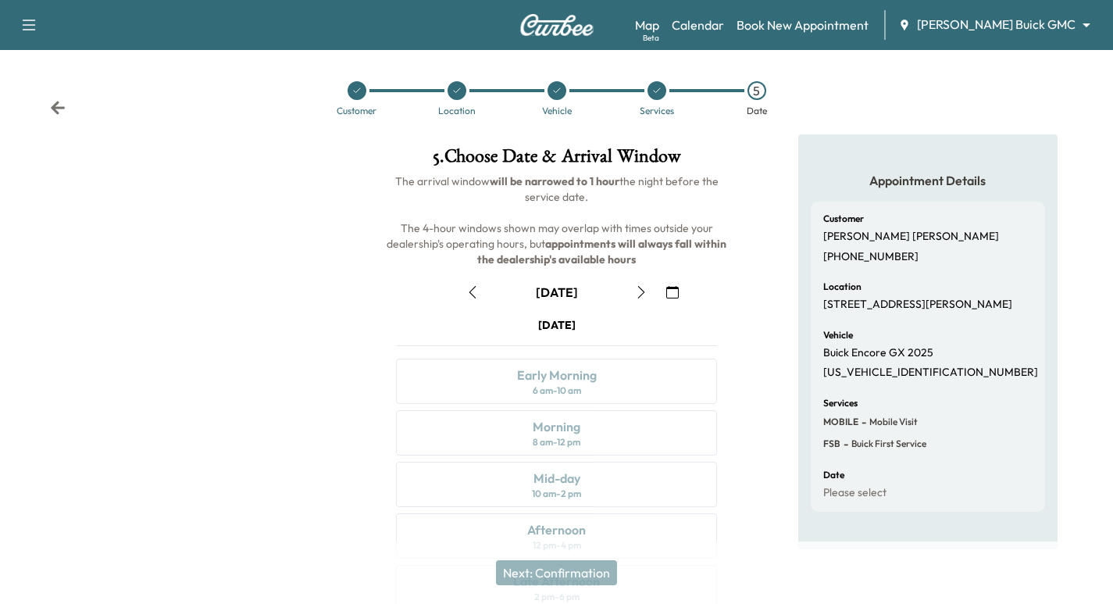
click at [640, 287] on icon "button" at bounding box center [641, 292] width 12 height 12
click at [56, 109] on icon at bounding box center [58, 108] width 16 height 16
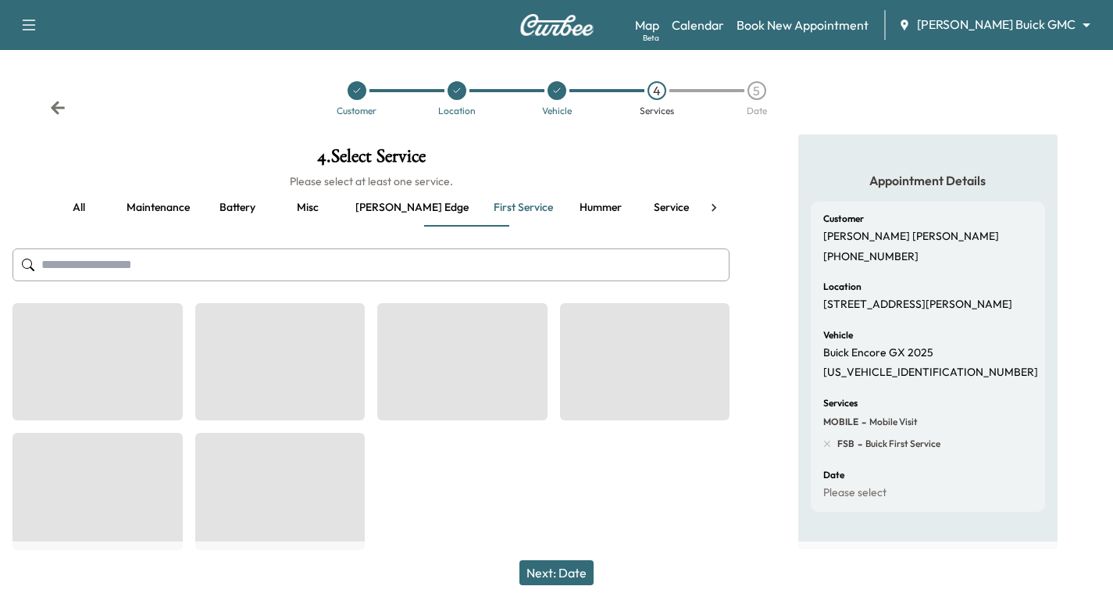
click at [56, 109] on icon at bounding box center [58, 108] width 16 height 16
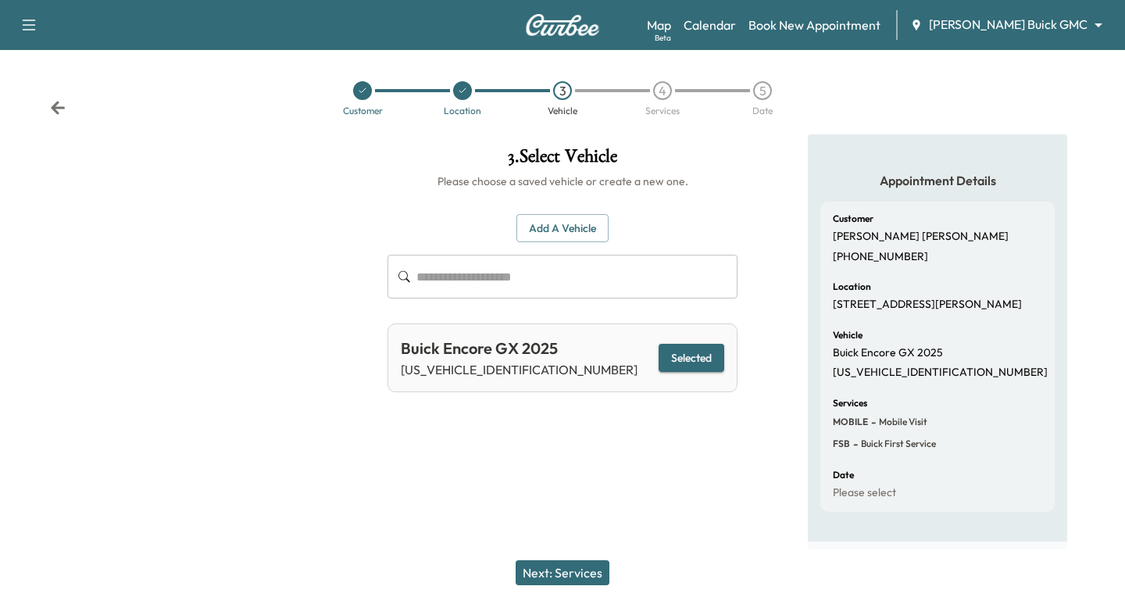
click at [56, 109] on icon at bounding box center [58, 108] width 16 height 16
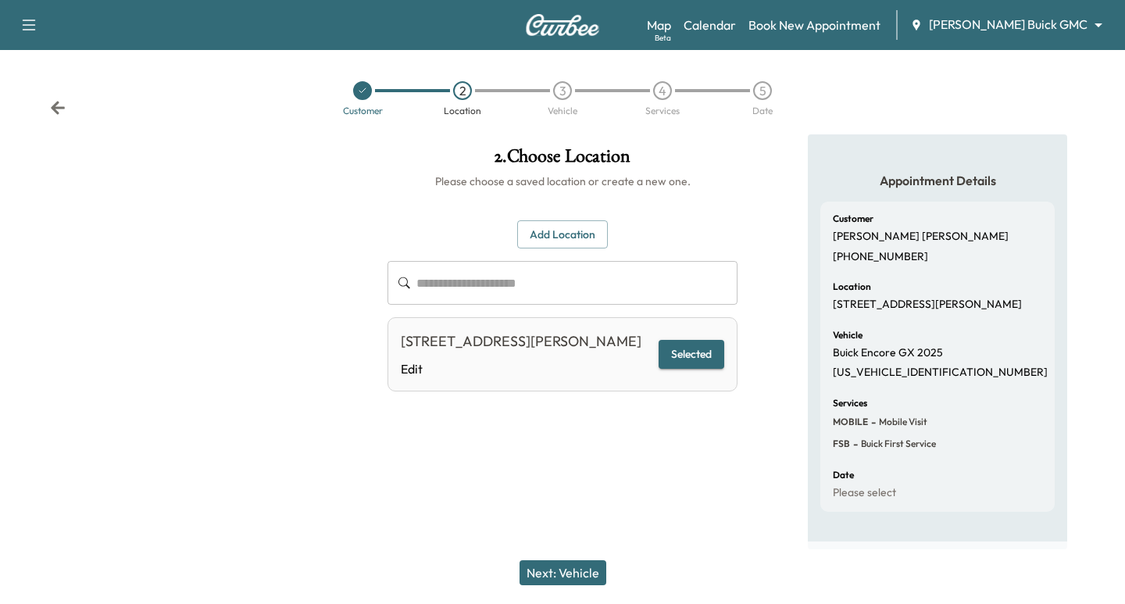
click at [56, 109] on icon at bounding box center [58, 108] width 16 height 16
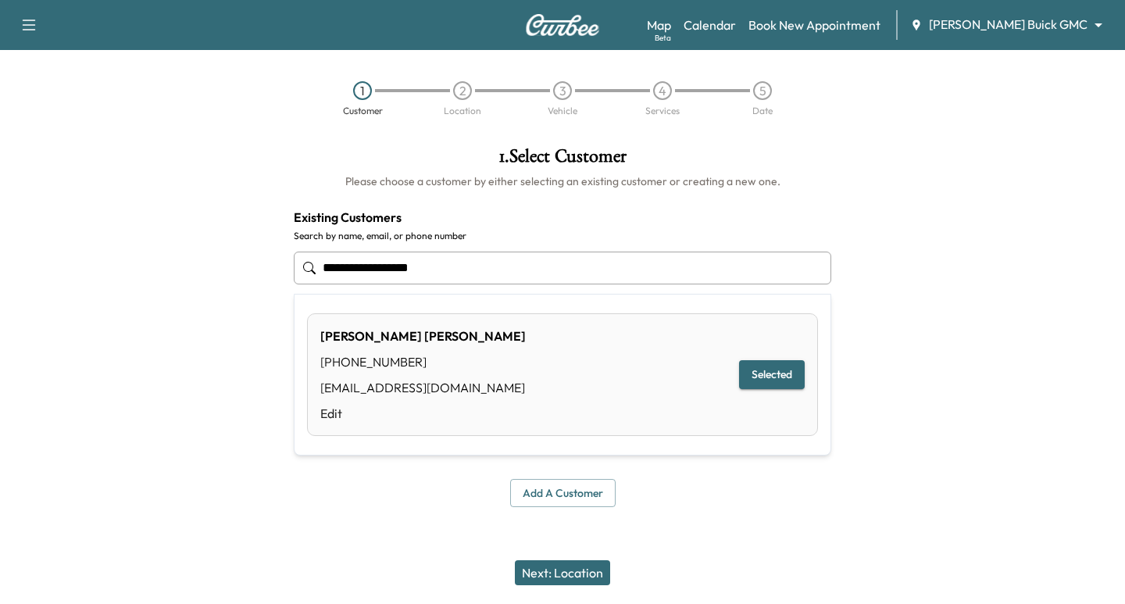
drag, startPoint x: 460, startPoint y: 271, endPoint x: 267, endPoint y: 267, distance: 192.9
click at [267, 267] on div "**********" at bounding box center [562, 326] width 1125 height 385
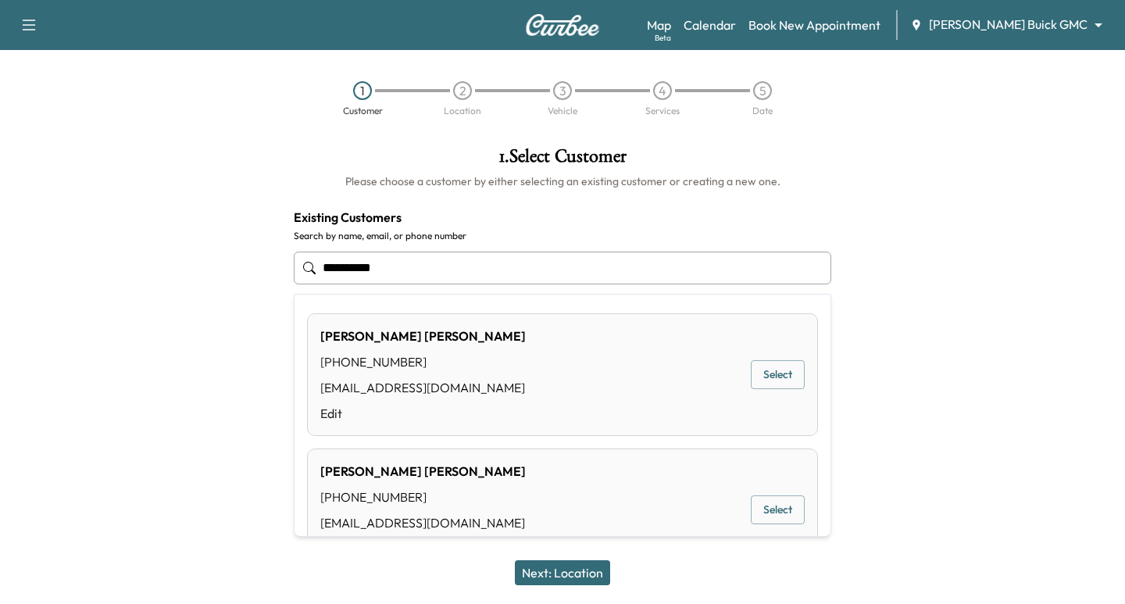
scroll to position [54, 0]
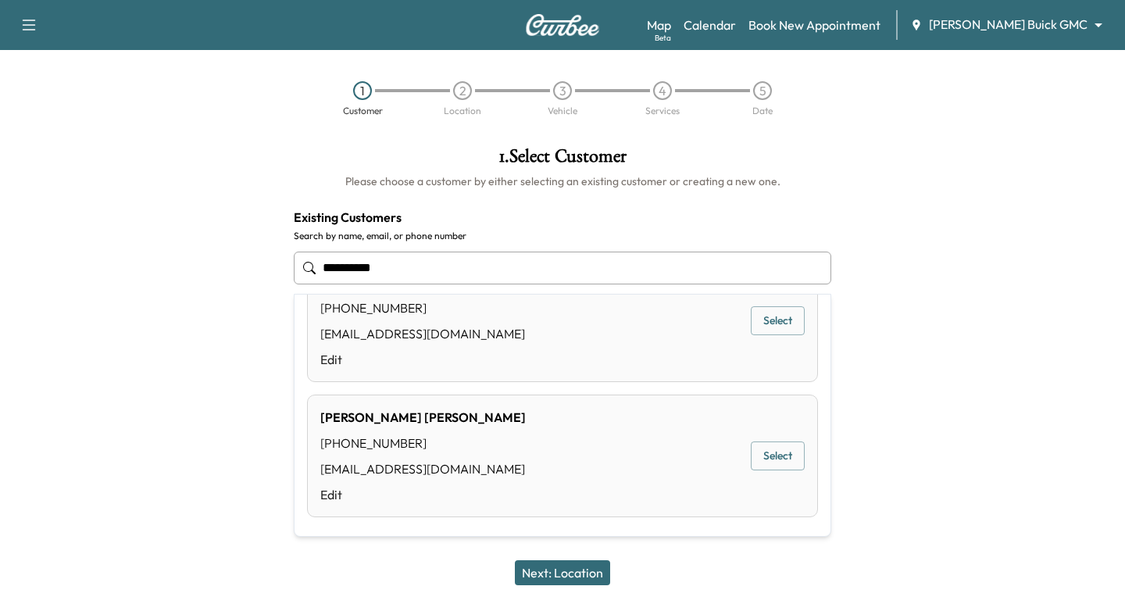
click at [761, 456] on button "Select" at bounding box center [777, 455] width 54 height 29
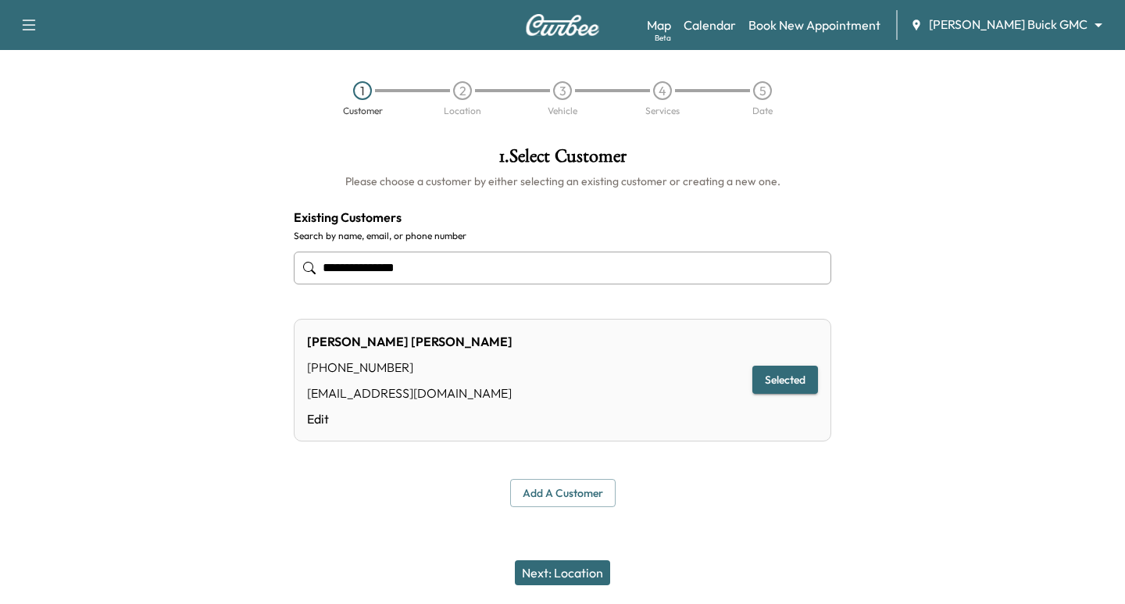
type input "**********"
click at [770, 386] on button "Selected" at bounding box center [785, 379] width 66 height 29
click at [561, 566] on button "Next: Location" at bounding box center [562, 572] width 95 height 25
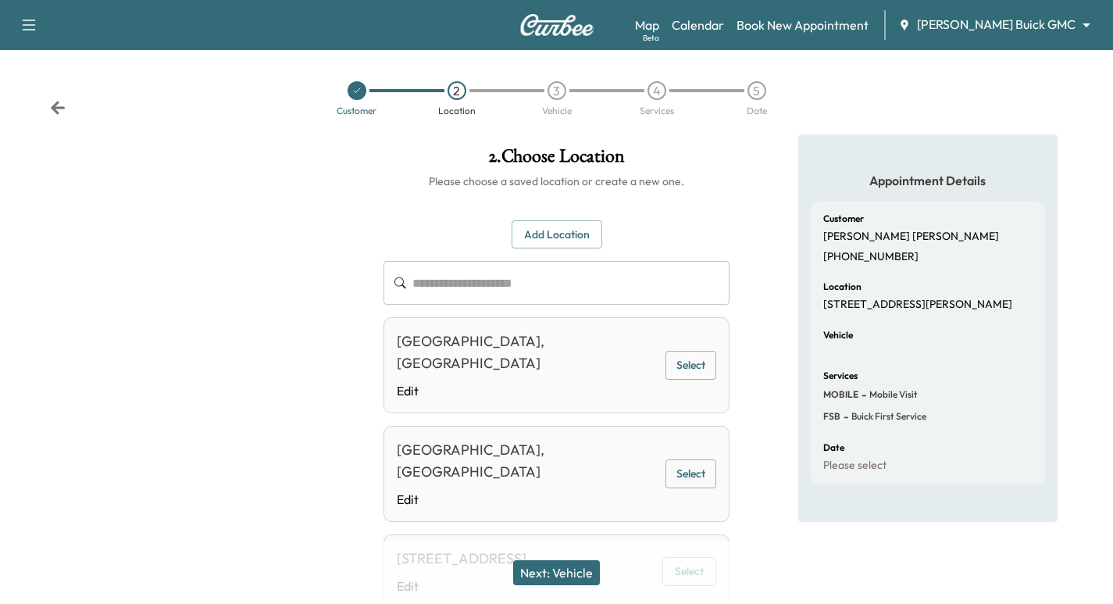
click at [679, 373] on button "Select" at bounding box center [690, 365] width 51 height 29
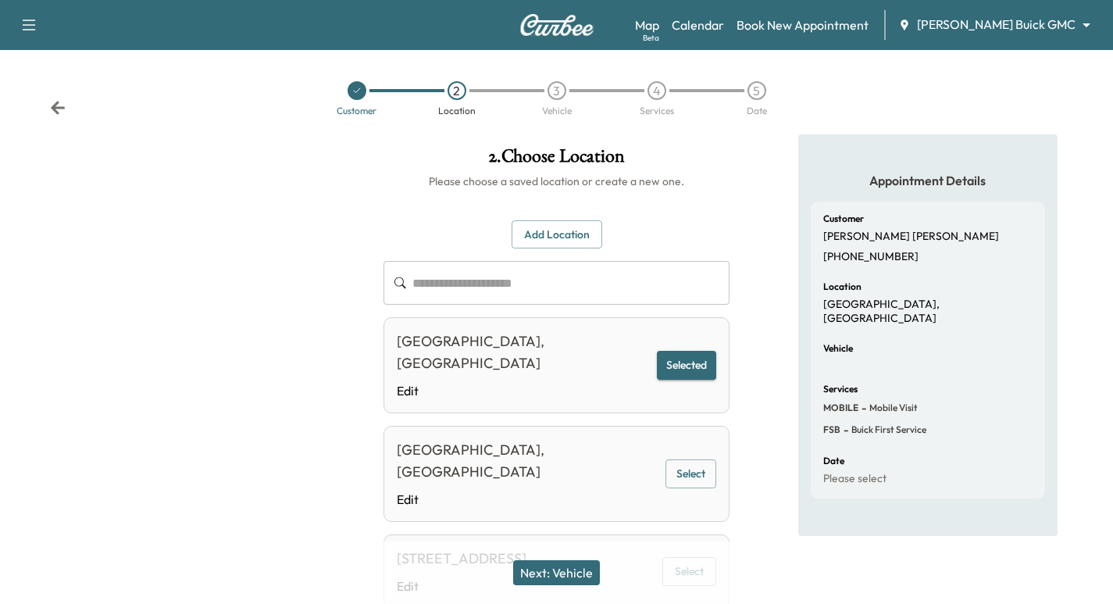
click at [574, 570] on button "Next: Vehicle" at bounding box center [556, 572] width 87 height 25
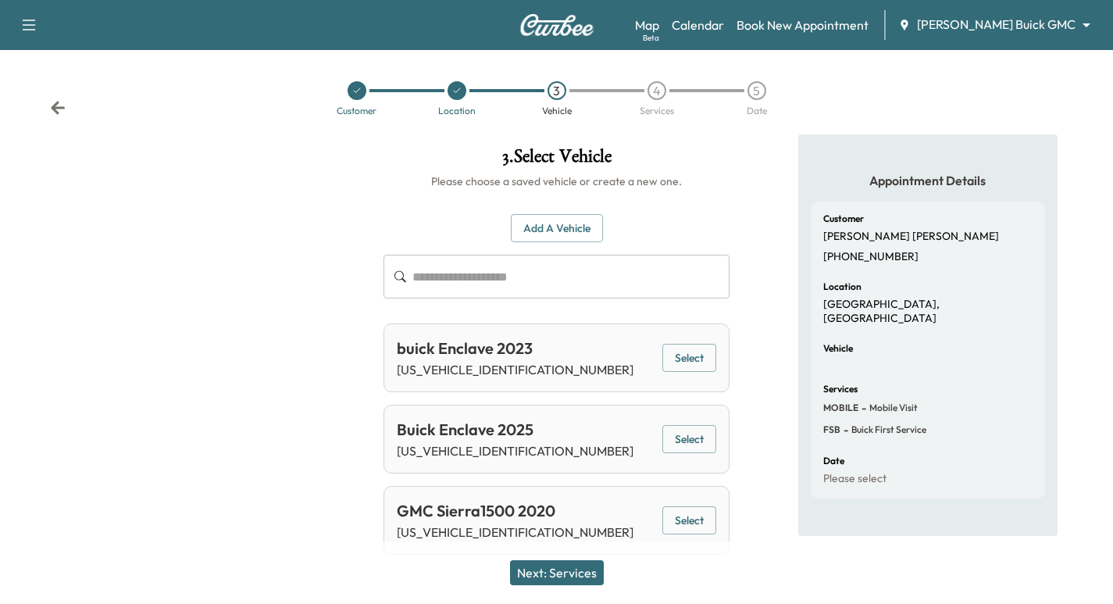
click at [679, 441] on button "Select" at bounding box center [689, 439] width 54 height 29
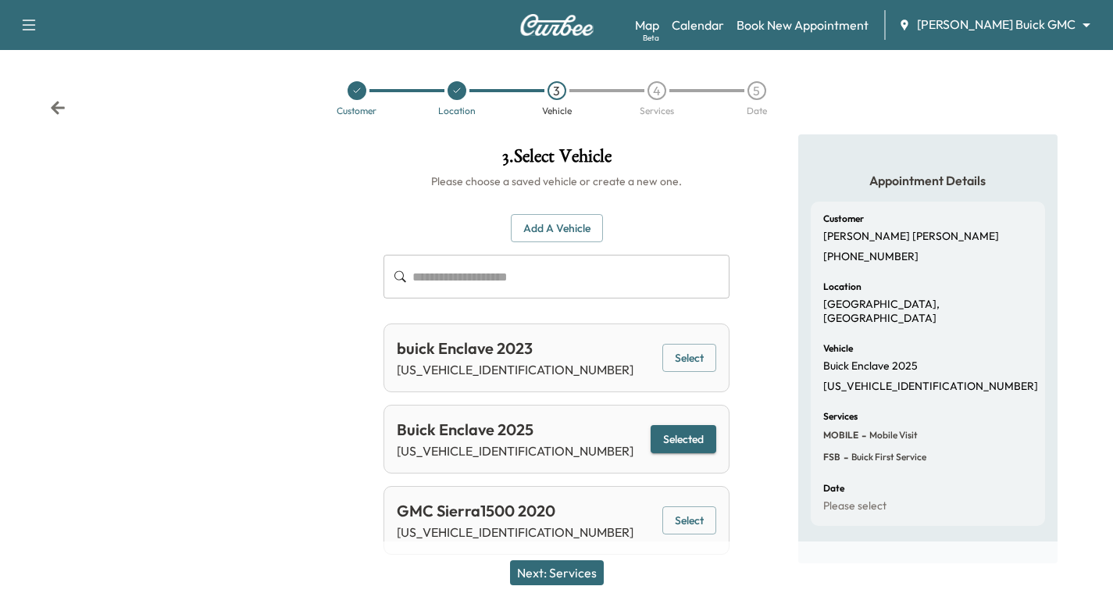
click at [565, 570] on button "Next: Services" at bounding box center [557, 572] width 94 height 25
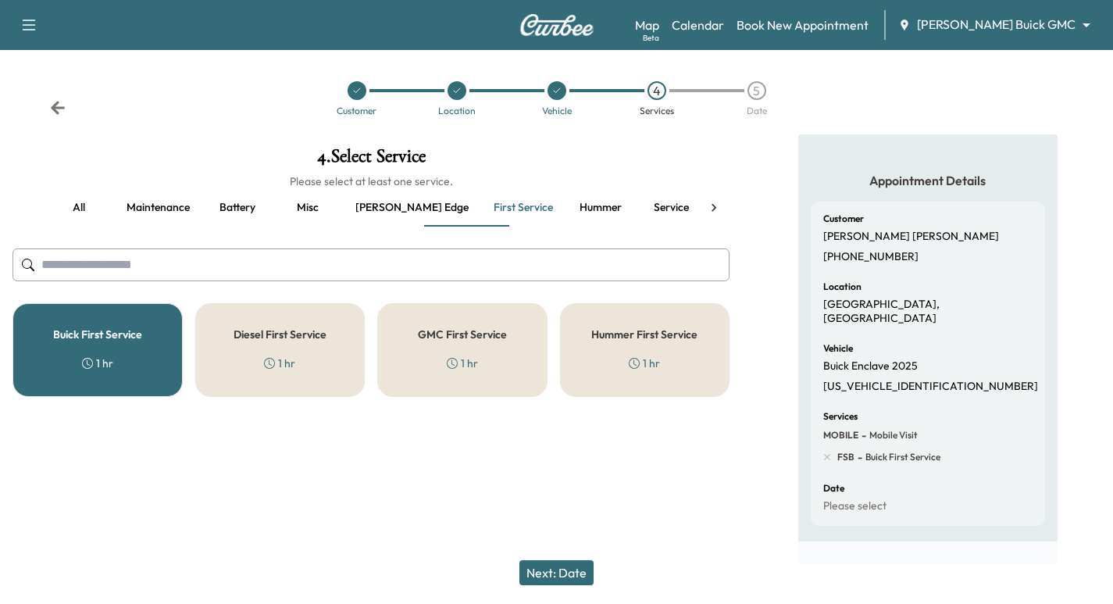
click at [548, 572] on button "Next: Date" at bounding box center [556, 572] width 74 height 25
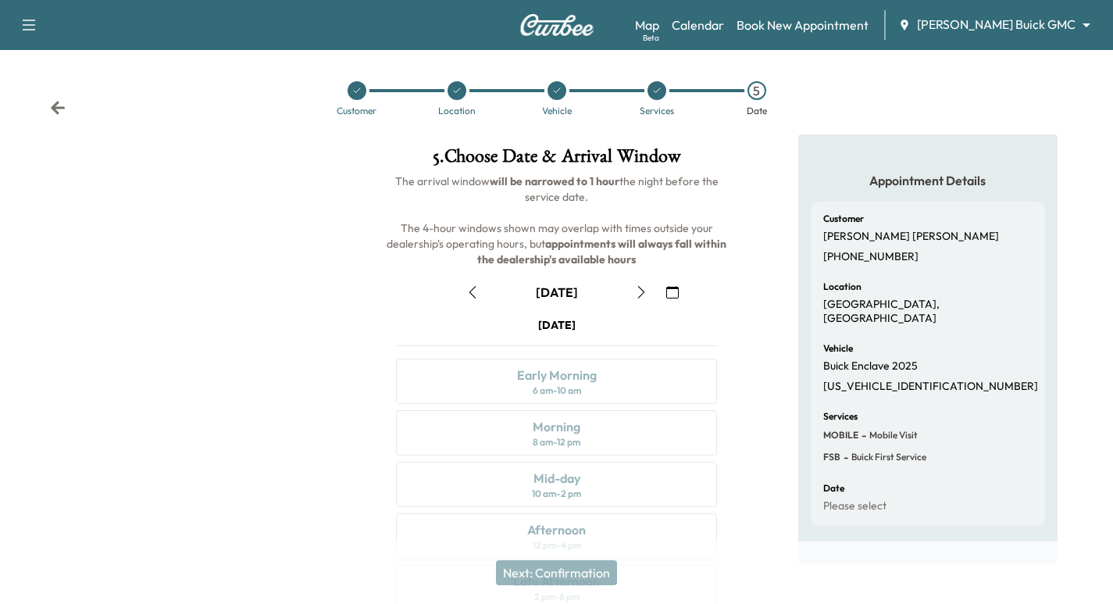
click at [639, 293] on icon "button" at bounding box center [641, 292] width 12 height 12
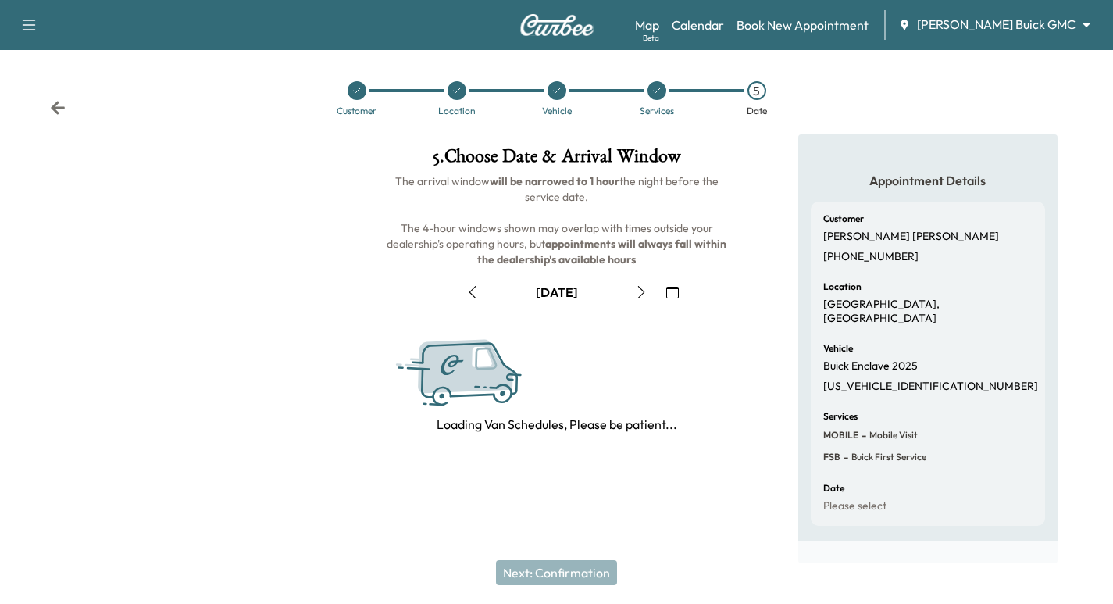
click at [639, 293] on icon "button" at bounding box center [641, 292] width 12 height 12
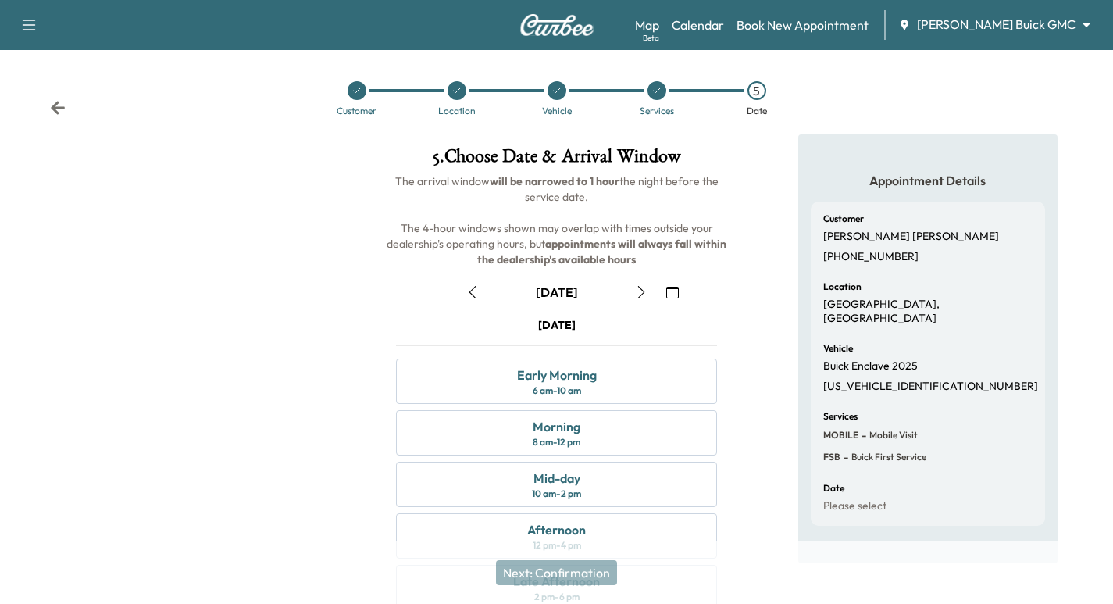
click at [64, 105] on icon at bounding box center [58, 108] width 16 height 16
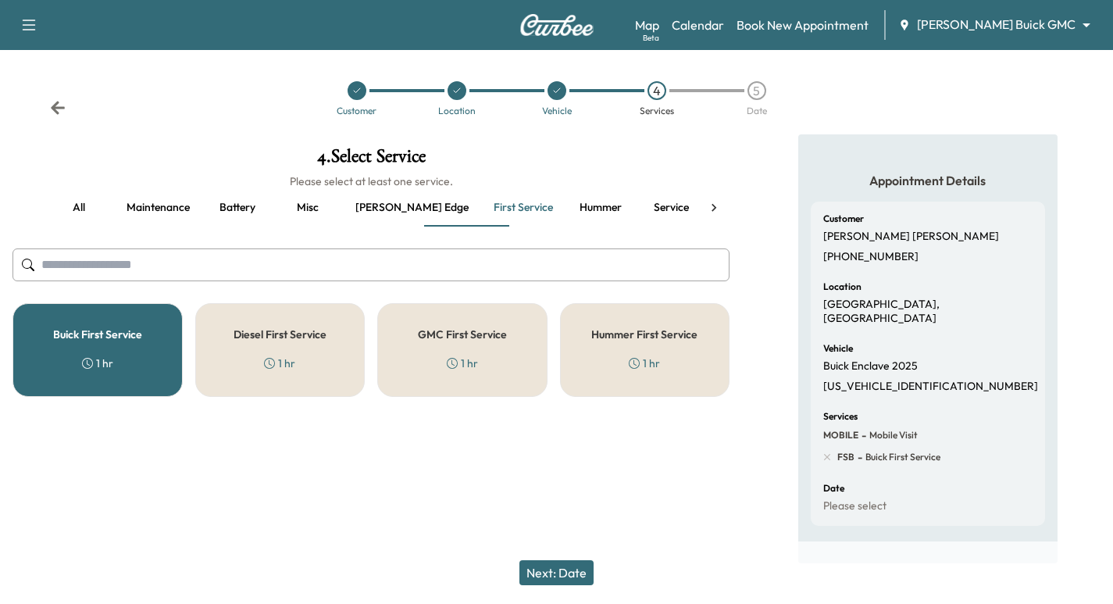
click at [64, 105] on icon at bounding box center [58, 108] width 16 height 16
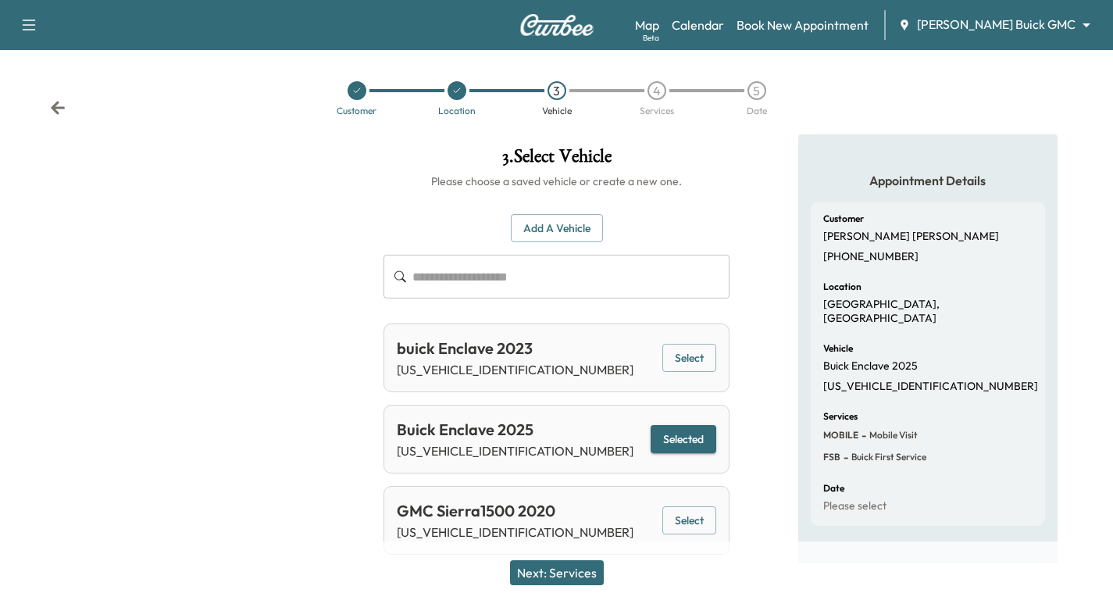
click at [64, 105] on icon at bounding box center [58, 108] width 16 height 16
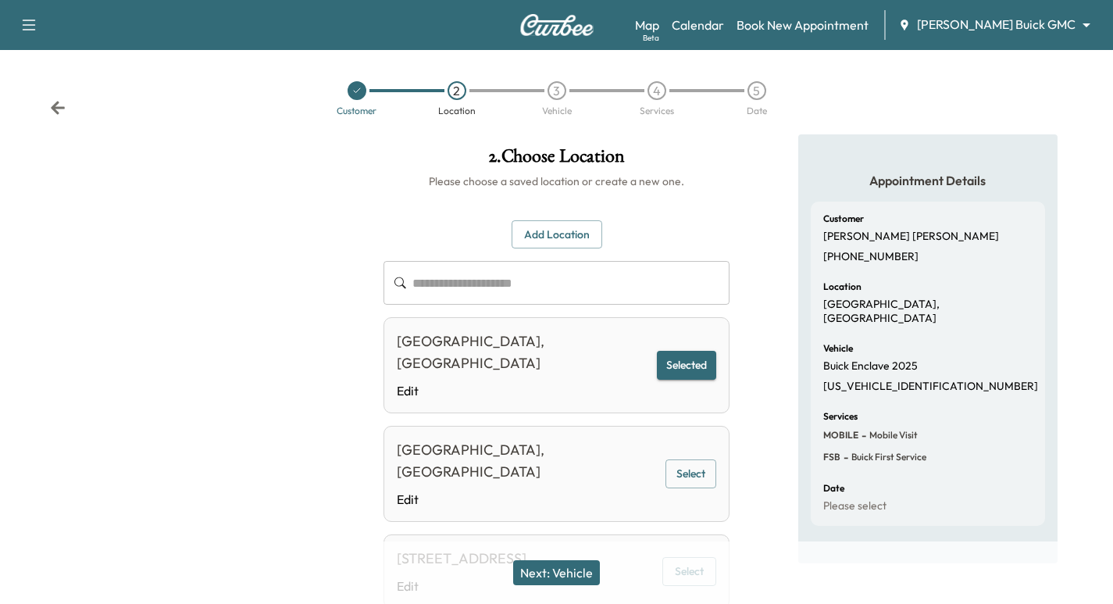
click at [64, 105] on icon at bounding box center [58, 108] width 16 height 16
